Goal: Task Accomplishment & Management: Complete application form

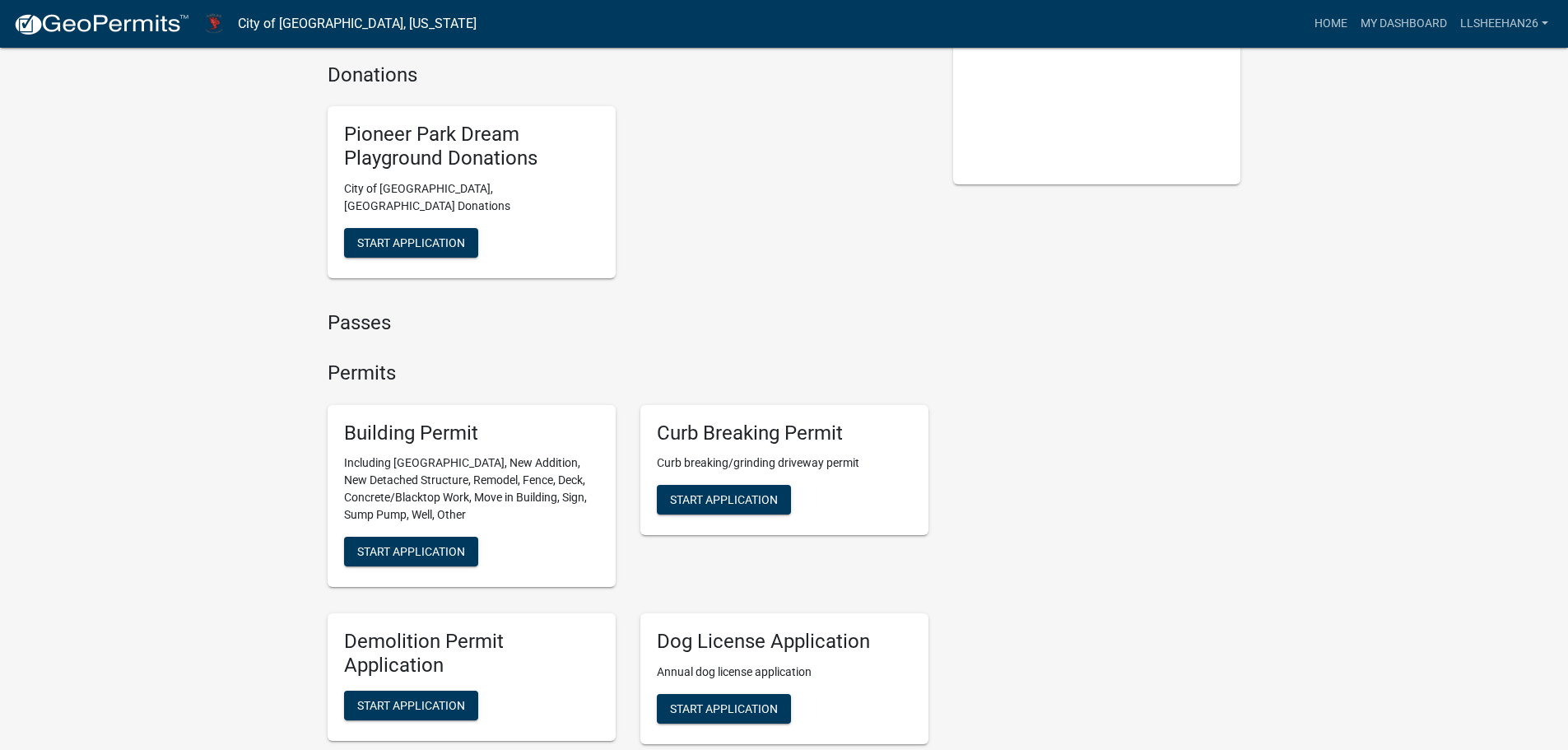
scroll to position [412, 0]
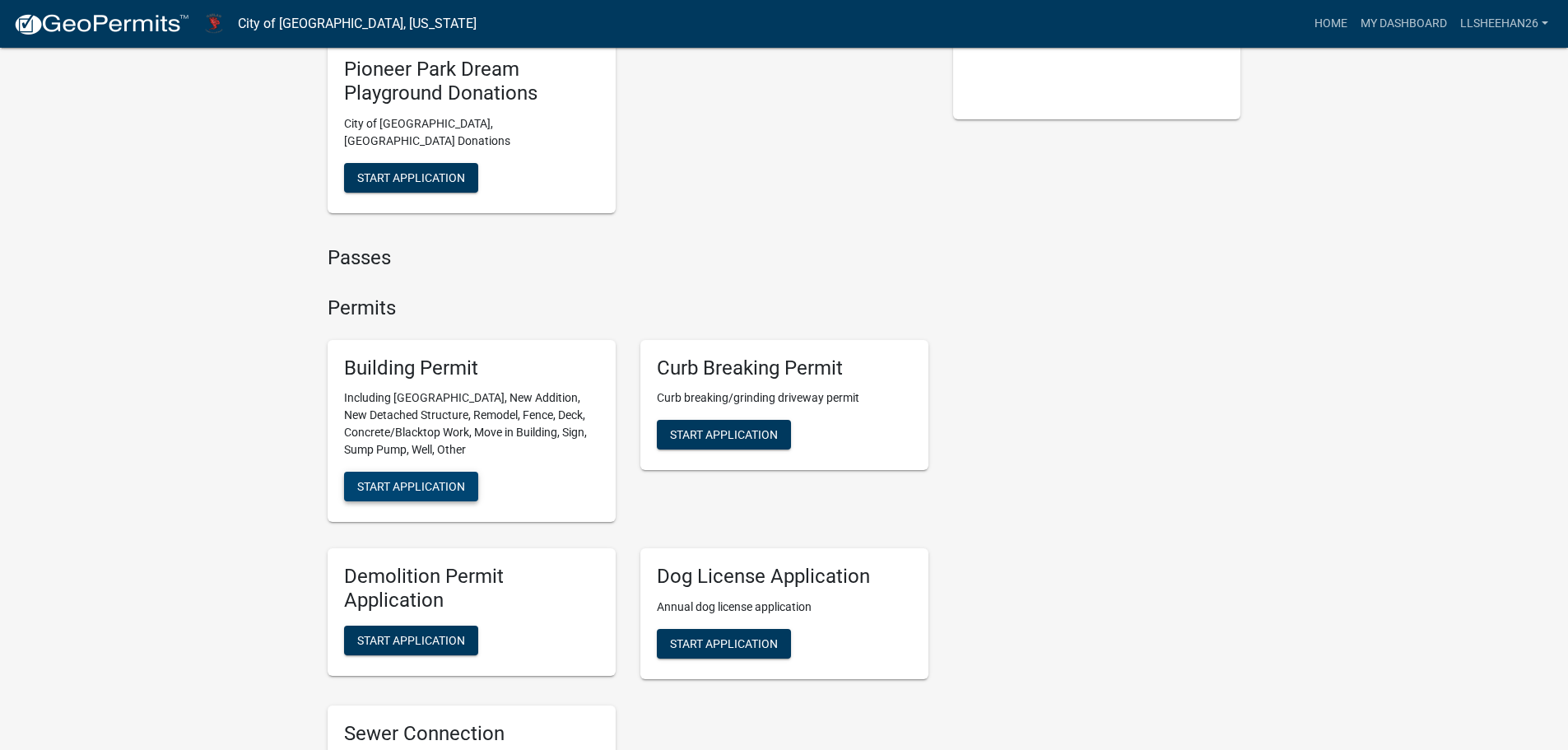
click at [429, 480] on span "Start Application" at bounding box center [411, 487] width 108 height 13
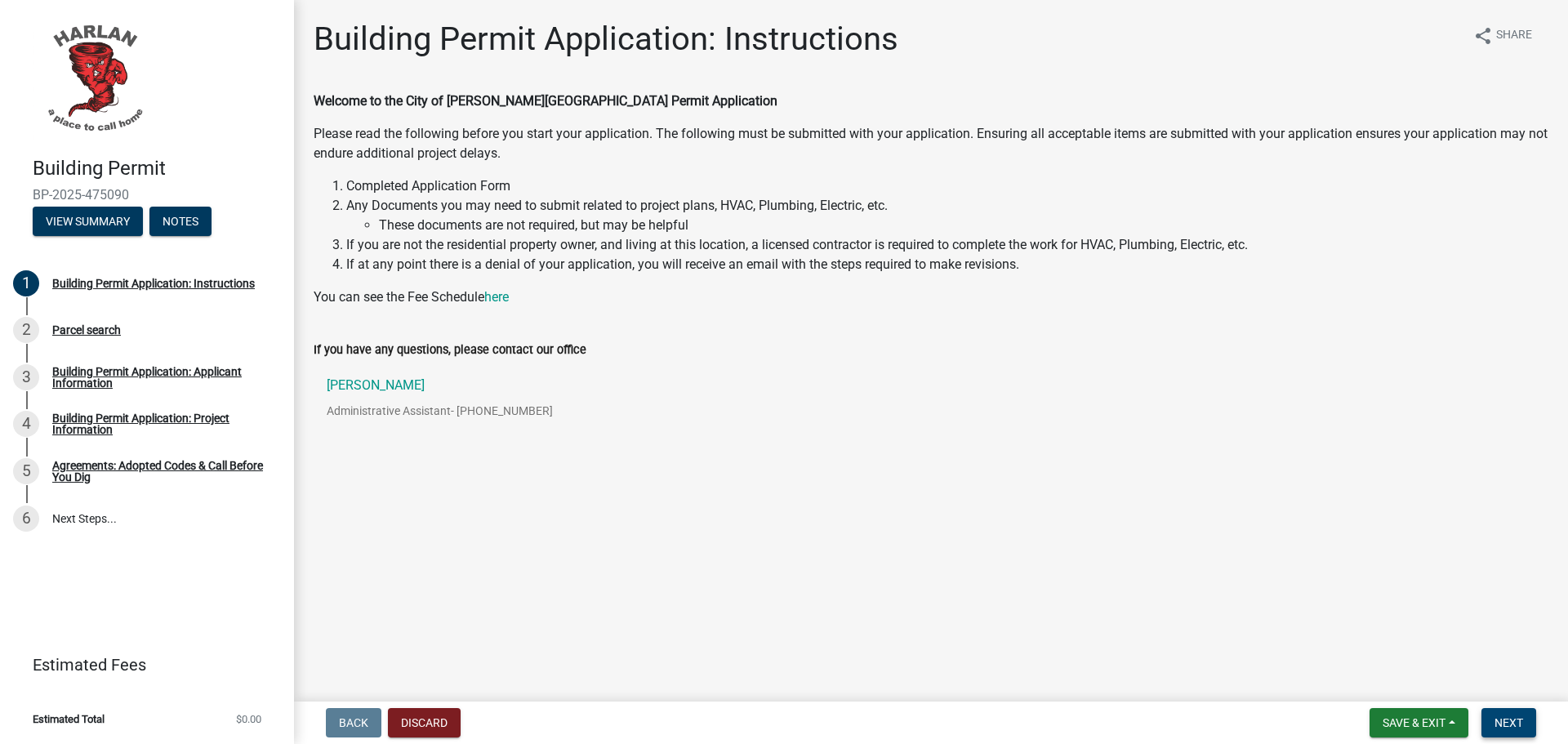
click at [1529, 723] on button "Next" at bounding box center [1508, 723] width 55 height 30
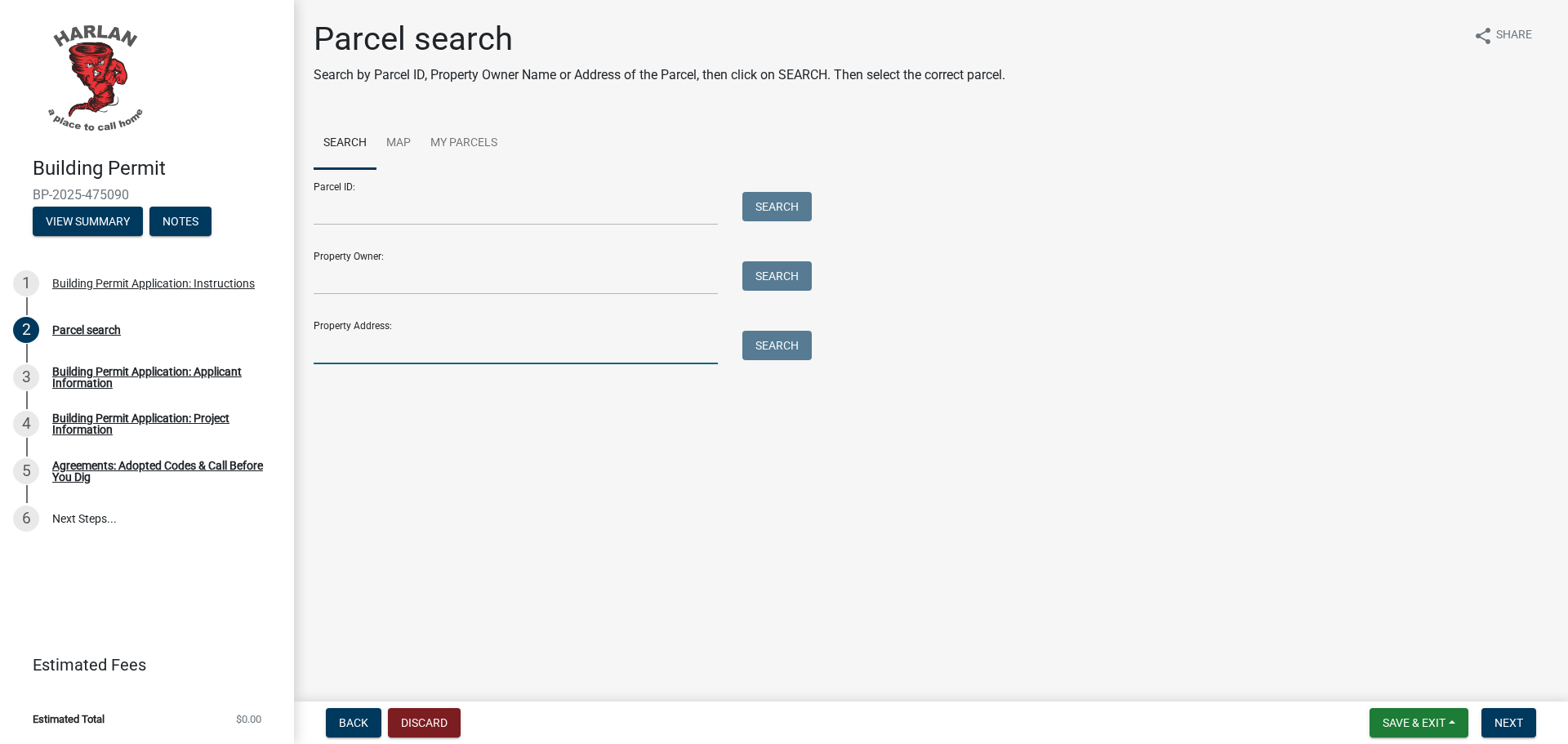
click at [375, 342] on input "Property Address:" at bounding box center [515, 347] width 404 height 33
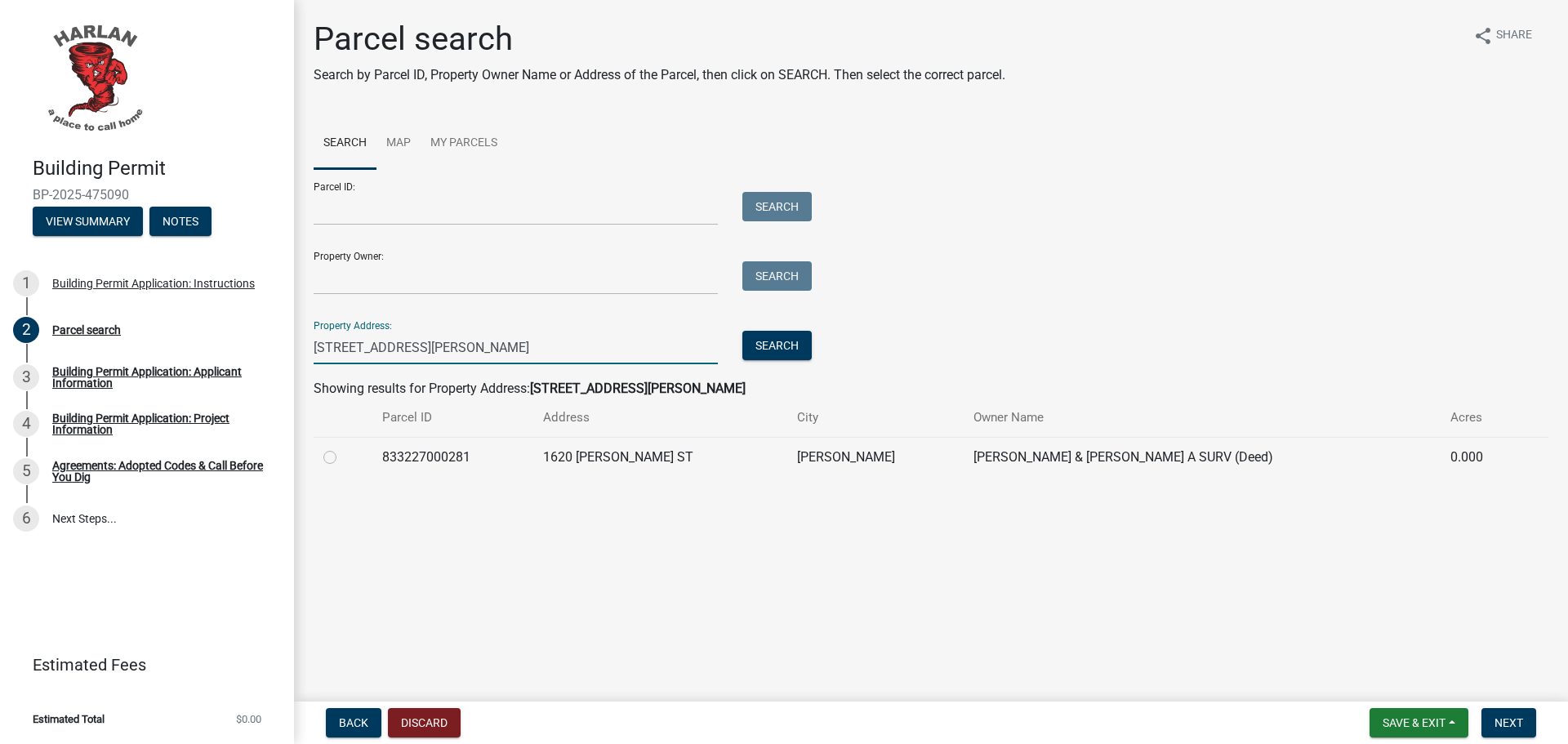
type input "[STREET_ADDRESS][PERSON_NAME]"
click at [343, 447] on label at bounding box center [343, 447] width 0 height 0
click at [343, 455] on input "radio" at bounding box center [348, 452] width 11 height 11
radio input "true"
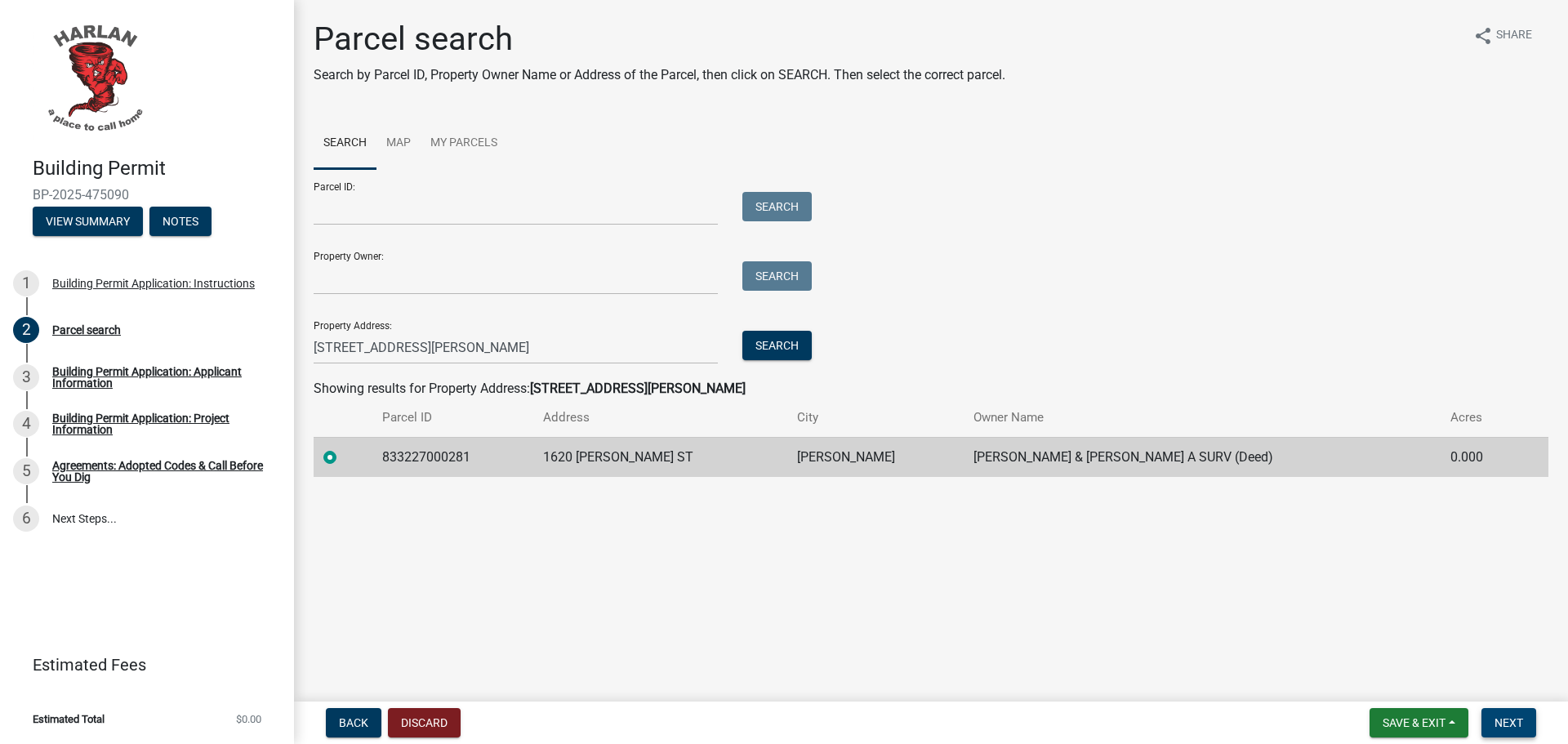
click at [1515, 721] on span "Next" at bounding box center [1508, 723] width 29 height 13
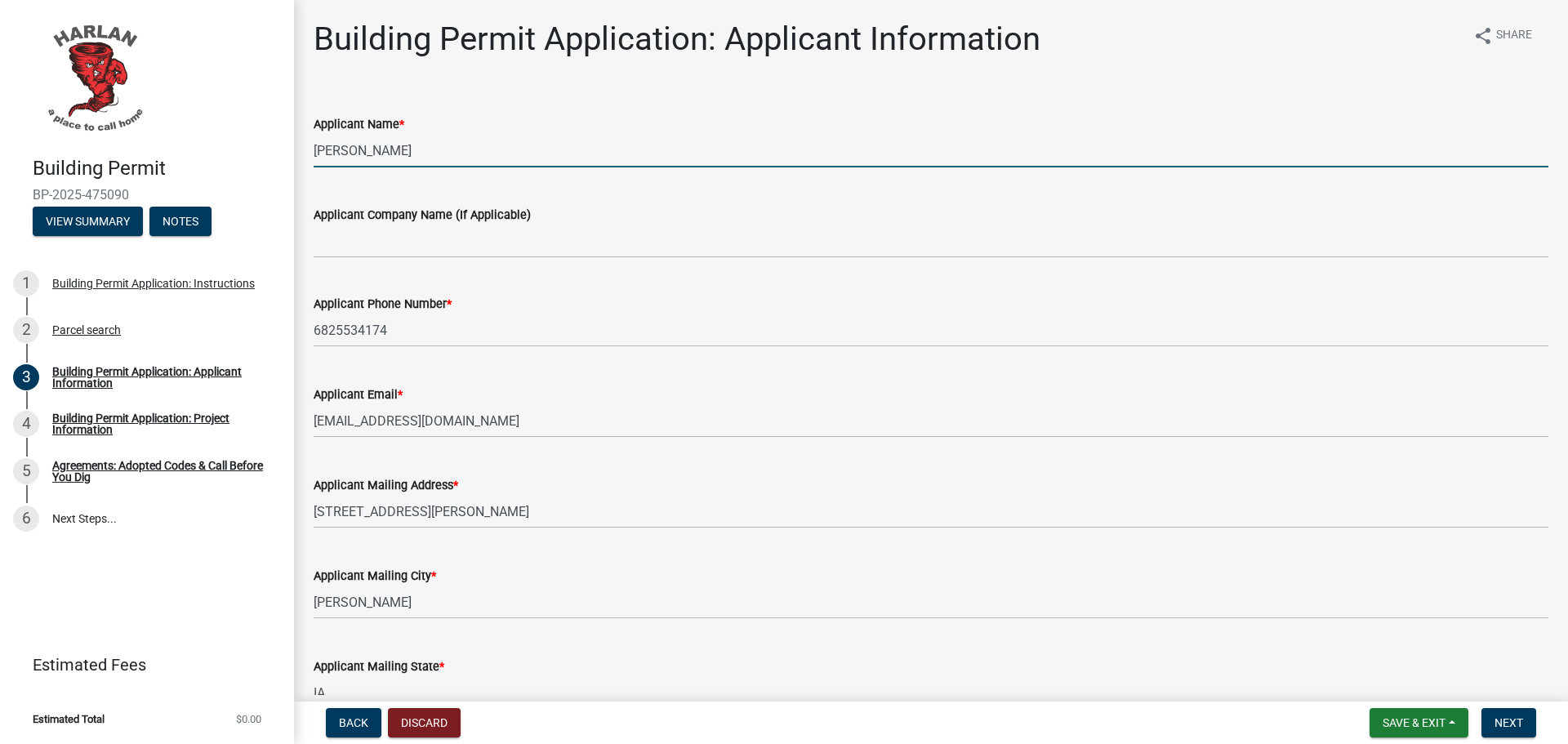
drag, startPoint x: 384, startPoint y: 150, endPoint x: 284, endPoint y: 143, distance: 100.2
click at [284, 143] on div "Building Permit BP-2025-475090 View Summary Notes 1 Building Permit Application…" at bounding box center [784, 372] width 1568 height 744
type input "[PERSON_NAME]"
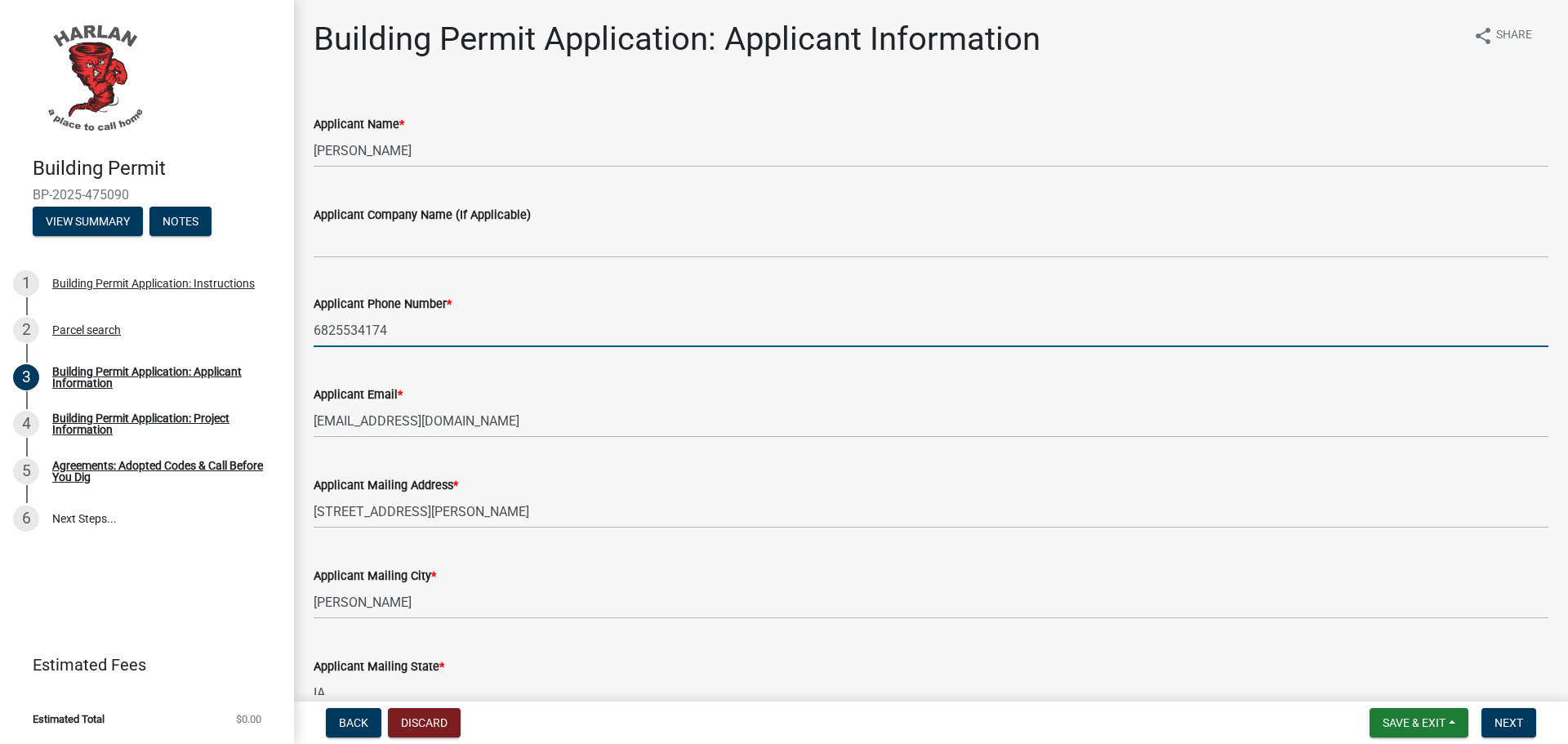
click at [416, 327] on input "6825534174" at bounding box center [930, 330] width 1235 height 33
type input "6825534174/7603313015"
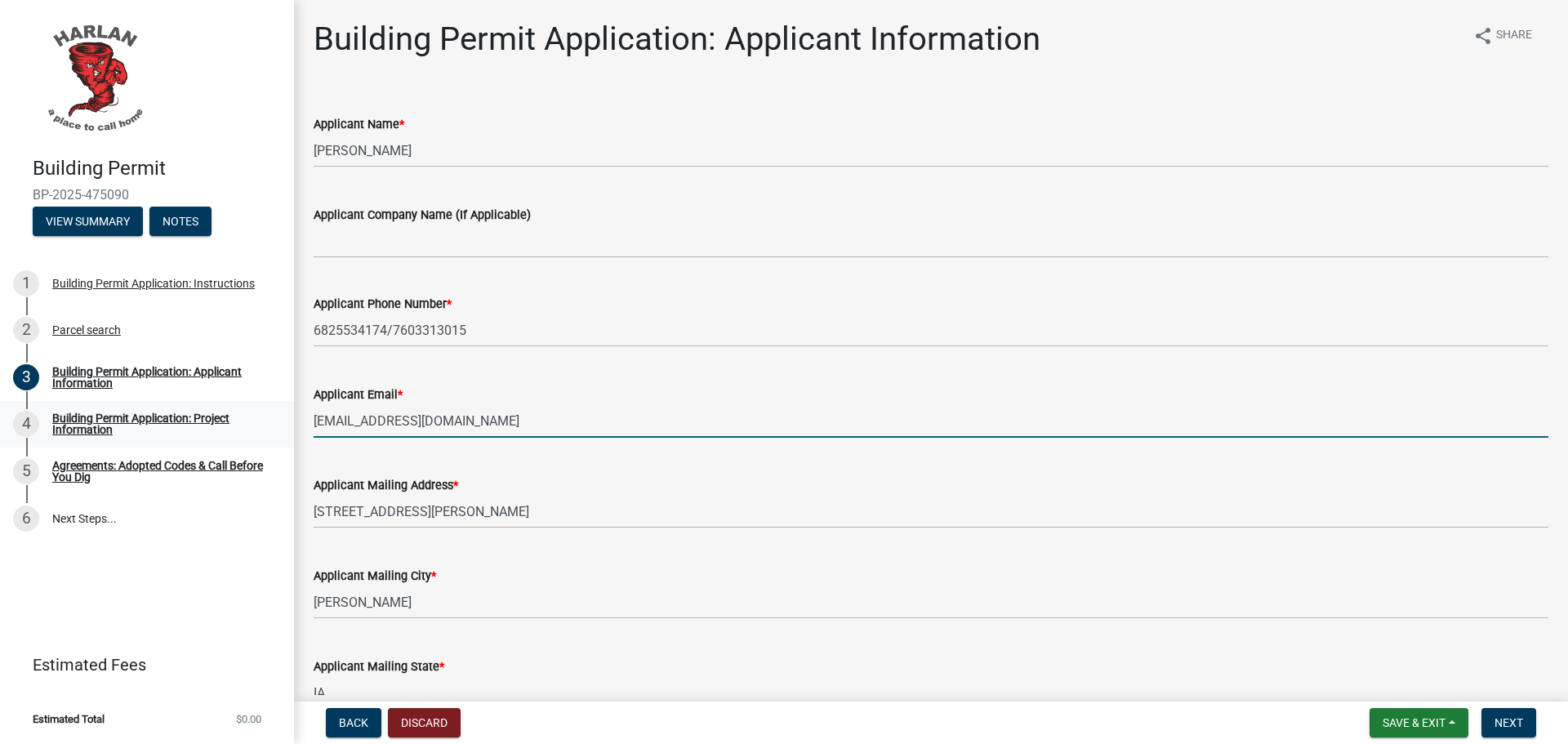
drag, startPoint x: 485, startPoint y: 426, endPoint x: 268, endPoint y: 422, distance: 217.0
click at [268, 422] on div "Building Permit BP-2025-475090 View Summary Notes 1 Building Permit Application…" at bounding box center [784, 372] width 1568 height 744
type input "[PERSON_NAME][EMAIL_ADDRESS][DOMAIN_NAME]"
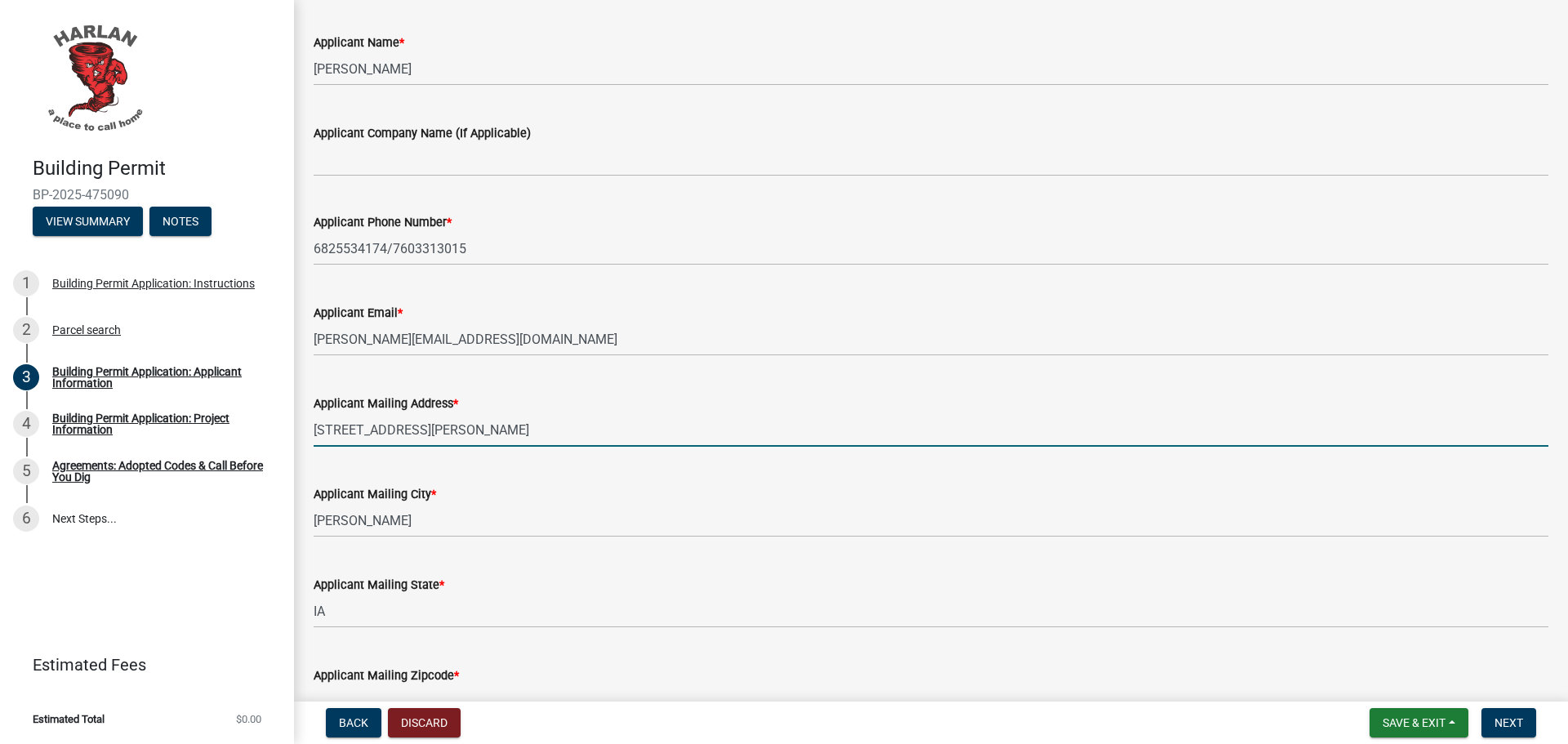
drag, startPoint x: 439, startPoint y: 427, endPoint x: 427, endPoint y: 428, distance: 12.0
click at [427, 428] on input "[STREET_ADDRESS][PERSON_NAME]" at bounding box center [930, 430] width 1235 height 33
click at [480, 424] on input "[STREET_ADDRESS][PERSON_NAME]" at bounding box center [930, 430] width 1235 height 33
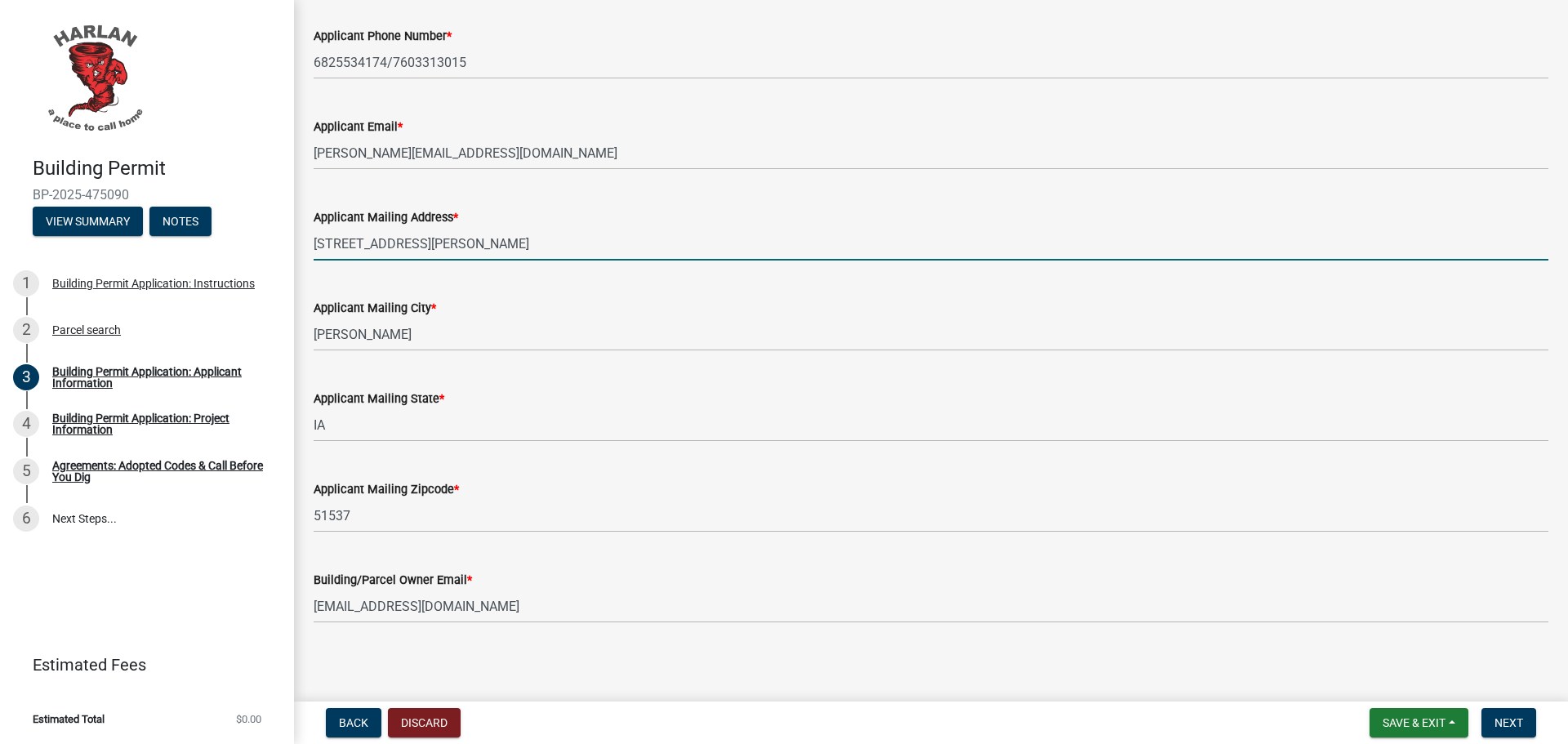
scroll to position [274, 0]
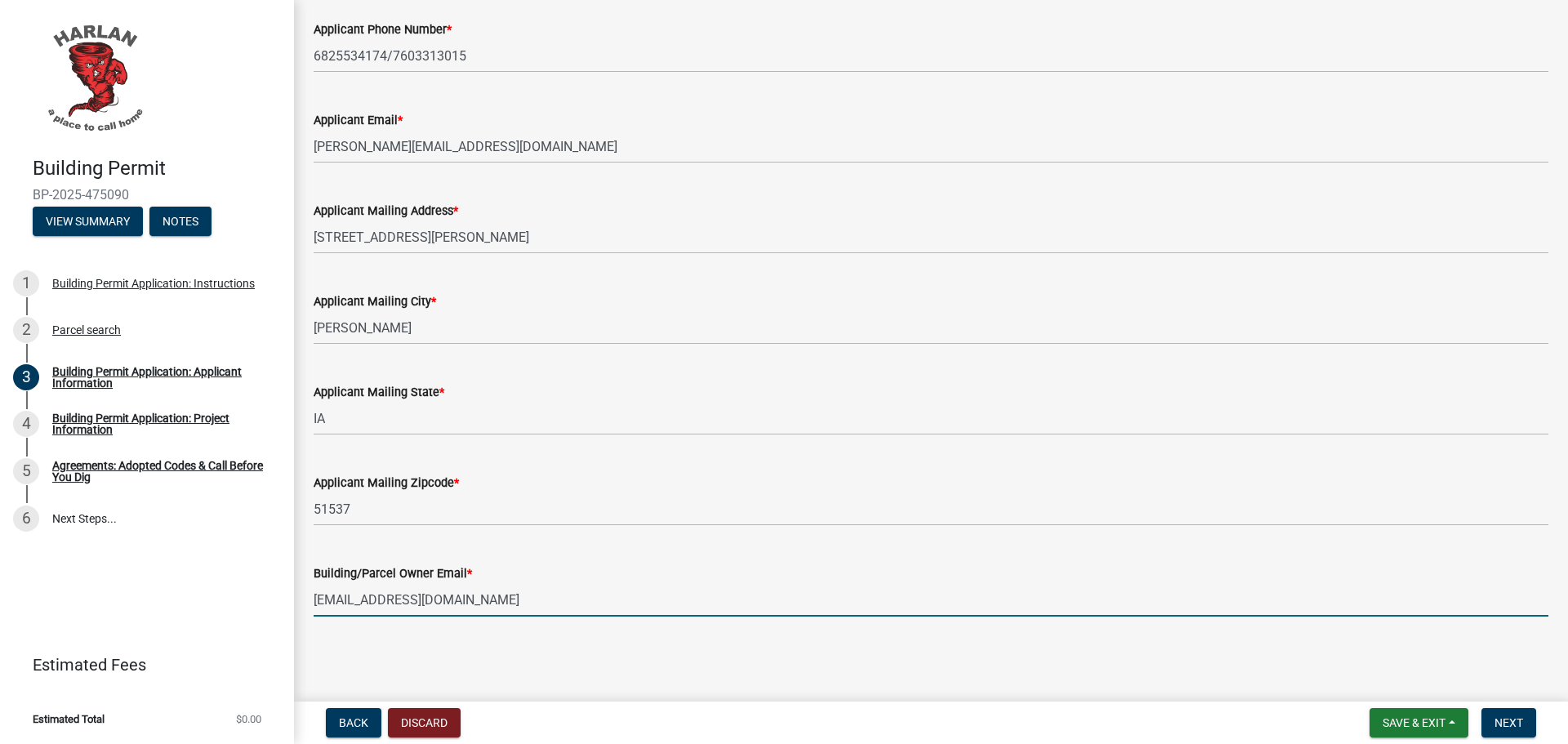
drag, startPoint x: 460, startPoint y: 598, endPoint x: 270, endPoint y: 584, distance: 190.5
click at [270, 584] on div "Building Permit BP-2025-475090 View Summary Notes 1 Building Permit Application…" at bounding box center [784, 372] width 1568 height 744
type input "[PERSON_NAME][EMAIL_ADDRESS][PERSON_NAME][DOMAIN_NAME]"
click at [1519, 719] on span "Next" at bounding box center [1508, 723] width 29 height 13
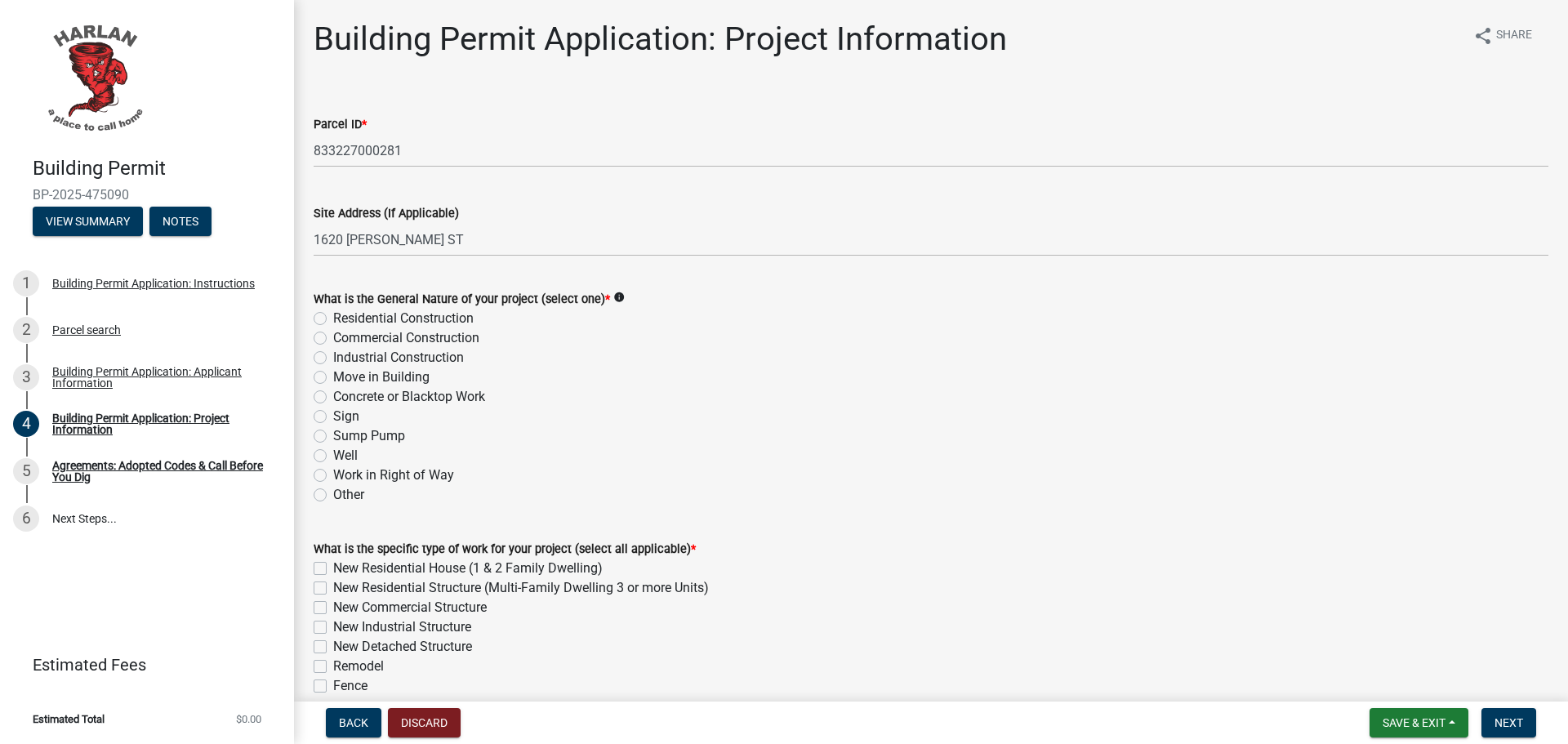
click at [333, 316] on label "Residential Construction" at bounding box center [404, 318] width 141 height 20
click at [333, 316] on input "Residential Construction" at bounding box center [338, 313] width 11 height 11
radio input "true"
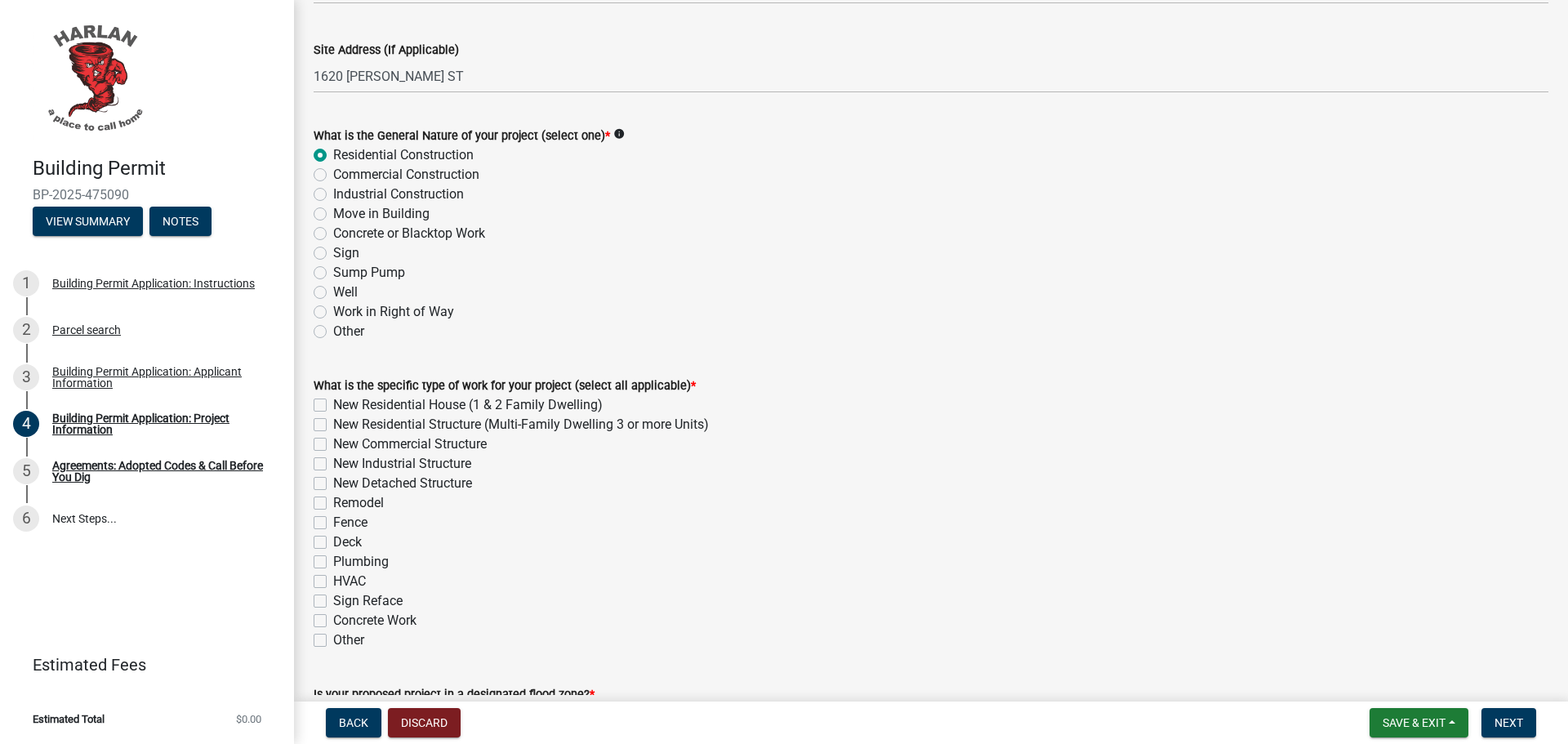
scroll to position [245, 0]
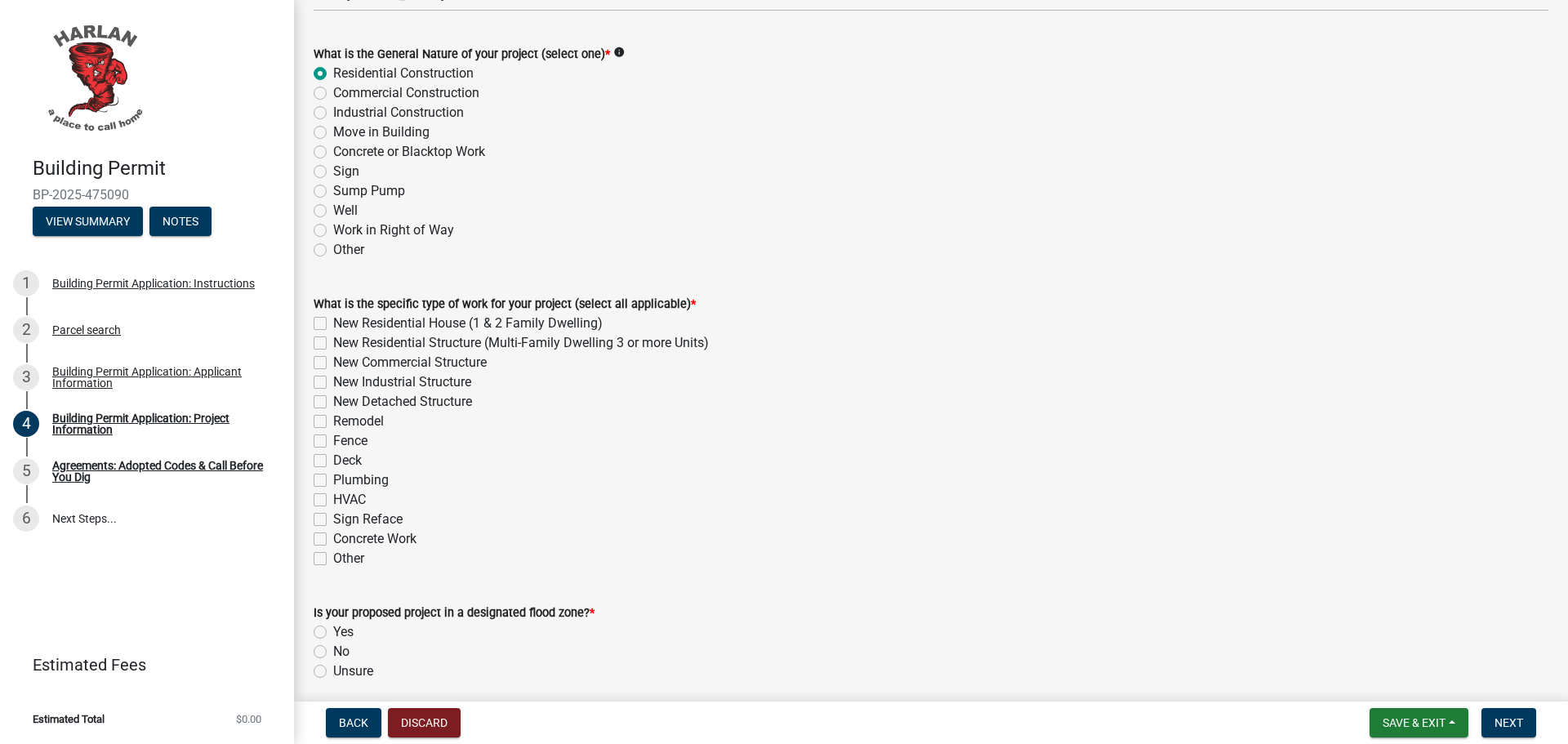
click at [333, 422] on label "Remodel" at bounding box center [358, 422] width 50 height 20
click at [333, 422] on input "Remodel" at bounding box center [338, 417] width 11 height 11
checkbox input "true"
checkbox input "false"
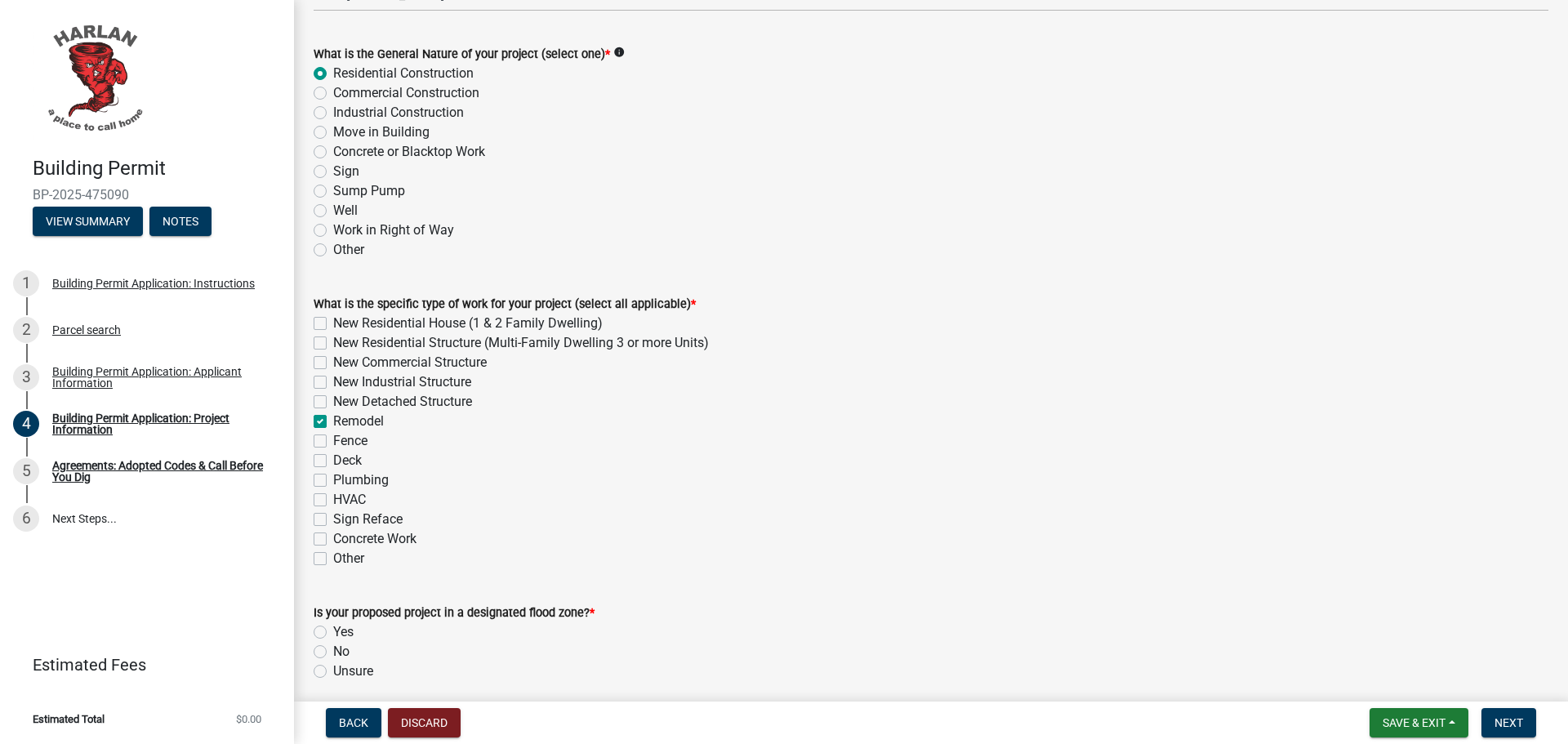
checkbox input "false"
checkbox input "true"
checkbox input "false"
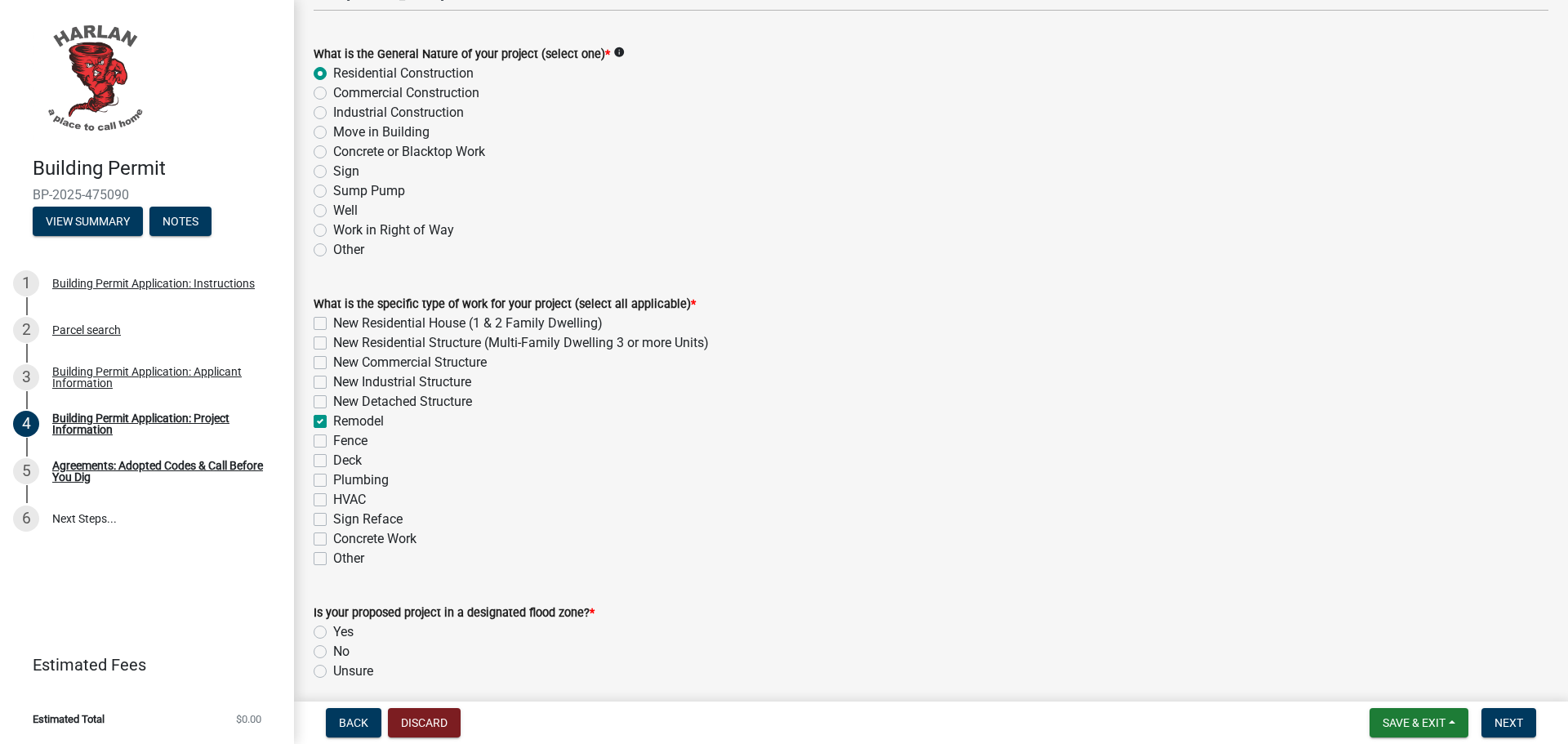
checkbox input "false"
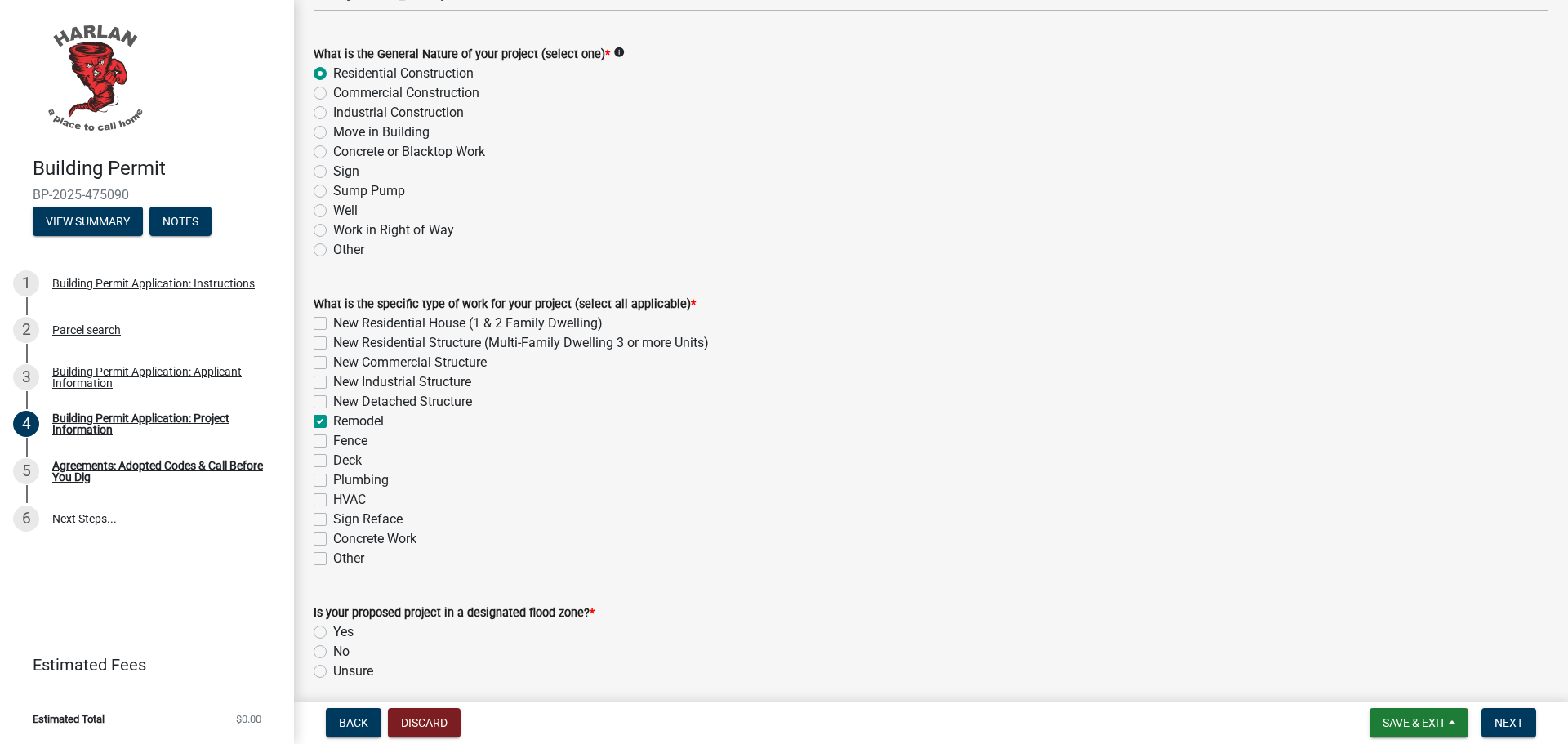
checkbox input "false"
click at [333, 541] on label "Concrete Work" at bounding box center [375, 539] width 84 height 20
click at [333, 540] on input "Concrete Work" at bounding box center [338, 534] width 11 height 11
checkbox input "true"
checkbox input "false"
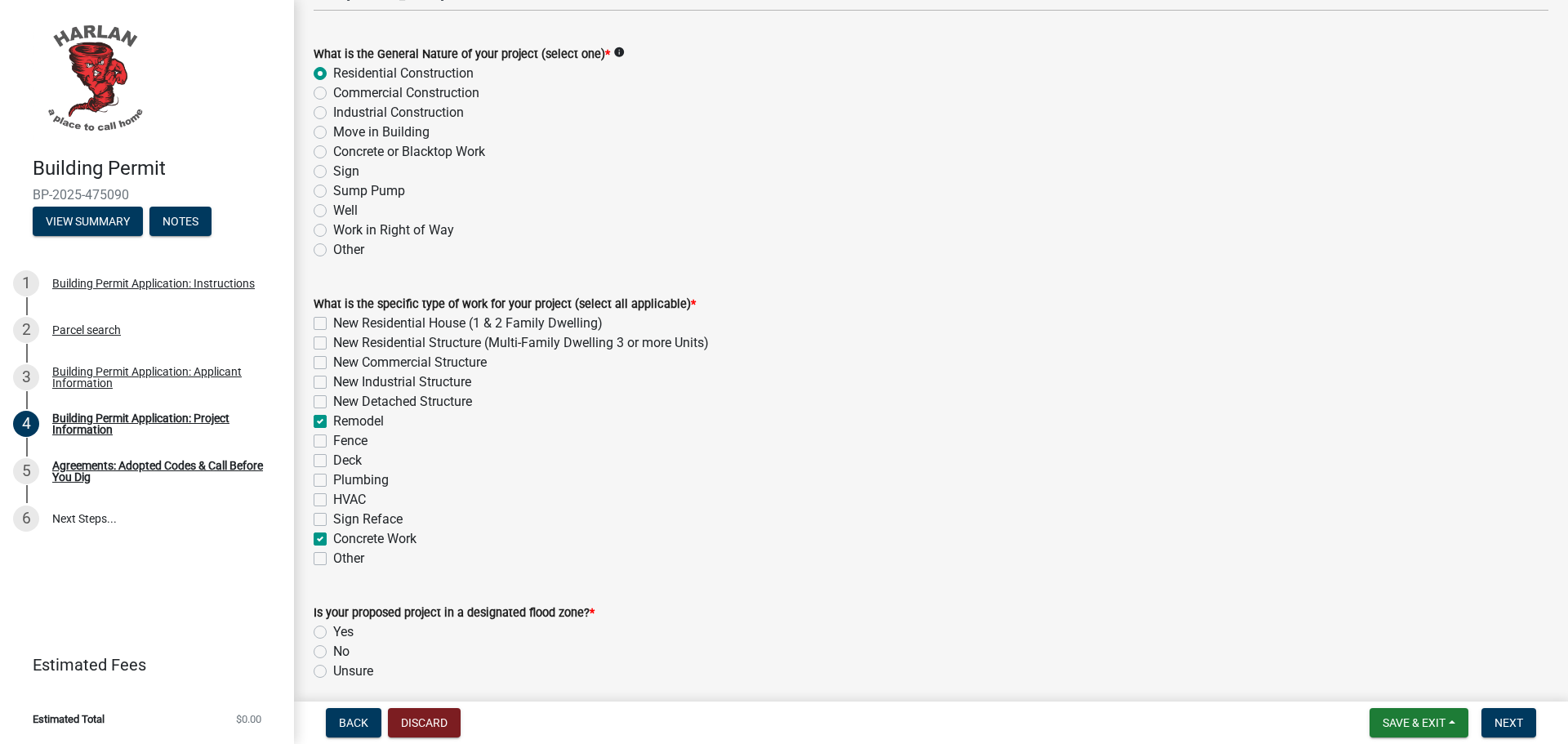
checkbox input "false"
checkbox input "true"
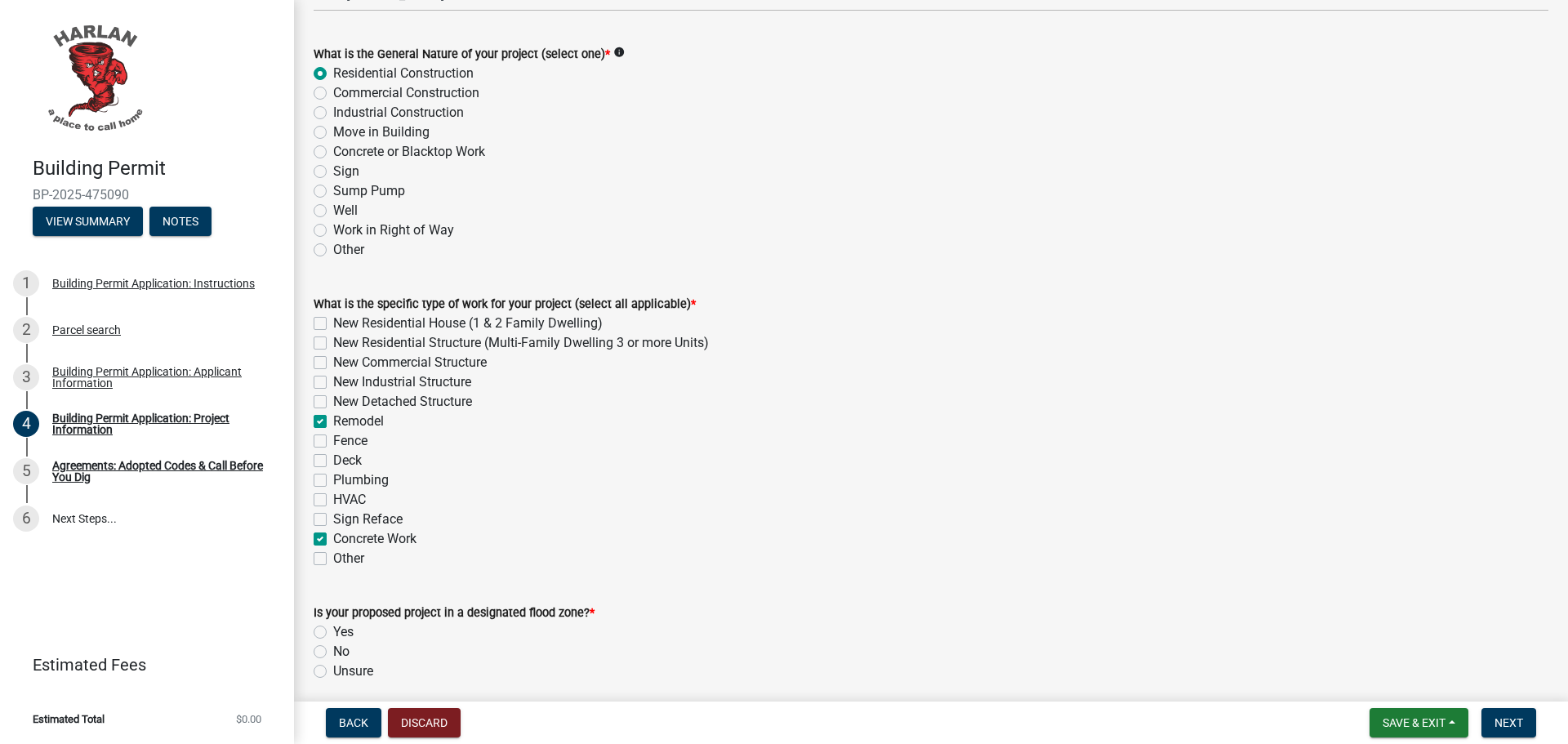
checkbox input "false"
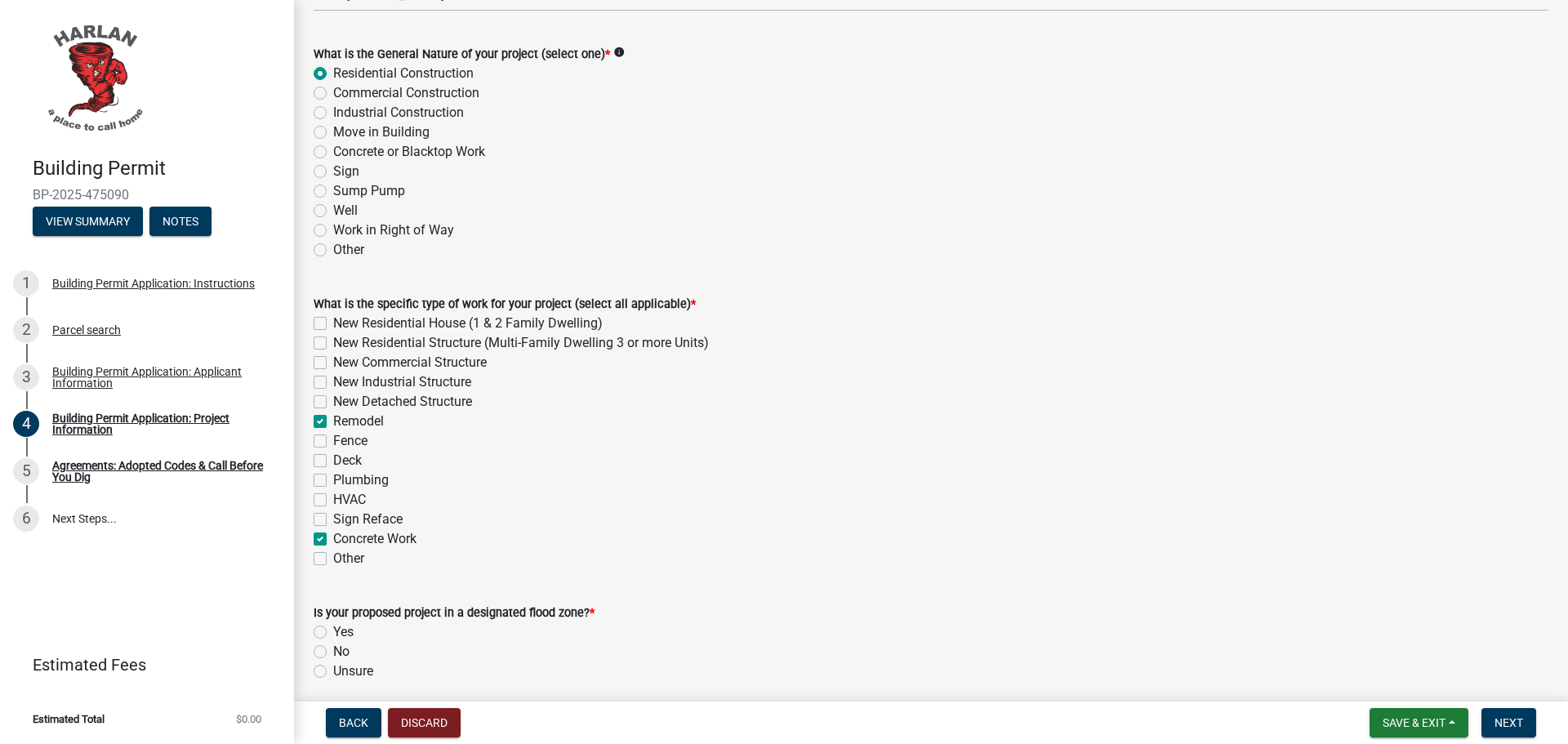
checkbox input "true"
checkbox input "false"
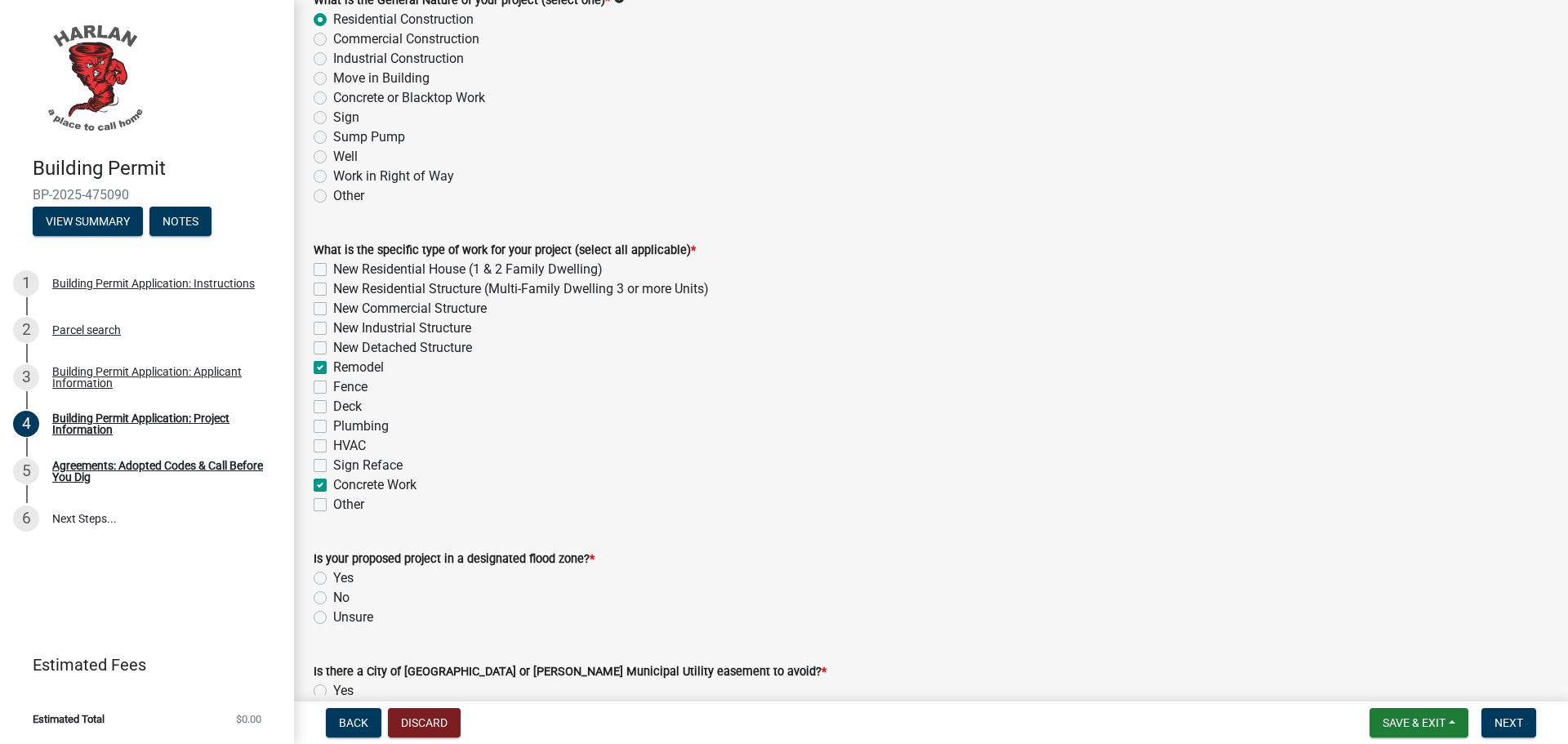
scroll to position [327, 0]
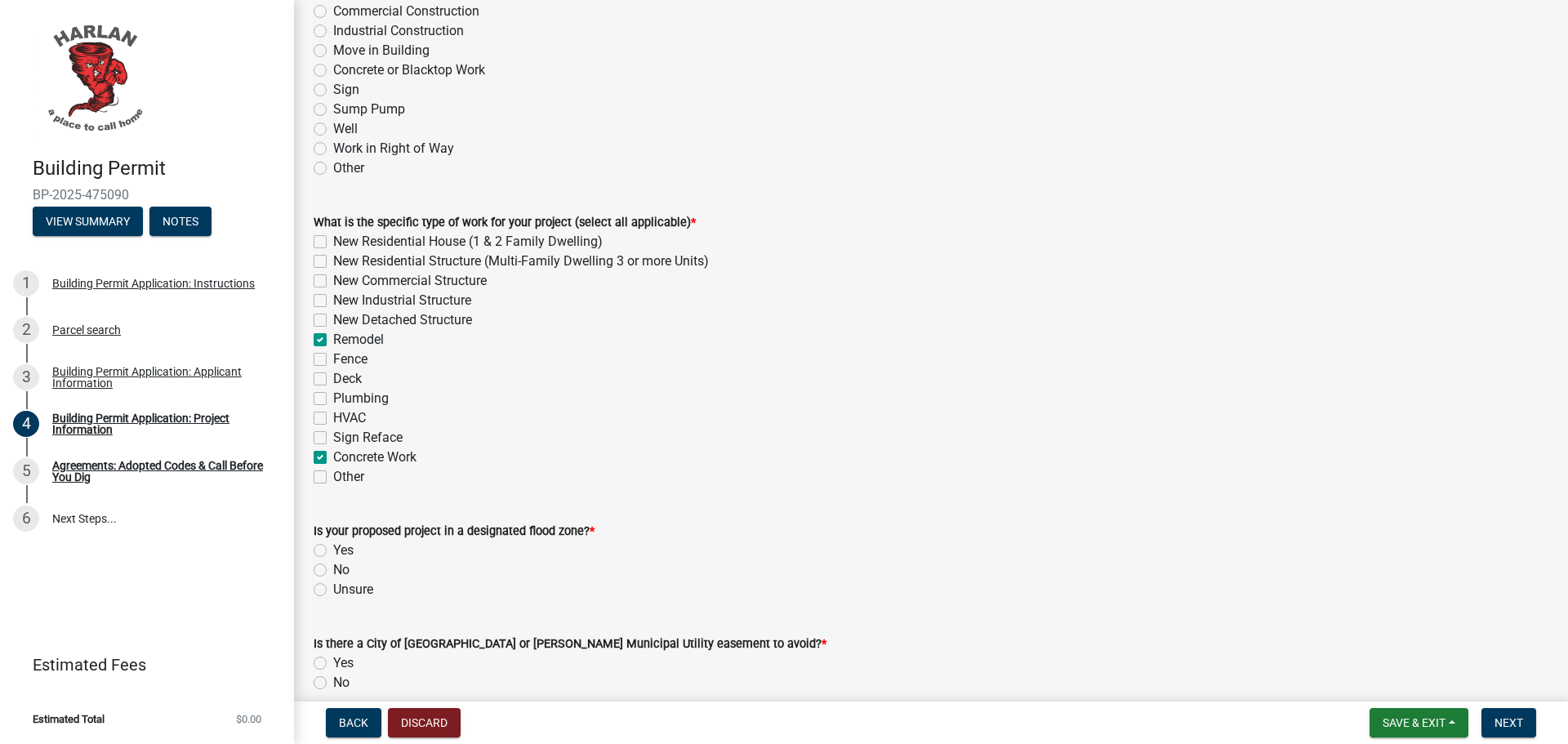
click at [333, 575] on label "No" at bounding box center [342, 570] width 17 height 20
click at [333, 570] on input "No" at bounding box center [338, 565] width 11 height 11
radio input "true"
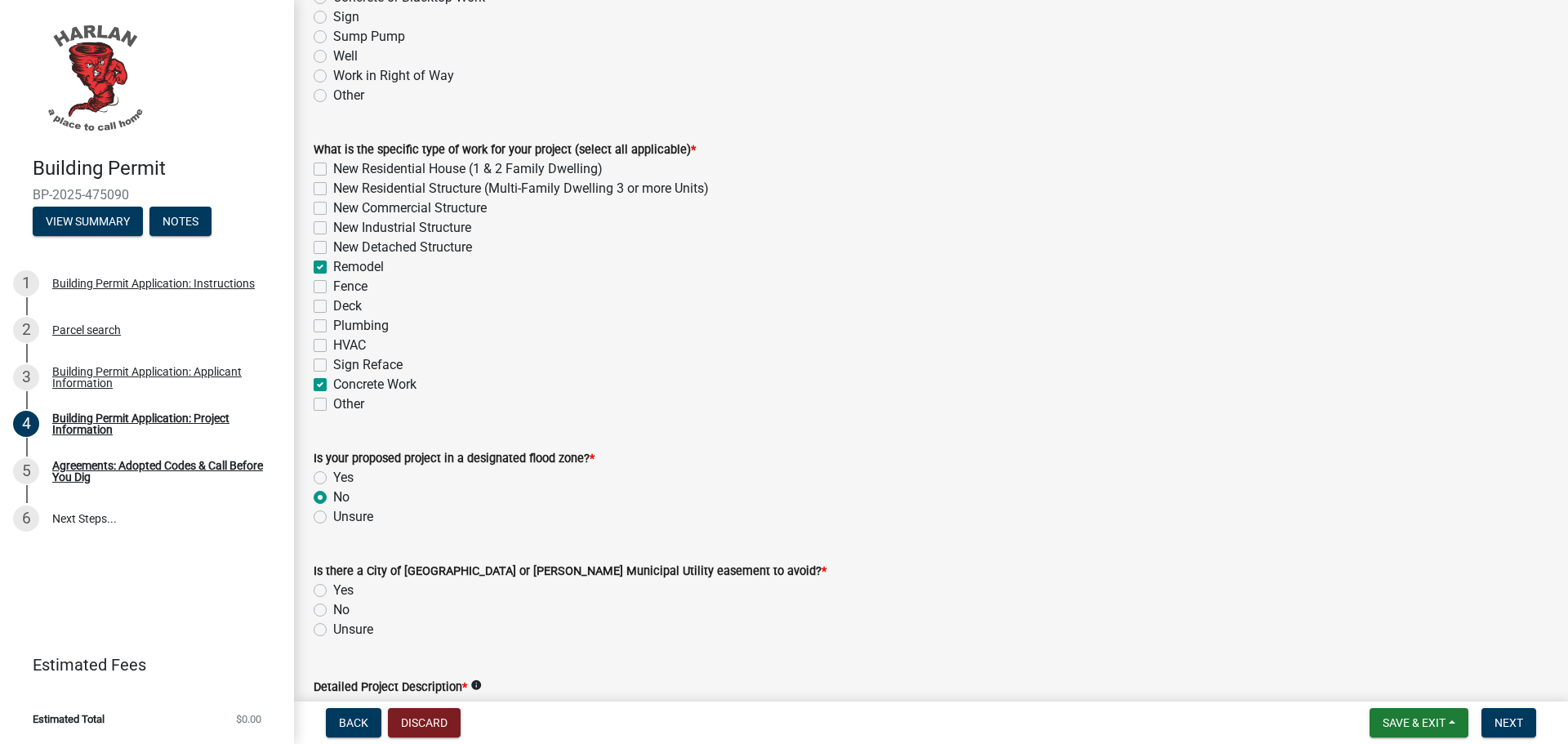
scroll to position [489, 0]
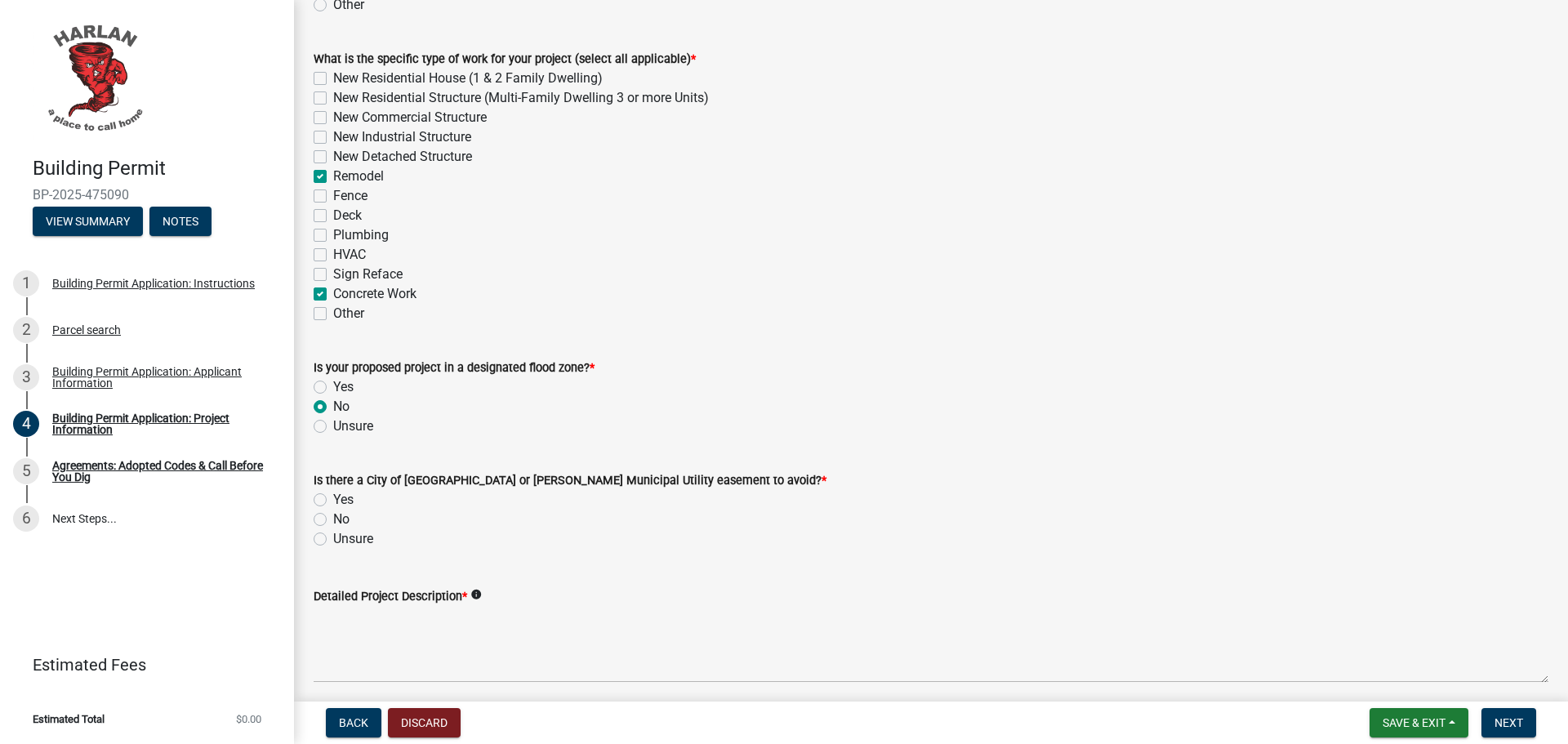
click at [333, 516] on label "No" at bounding box center [342, 519] width 17 height 20
click at [333, 516] on input "No" at bounding box center [338, 514] width 11 height 11
radio input "true"
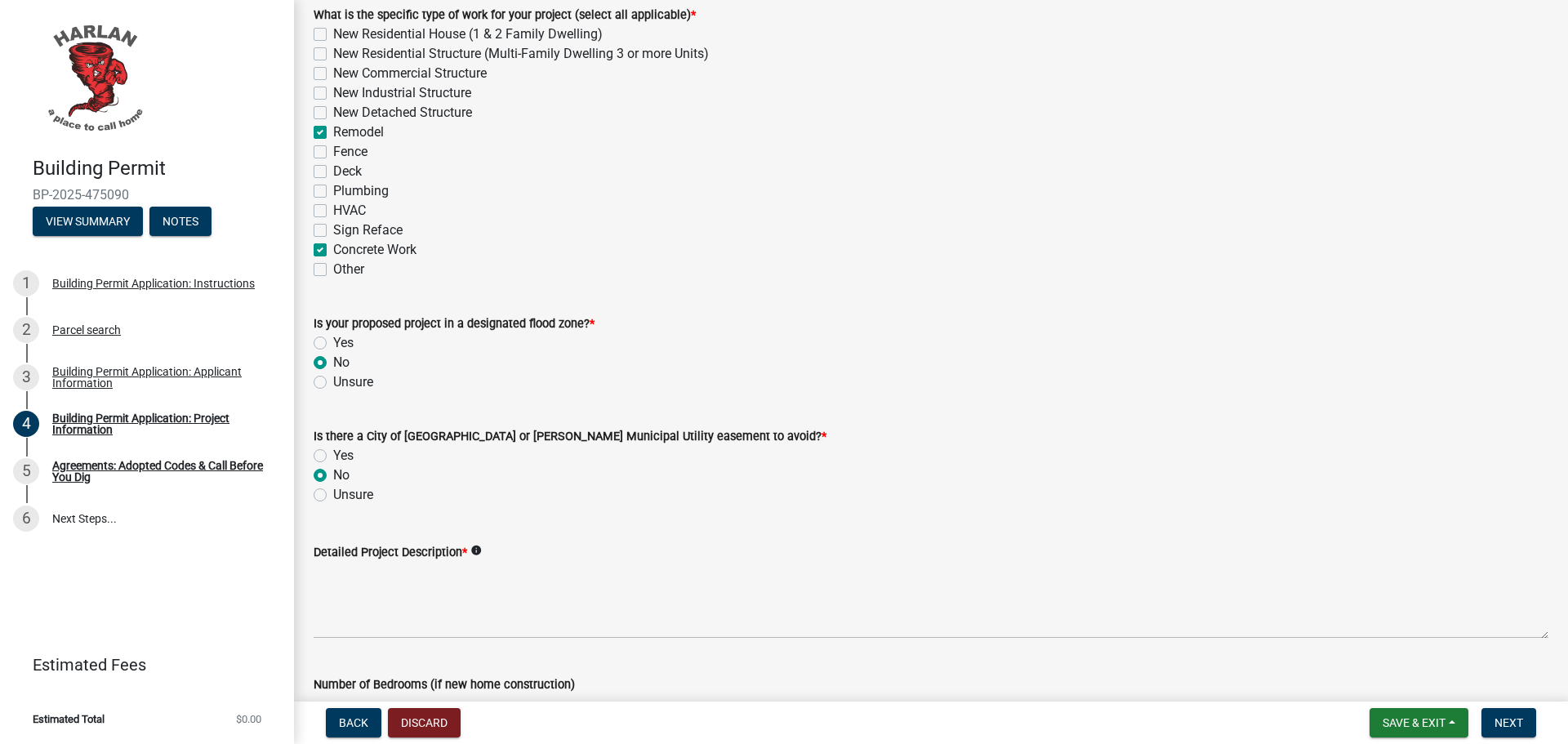
scroll to position [571, 0]
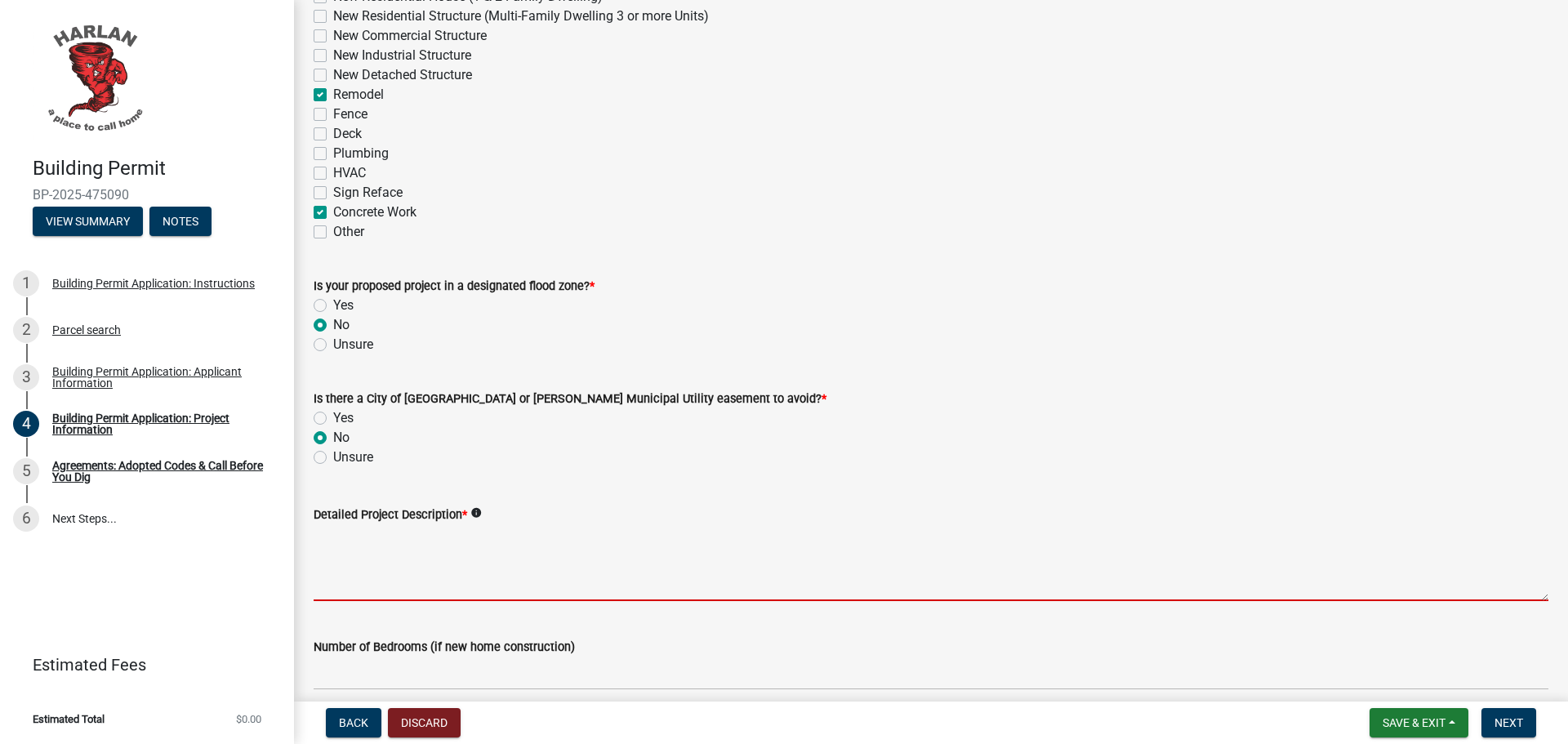
click at [425, 579] on textarea "Detailed Project Description *" at bounding box center [930, 562] width 1235 height 77
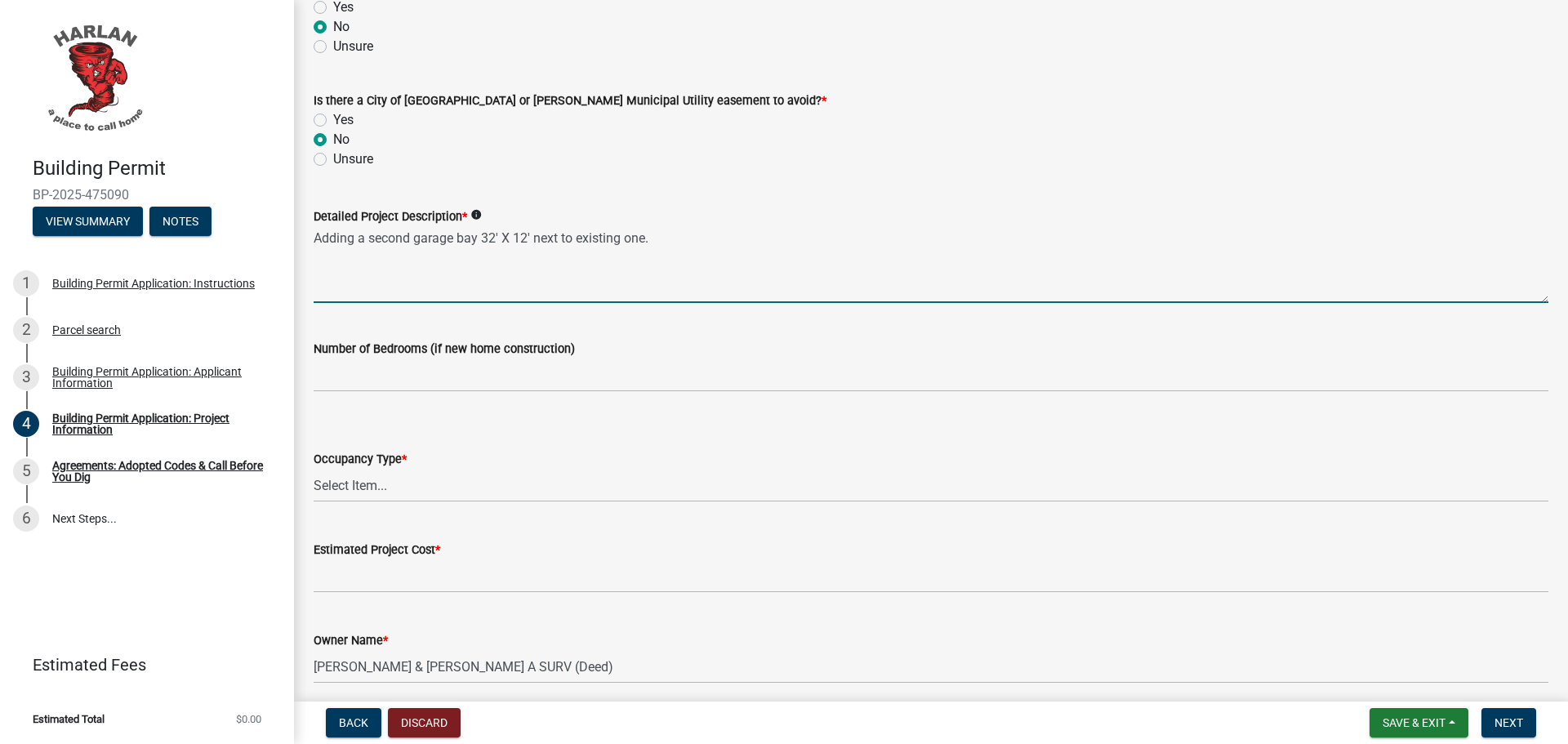
scroll to position [898, 0]
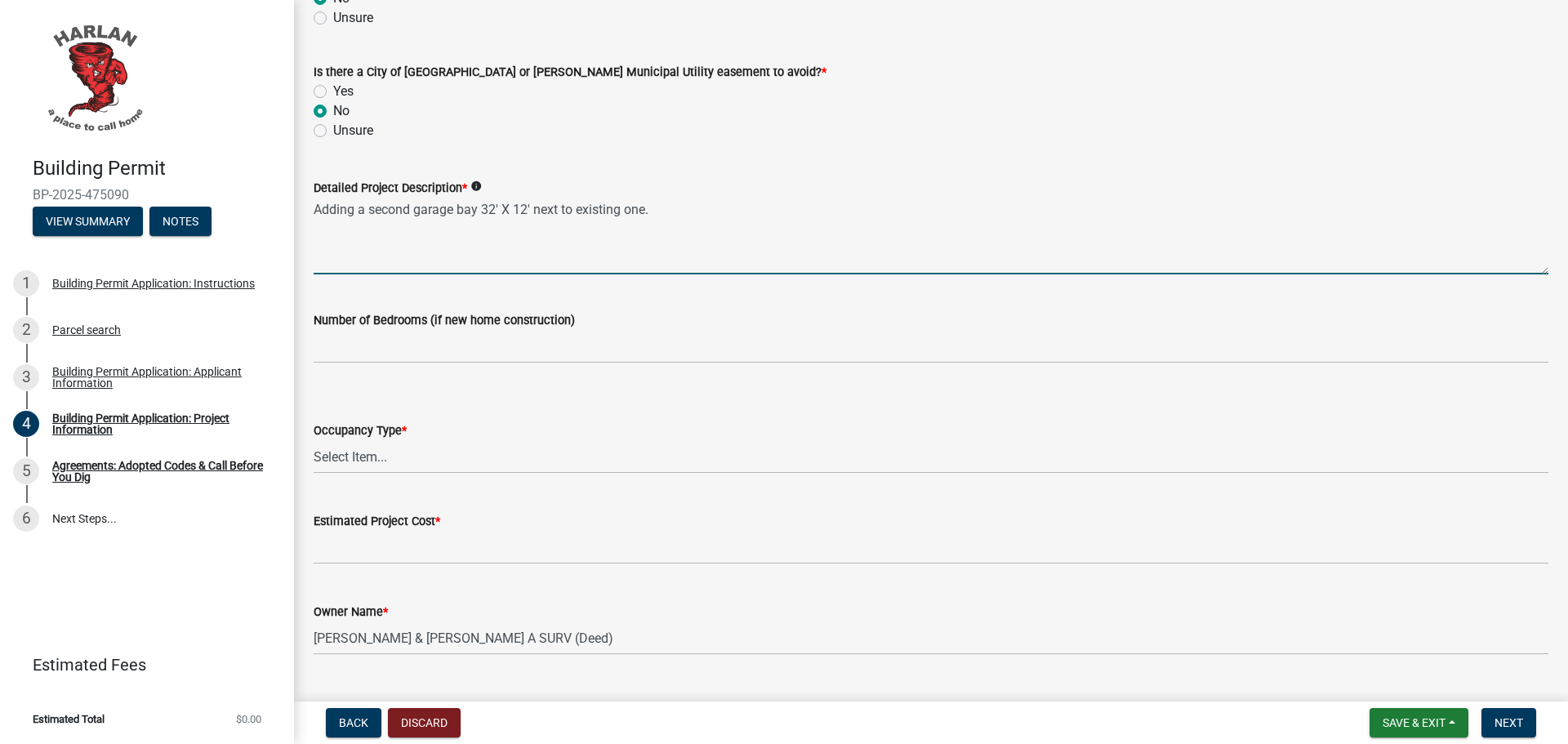
type textarea "Adding a second garage bay 32' X 12' next to existing one."
click at [347, 445] on select "Select Item... Apartment Commercial Condominium Duplex Industrial Muti-Family S…" at bounding box center [930, 456] width 1235 height 33
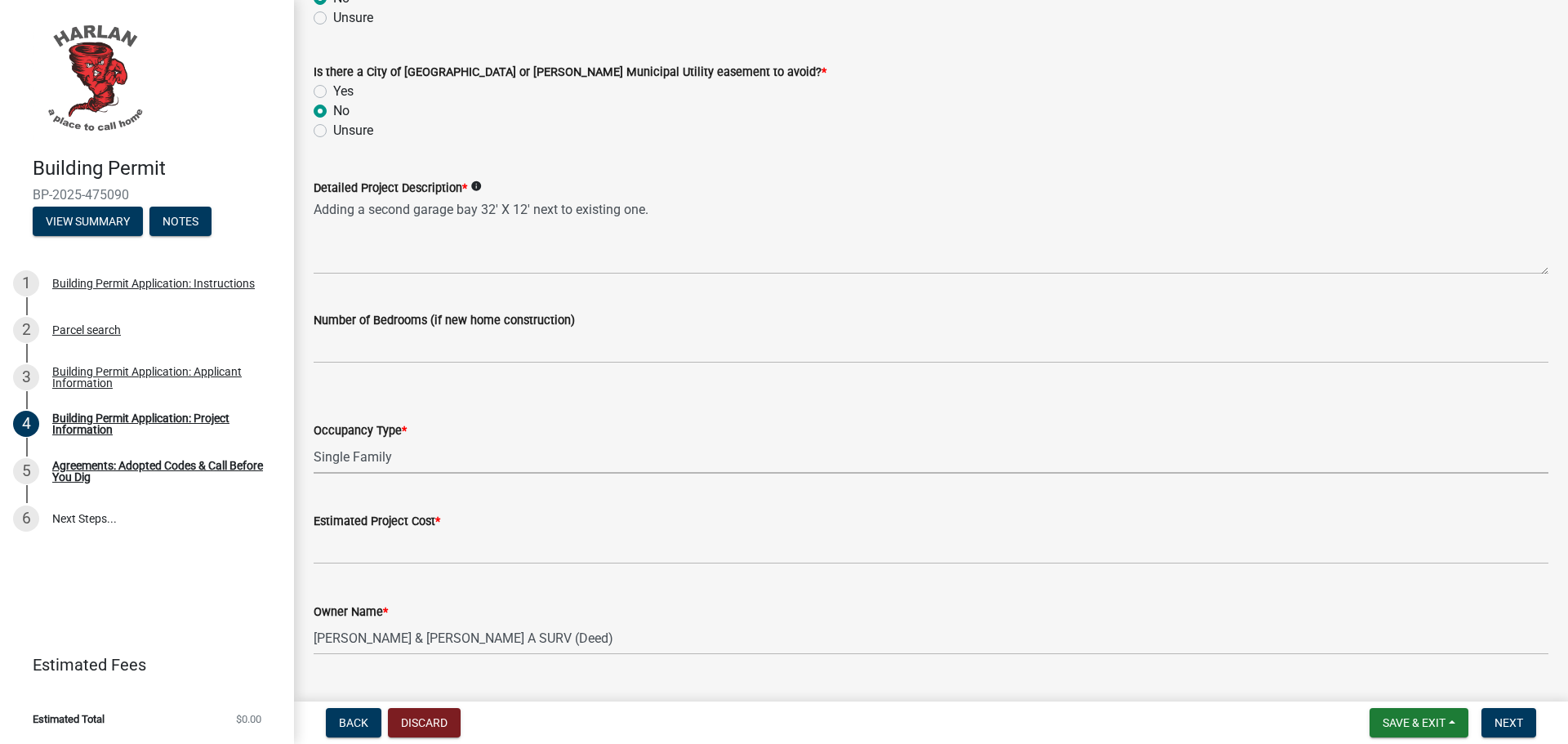
click at [313, 440] on select "Select Item... Apartment Commercial Condominium Duplex Industrial Muti-Family S…" at bounding box center [930, 456] width 1235 height 33
select select "57c12fbf-2104-401b-a871-4062d0a56bab"
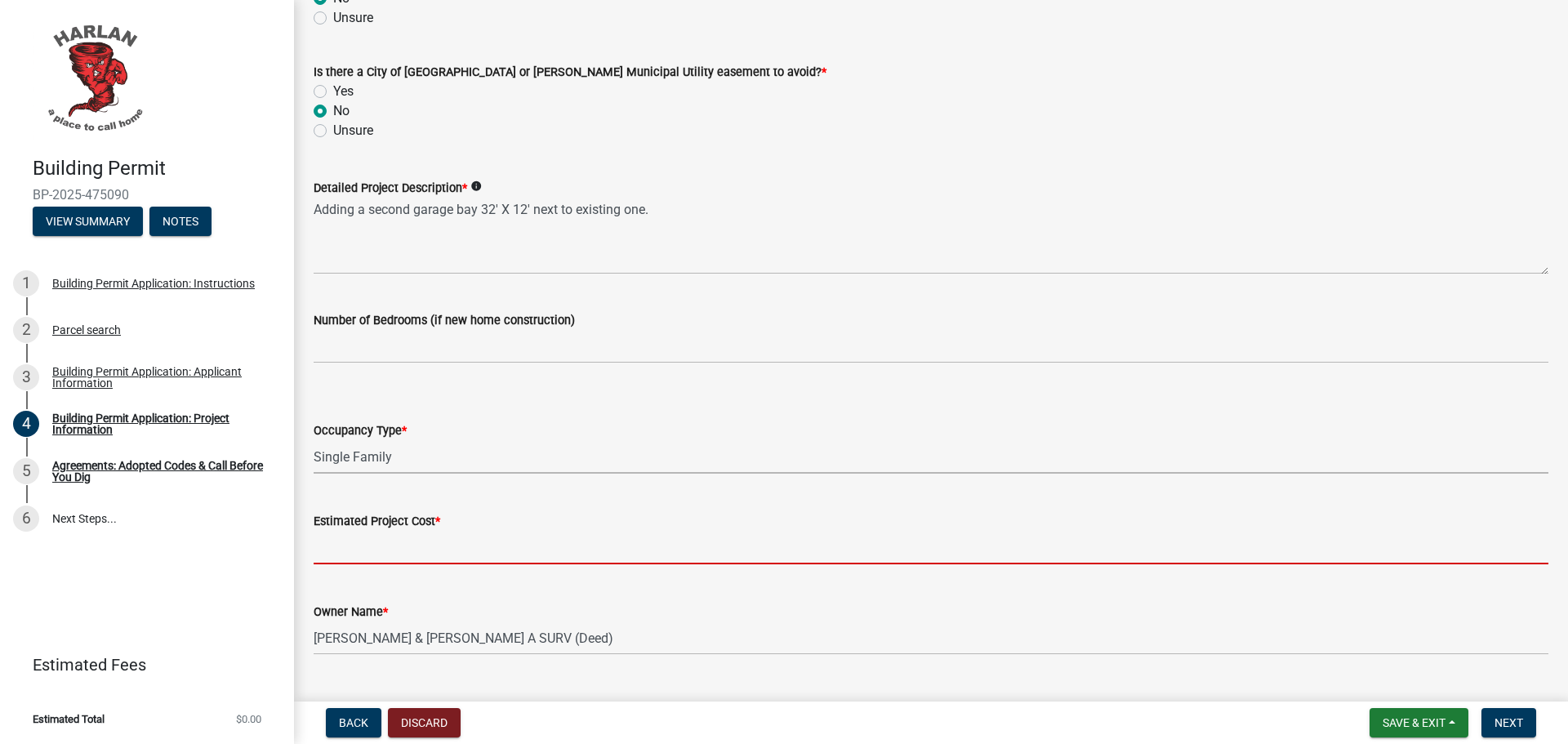
click at [375, 548] on input "text" at bounding box center [930, 547] width 1235 height 33
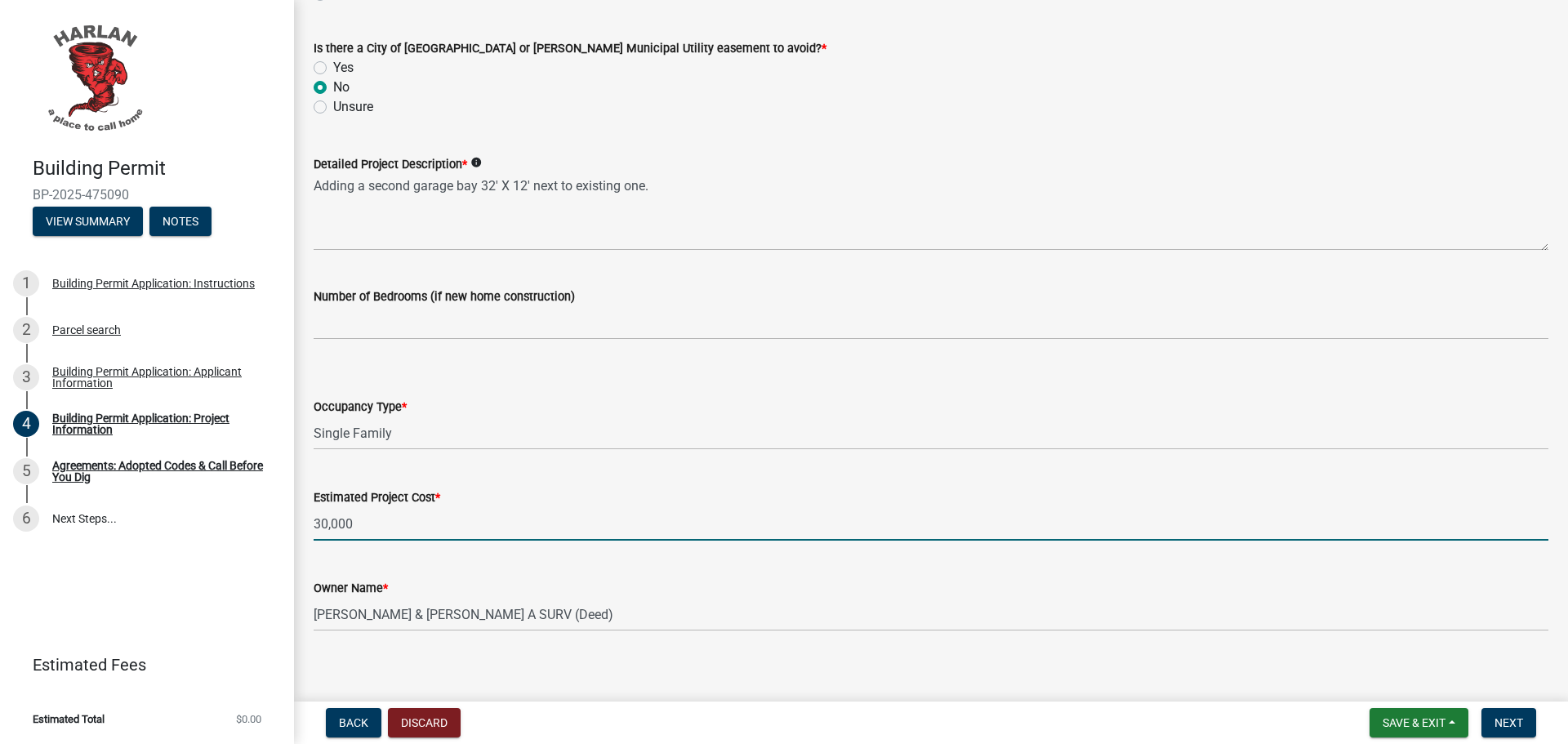
scroll to position [935, 0]
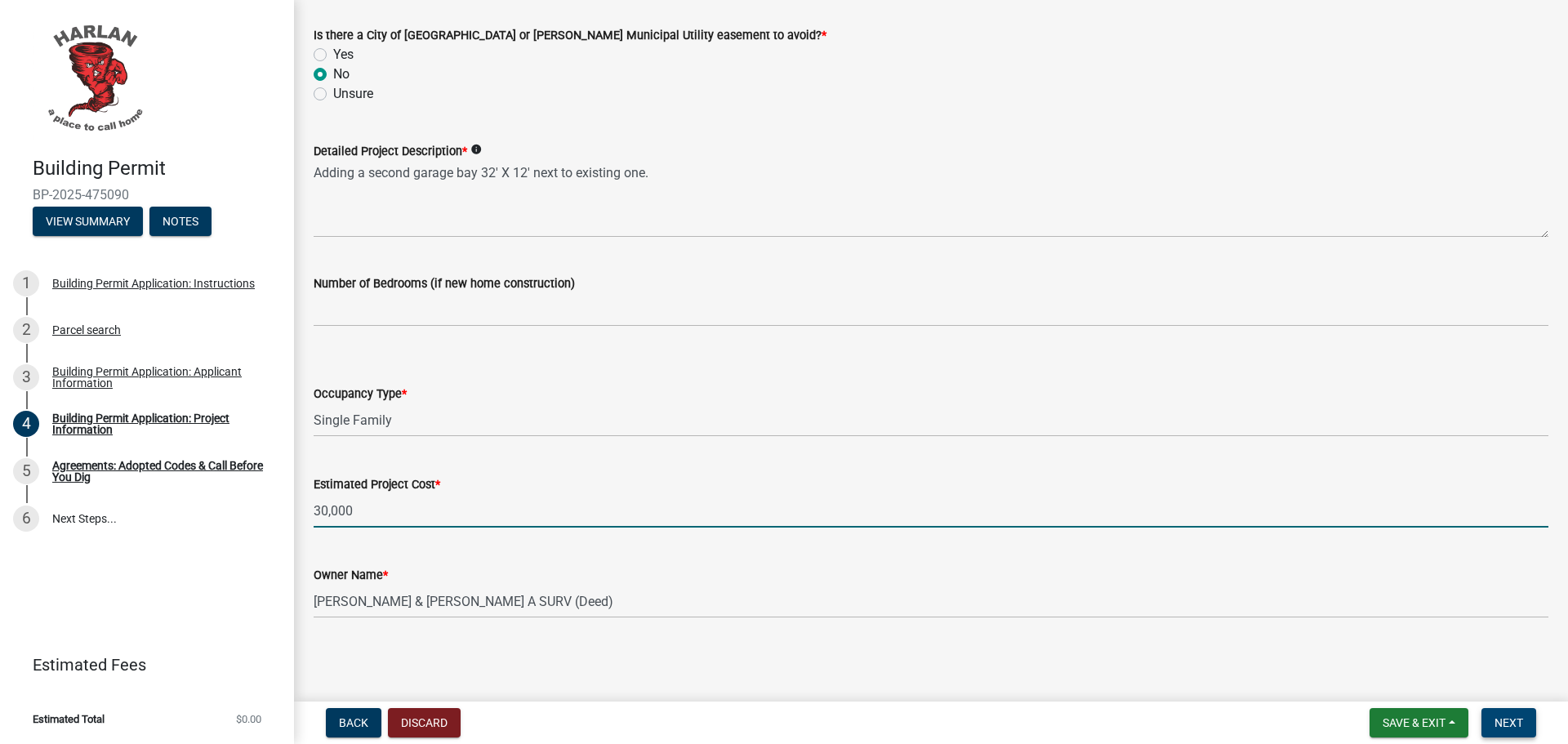
type input "30000"
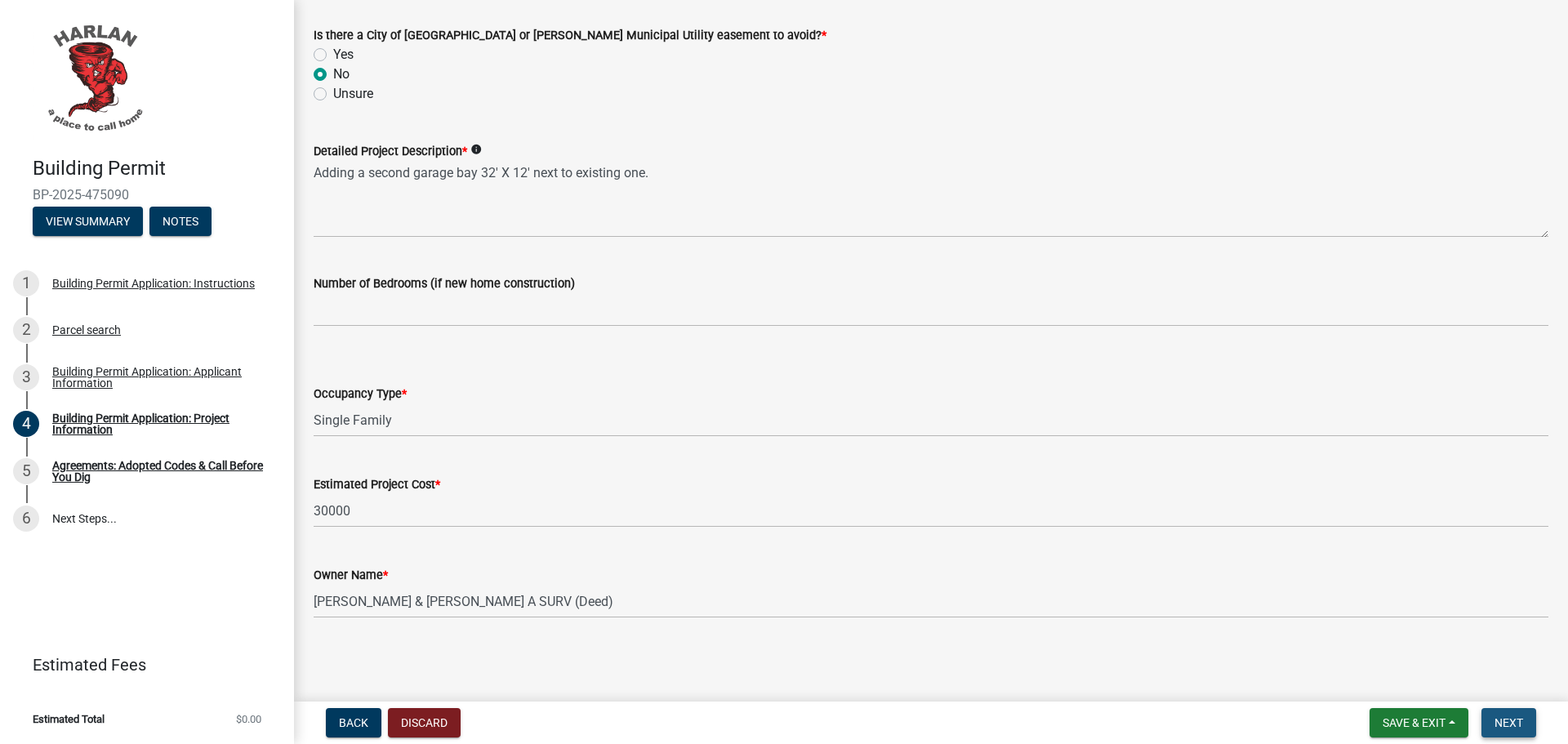
click at [1498, 716] on span "Next" at bounding box center [1508, 723] width 29 height 13
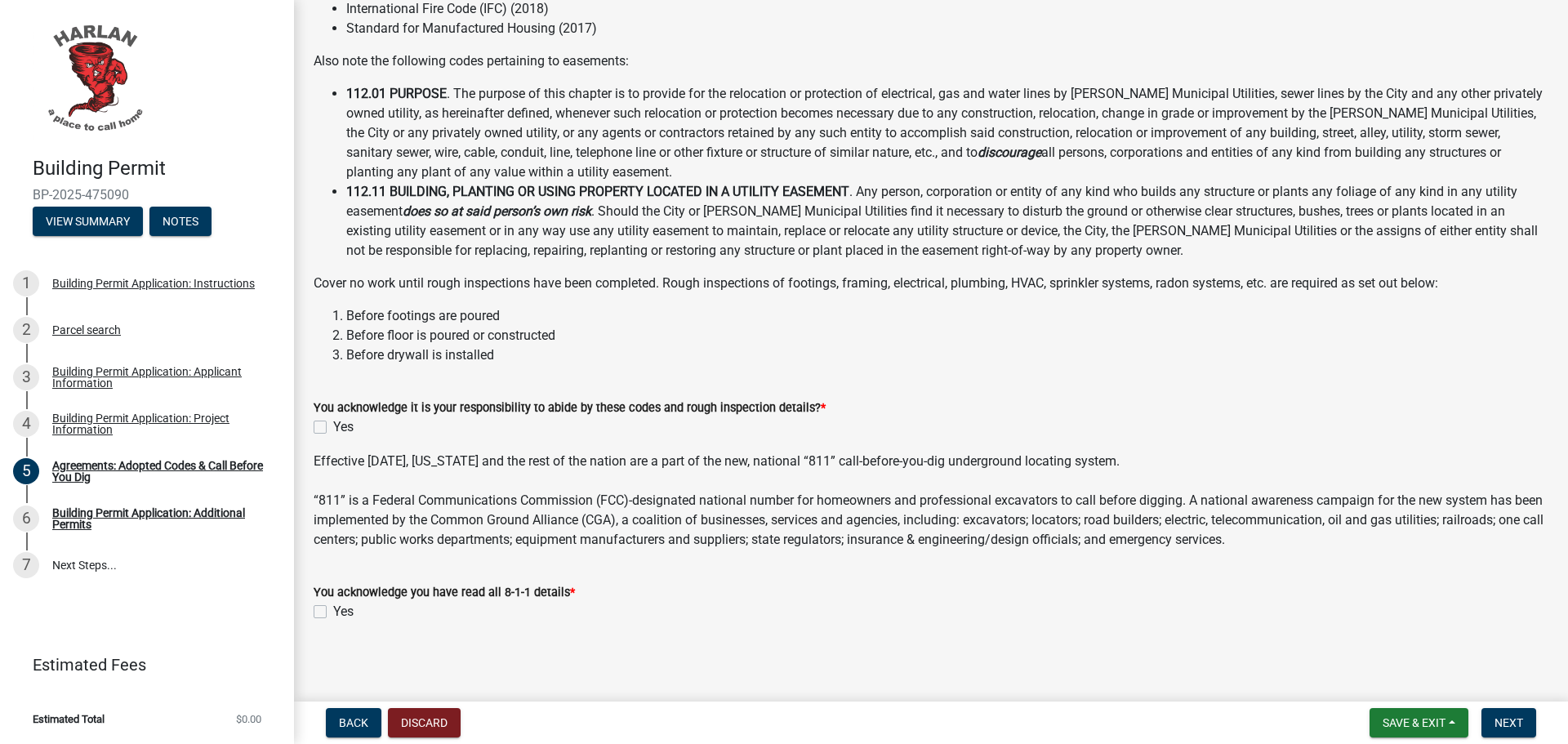
scroll to position [267, 0]
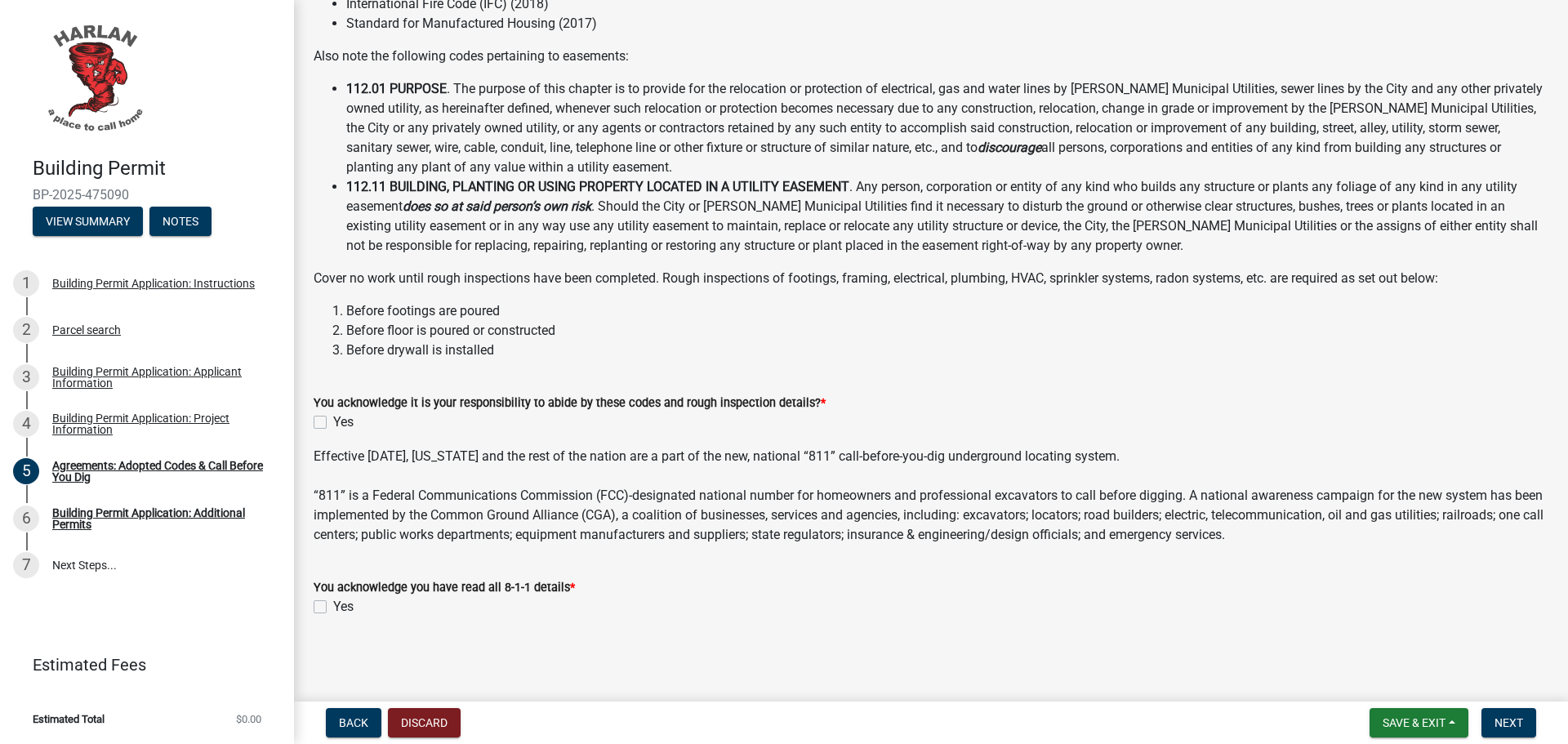
click at [329, 422] on div "Yes" at bounding box center [930, 422] width 1235 height 20
drag, startPoint x: 327, startPoint y: 422, endPoint x: 315, endPoint y: 422, distance: 12.0
click at [323, 422] on div "Yes" at bounding box center [930, 422] width 1235 height 20
click at [333, 422] on label "Yes" at bounding box center [343, 422] width 21 height 20
click at [333, 422] on input "Yes" at bounding box center [338, 417] width 11 height 11
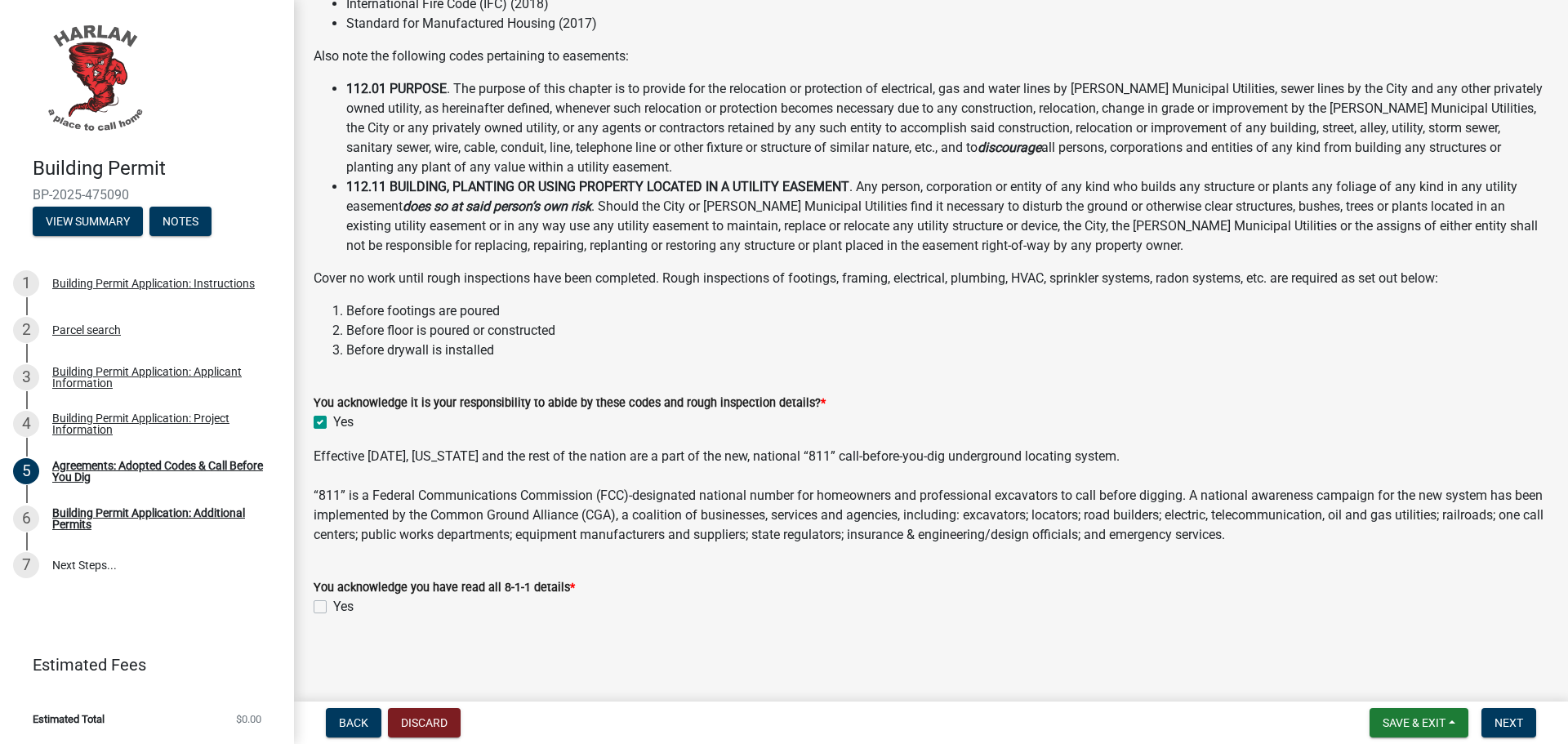
checkbox input "true"
click at [333, 606] on label "Yes" at bounding box center [343, 607] width 21 height 20
click at [333, 606] on input "Yes" at bounding box center [338, 602] width 11 height 11
checkbox input "true"
click at [1518, 717] on span "Next" at bounding box center [1508, 723] width 29 height 13
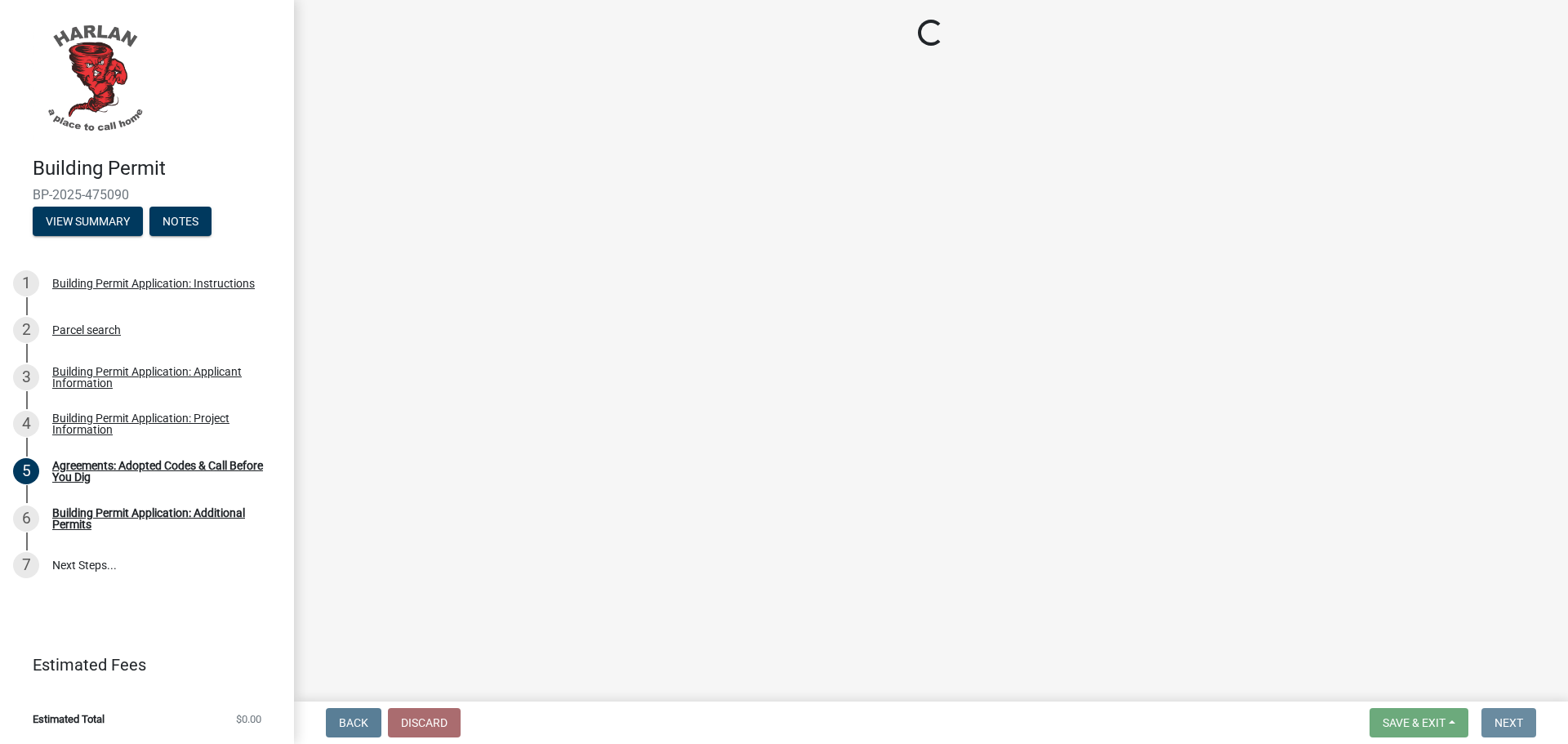
scroll to position [0, 0]
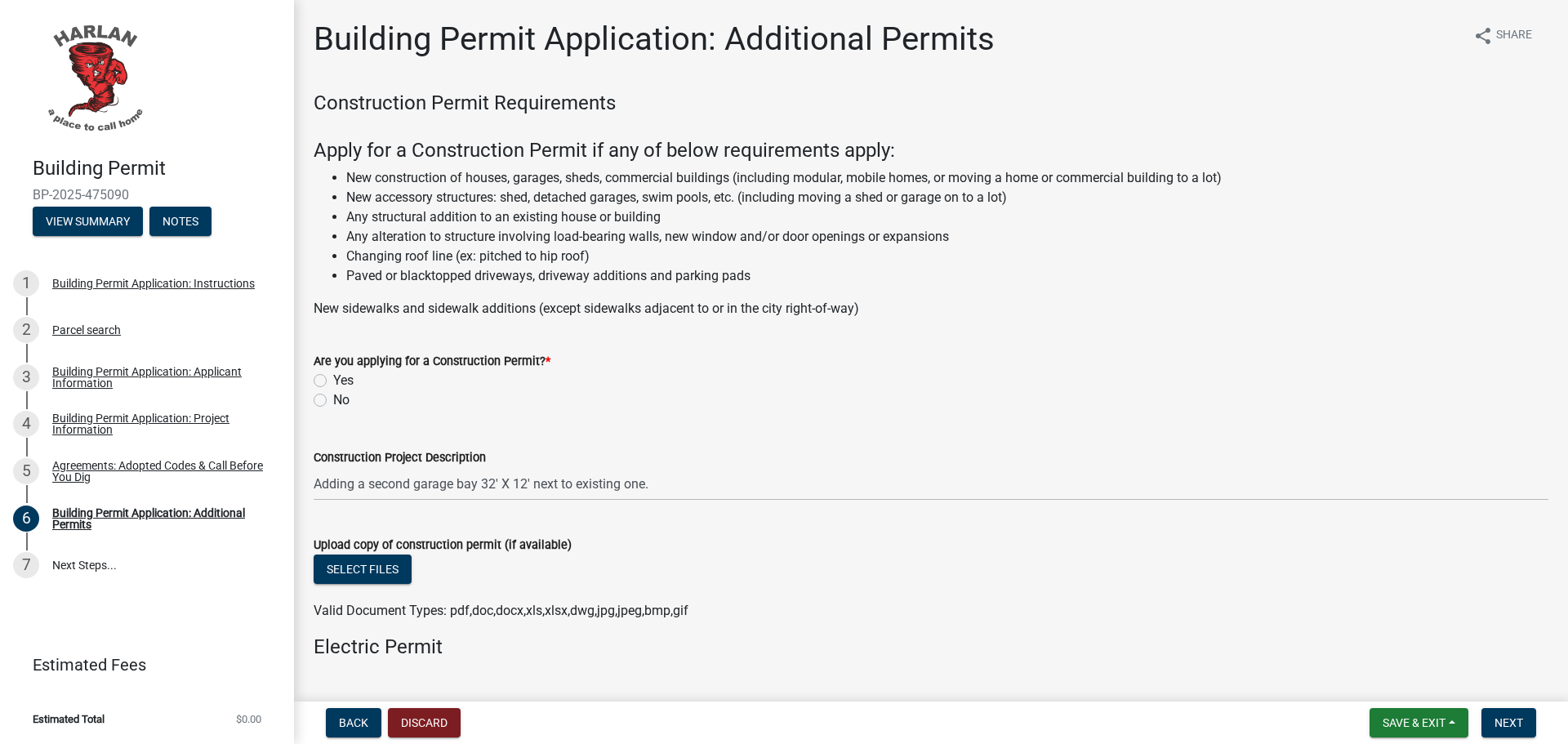
click at [333, 380] on label "Yes" at bounding box center [343, 380] width 21 height 20
click at [333, 380] on input "Yes" at bounding box center [338, 375] width 11 height 11
radio input "true"
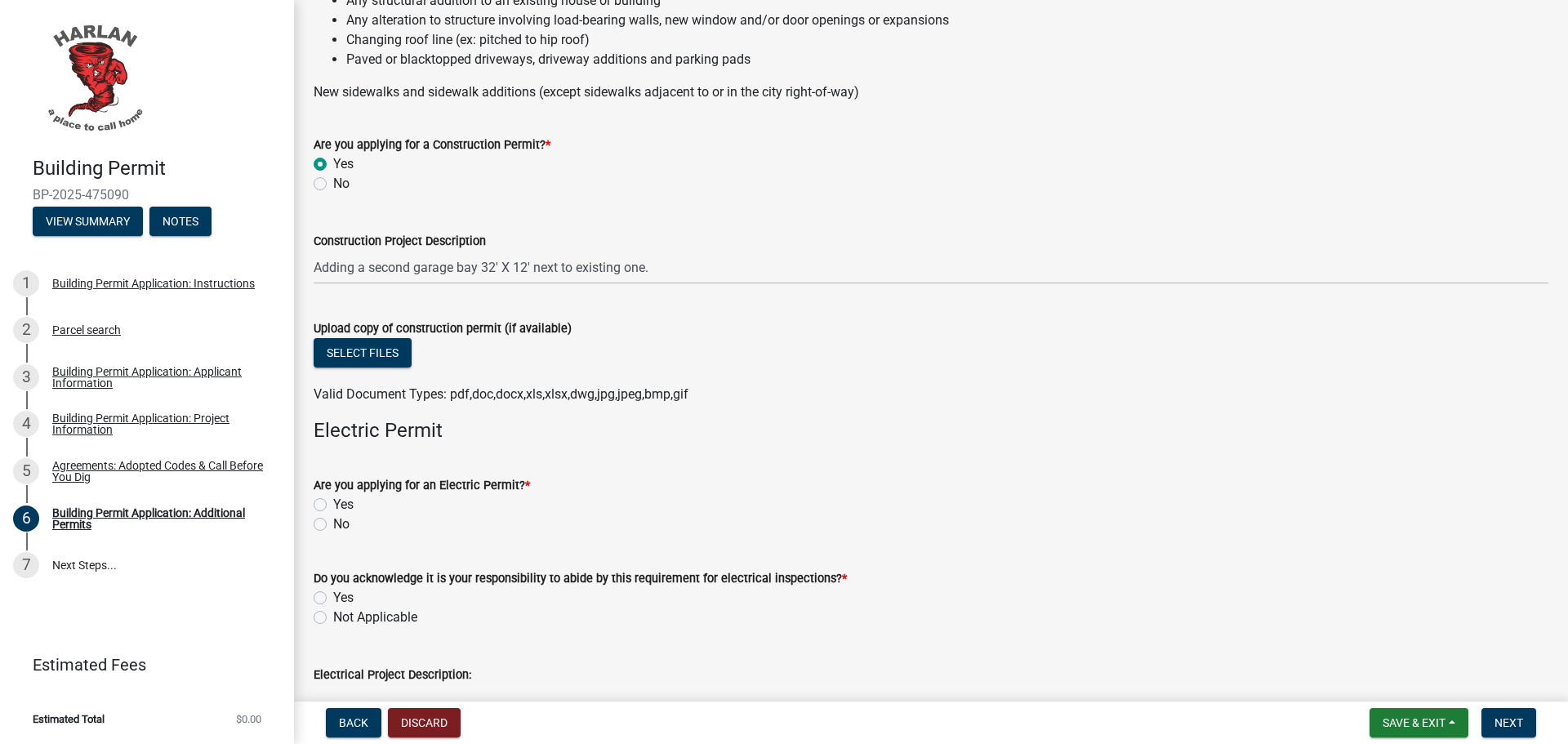
scroll to position [245, 0]
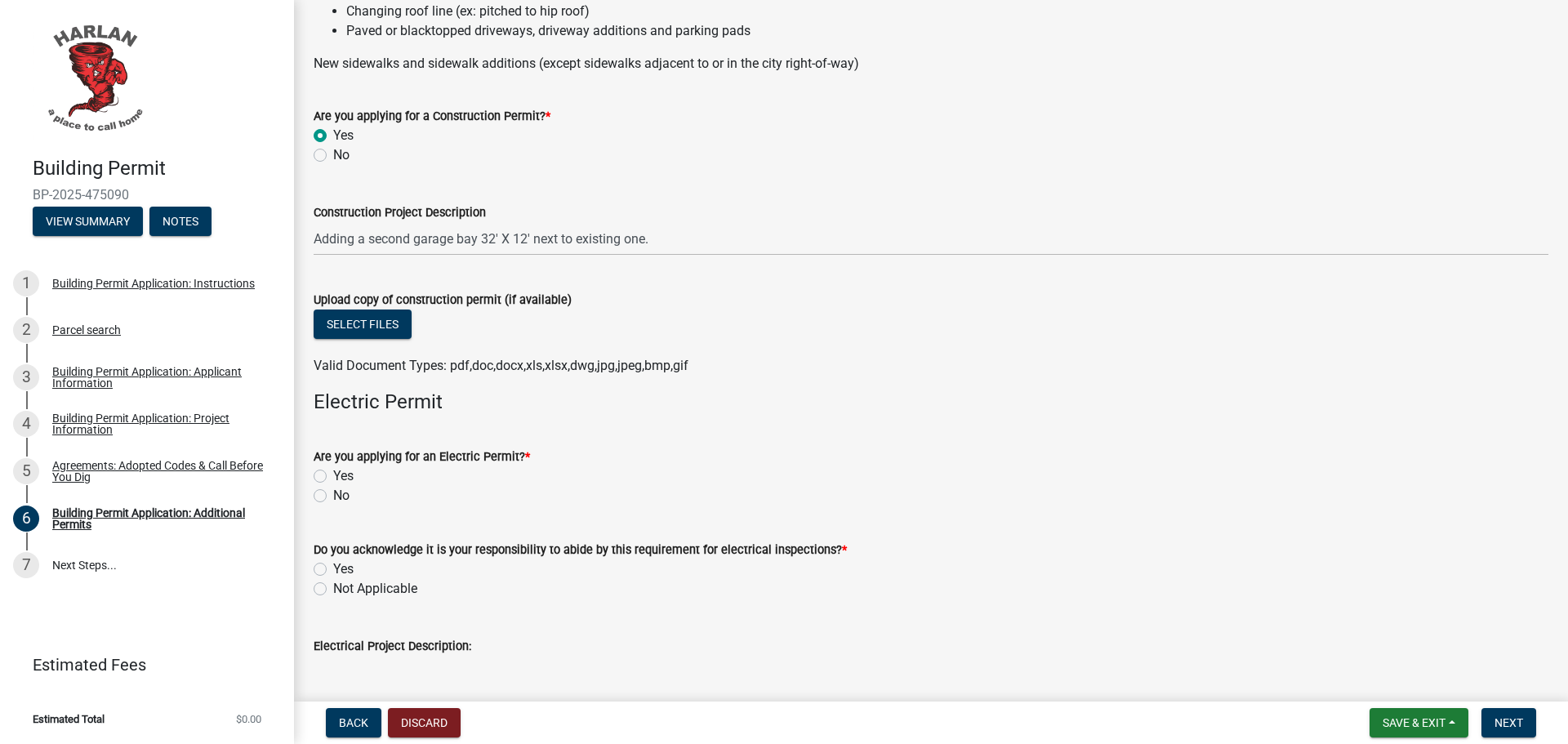
click at [333, 498] on label "No" at bounding box center [342, 496] width 17 height 20
click at [333, 496] on input "No" at bounding box center [338, 491] width 11 height 11
radio input "true"
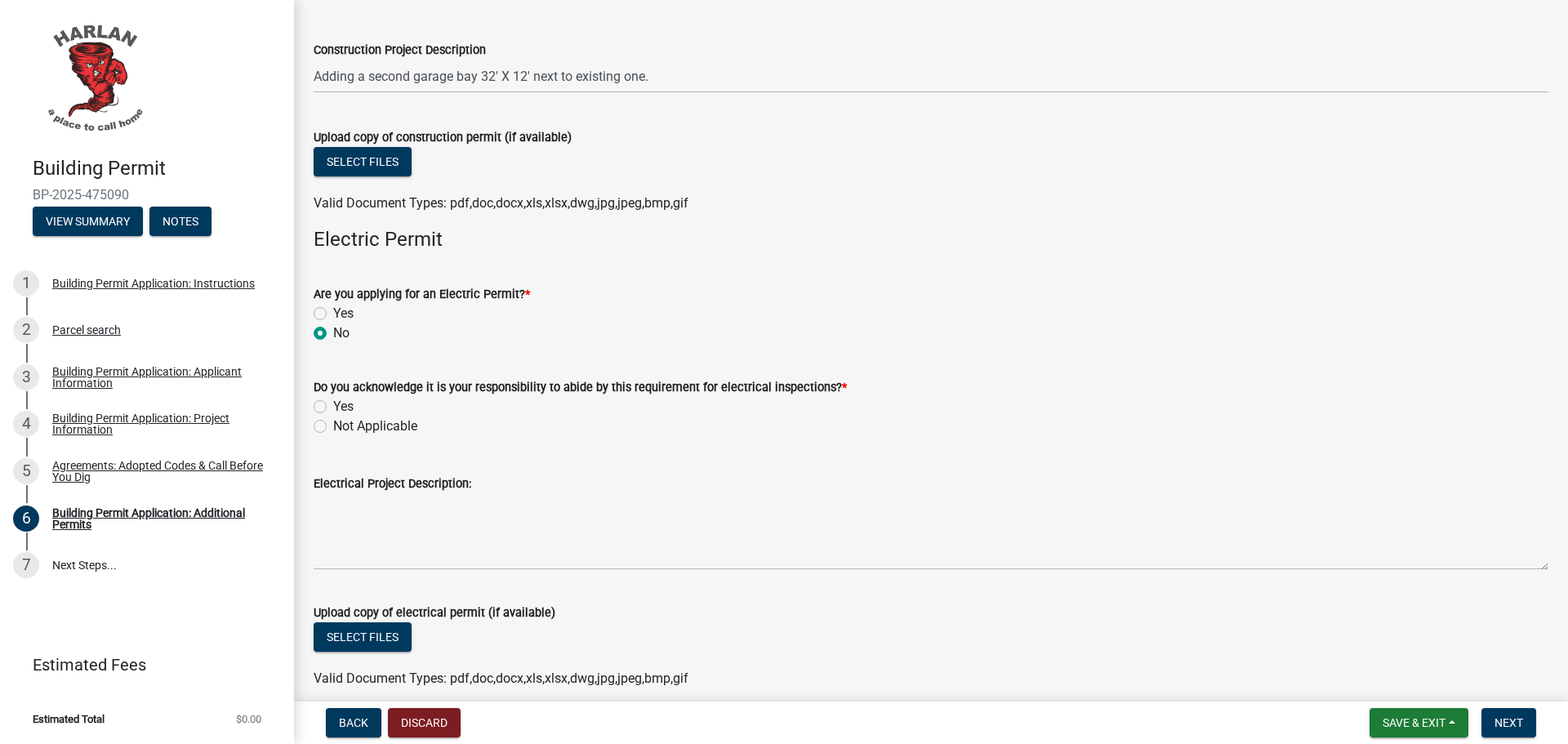
scroll to position [408, 0]
click at [333, 409] on label "Yes" at bounding box center [343, 406] width 21 height 20
click at [333, 407] on input "Yes" at bounding box center [338, 401] width 11 height 11
radio input "true"
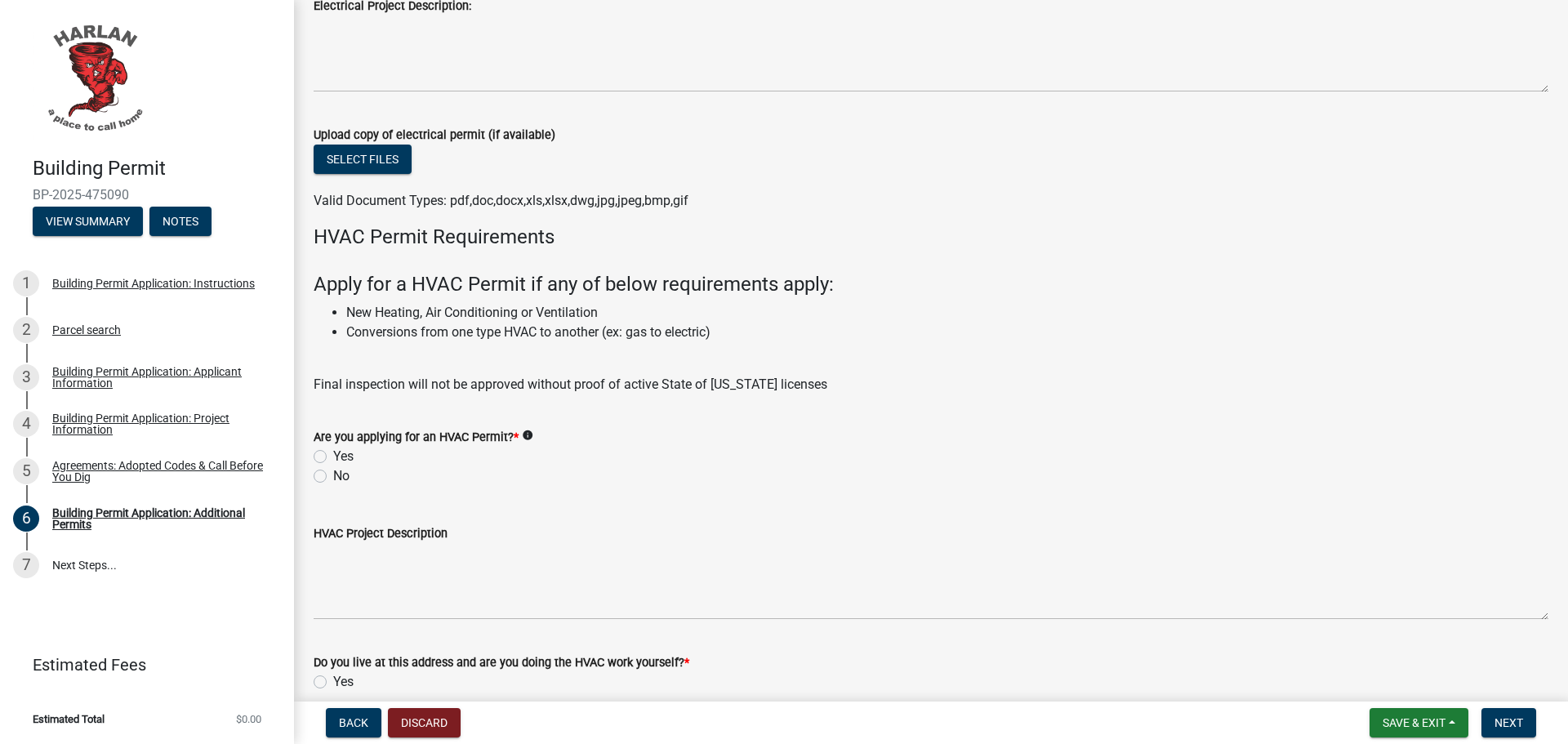
scroll to position [898, 0]
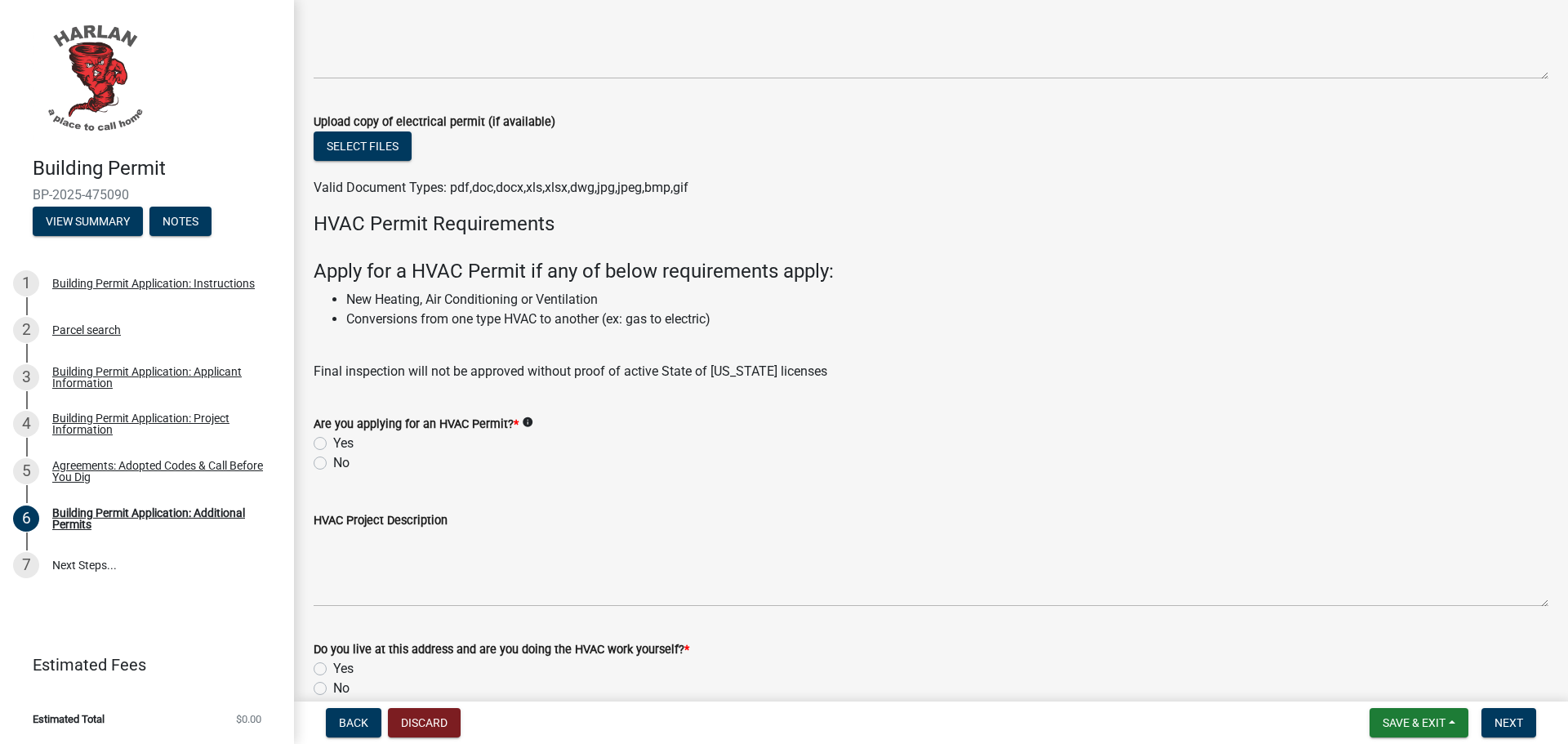
click at [333, 458] on label "No" at bounding box center [342, 463] width 17 height 20
click at [333, 458] on input "No" at bounding box center [338, 458] width 11 height 11
radio input "true"
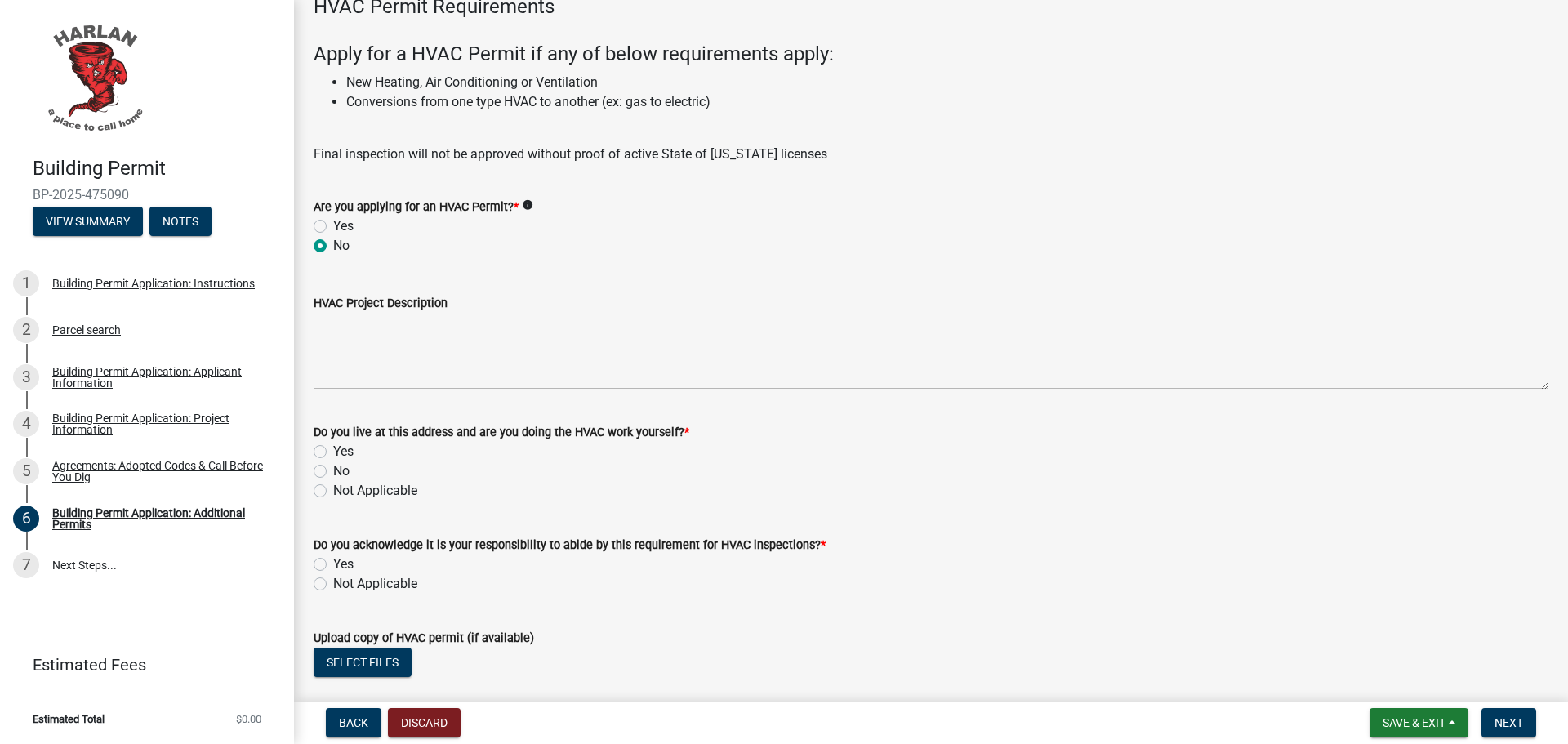
scroll to position [1142, 0]
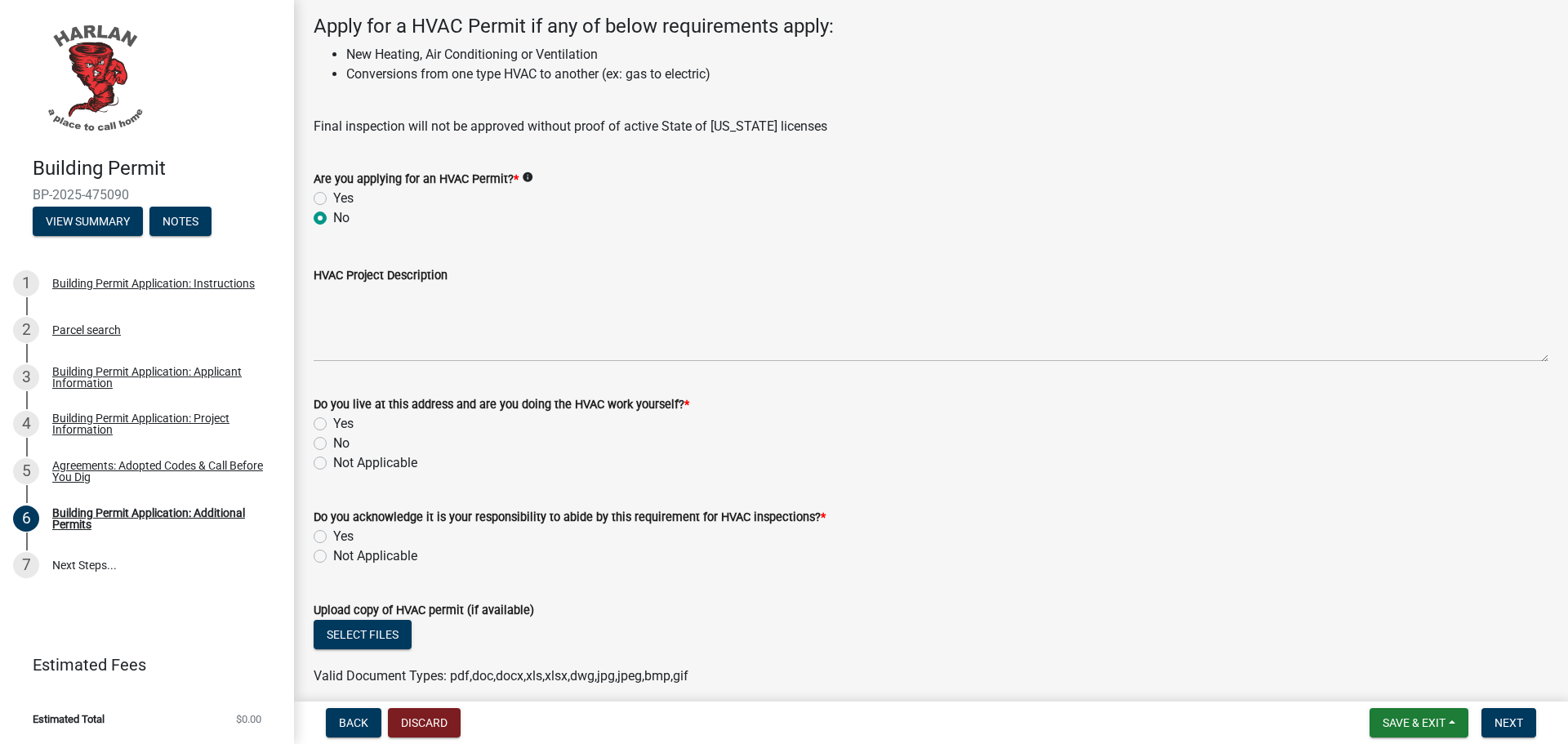
click at [333, 458] on label "Not Applicable" at bounding box center [375, 463] width 84 height 20
click at [333, 458] on input "Not Applicable" at bounding box center [338, 458] width 11 height 11
radio input "true"
click at [333, 556] on label "Not Applicable" at bounding box center [375, 556] width 84 height 20
click at [333, 556] on input "Not Applicable" at bounding box center [338, 551] width 11 height 11
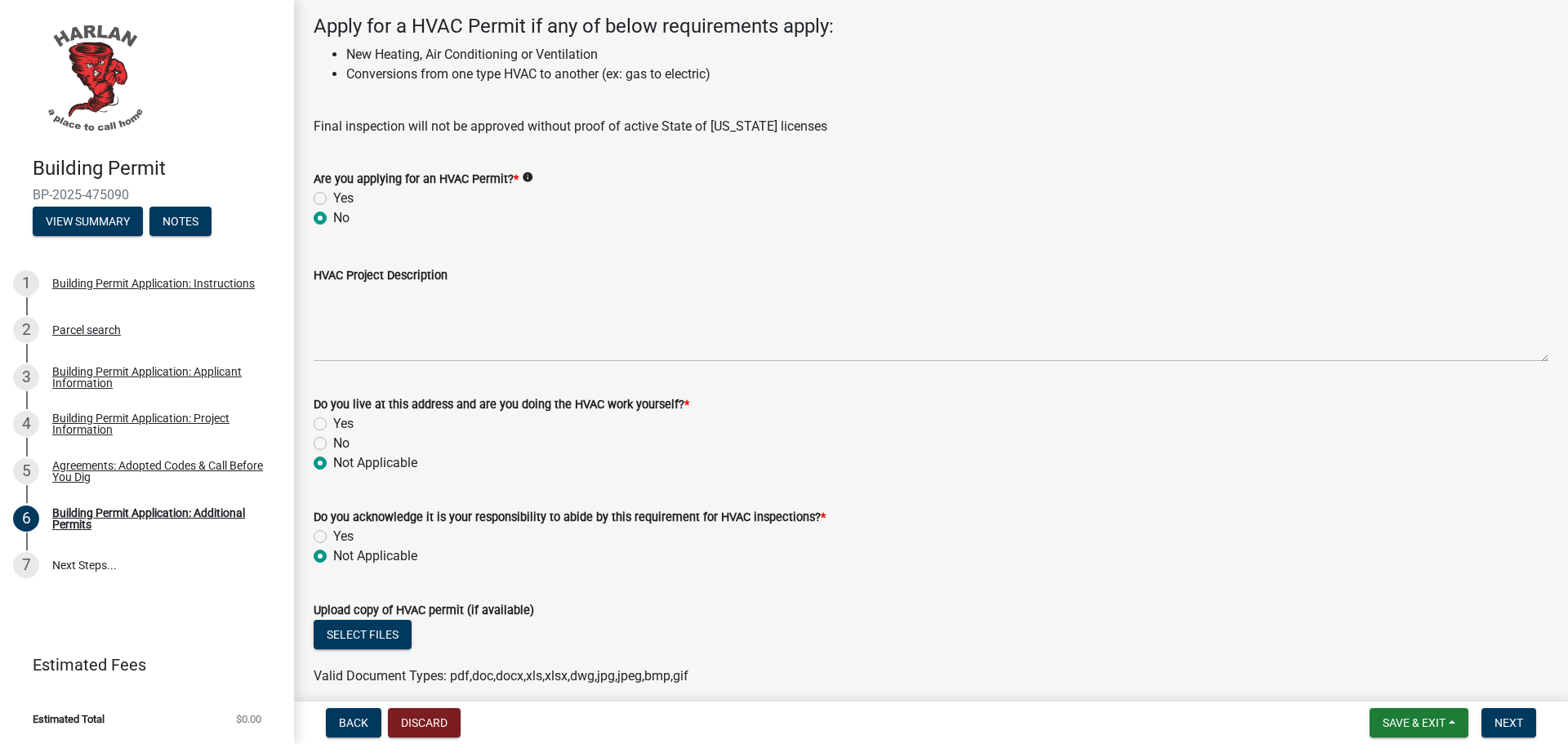
radio input "true"
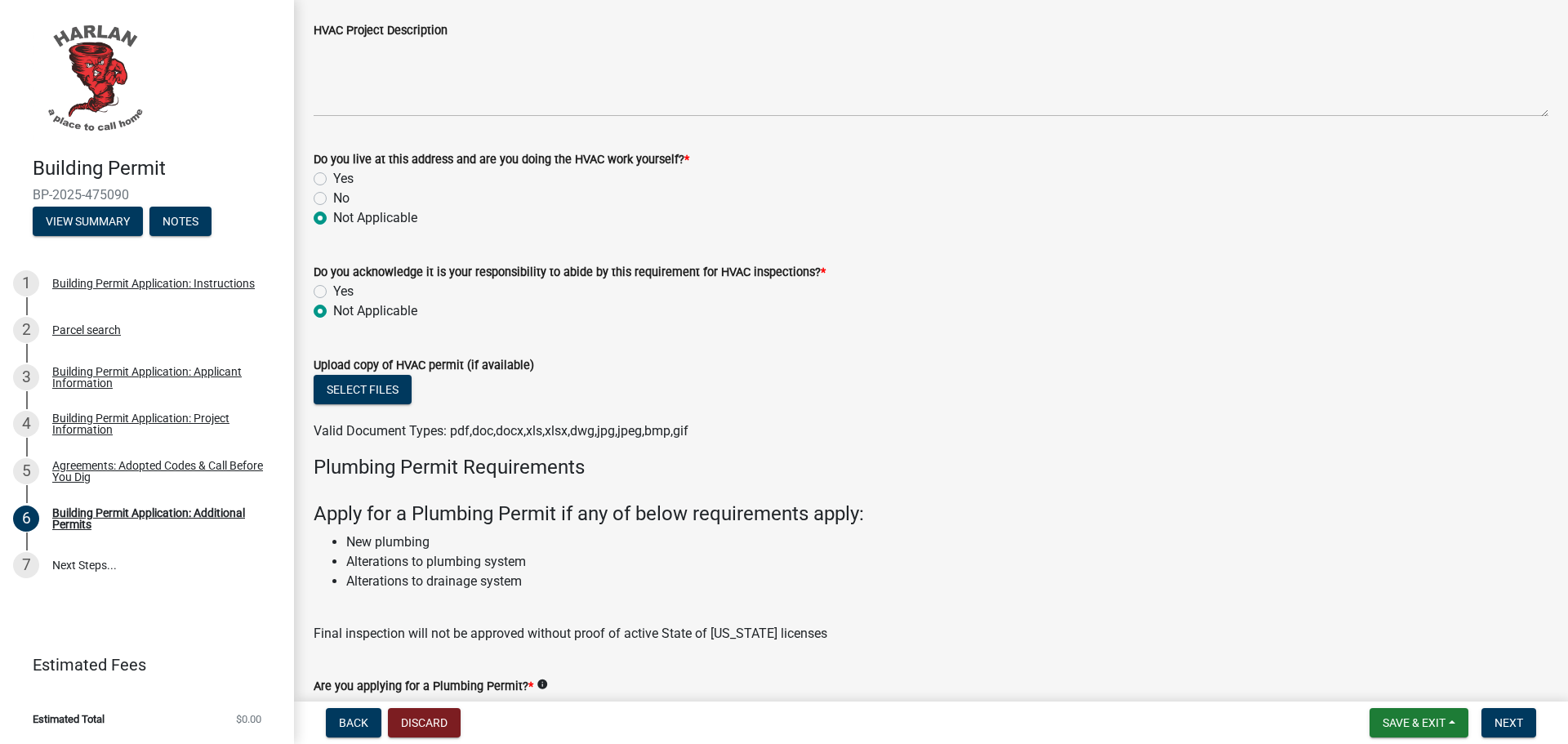
scroll to position [1633, 0]
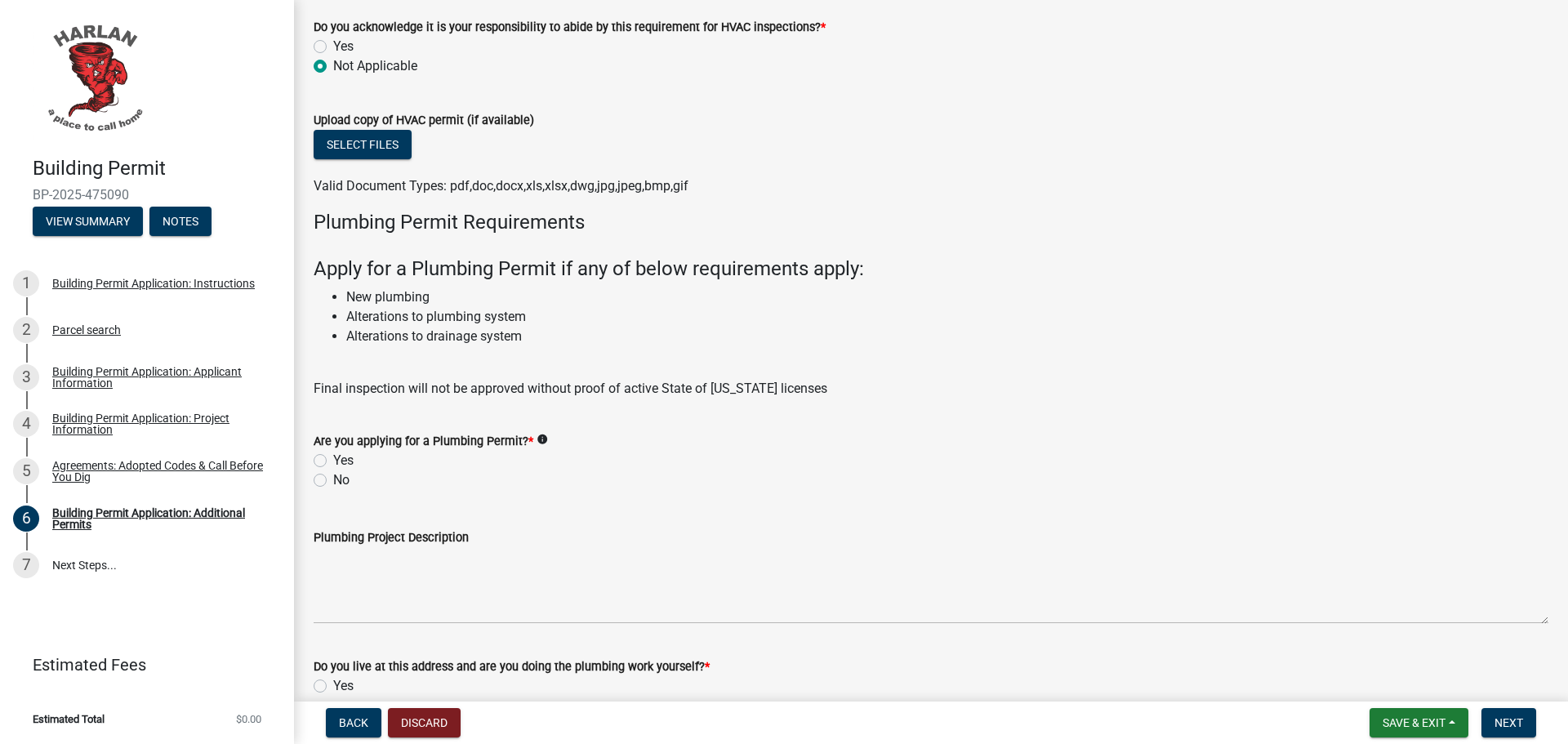
click at [333, 480] on label "No" at bounding box center [342, 480] width 17 height 20
click at [333, 480] on input "No" at bounding box center [338, 475] width 11 height 11
radio input "true"
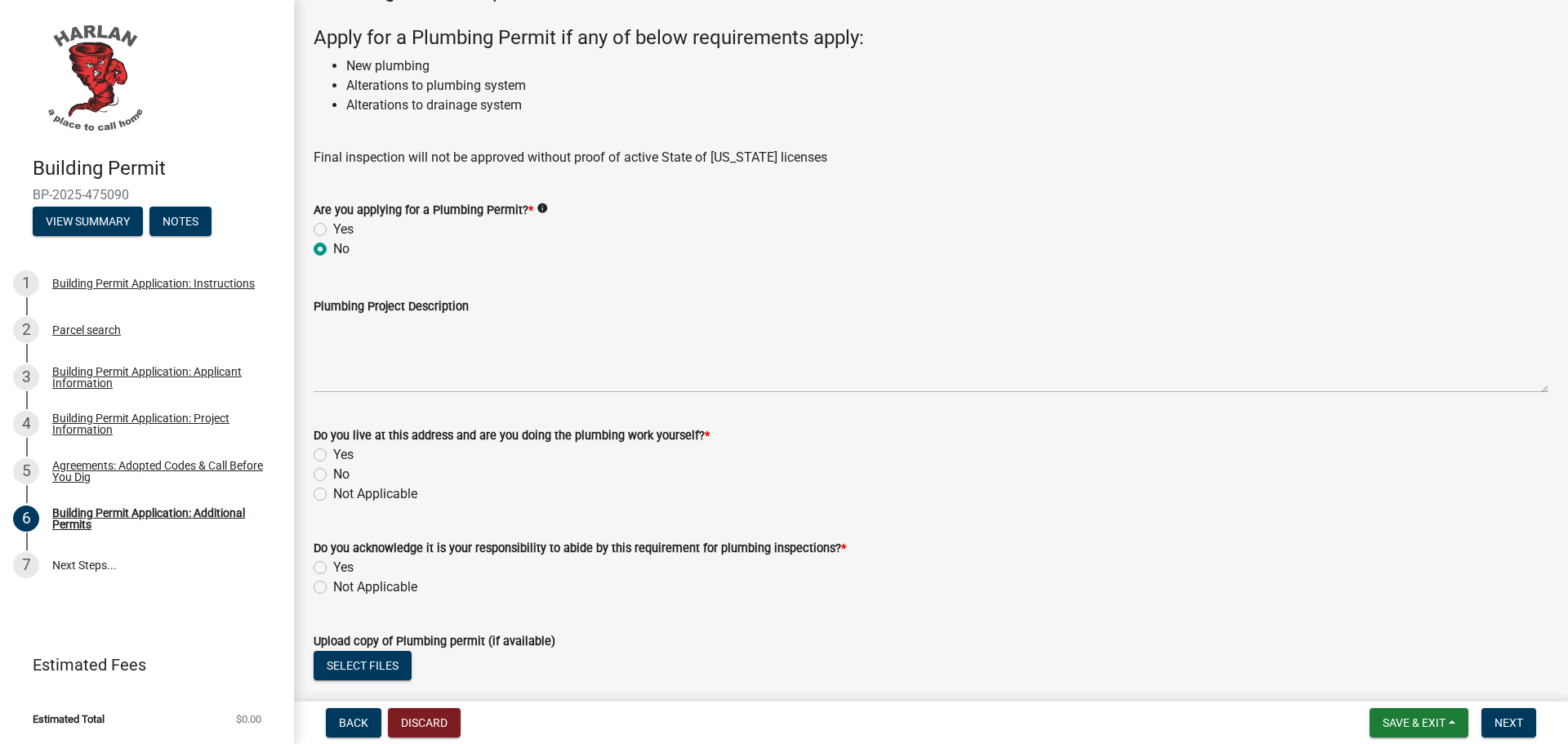
scroll to position [1877, 0]
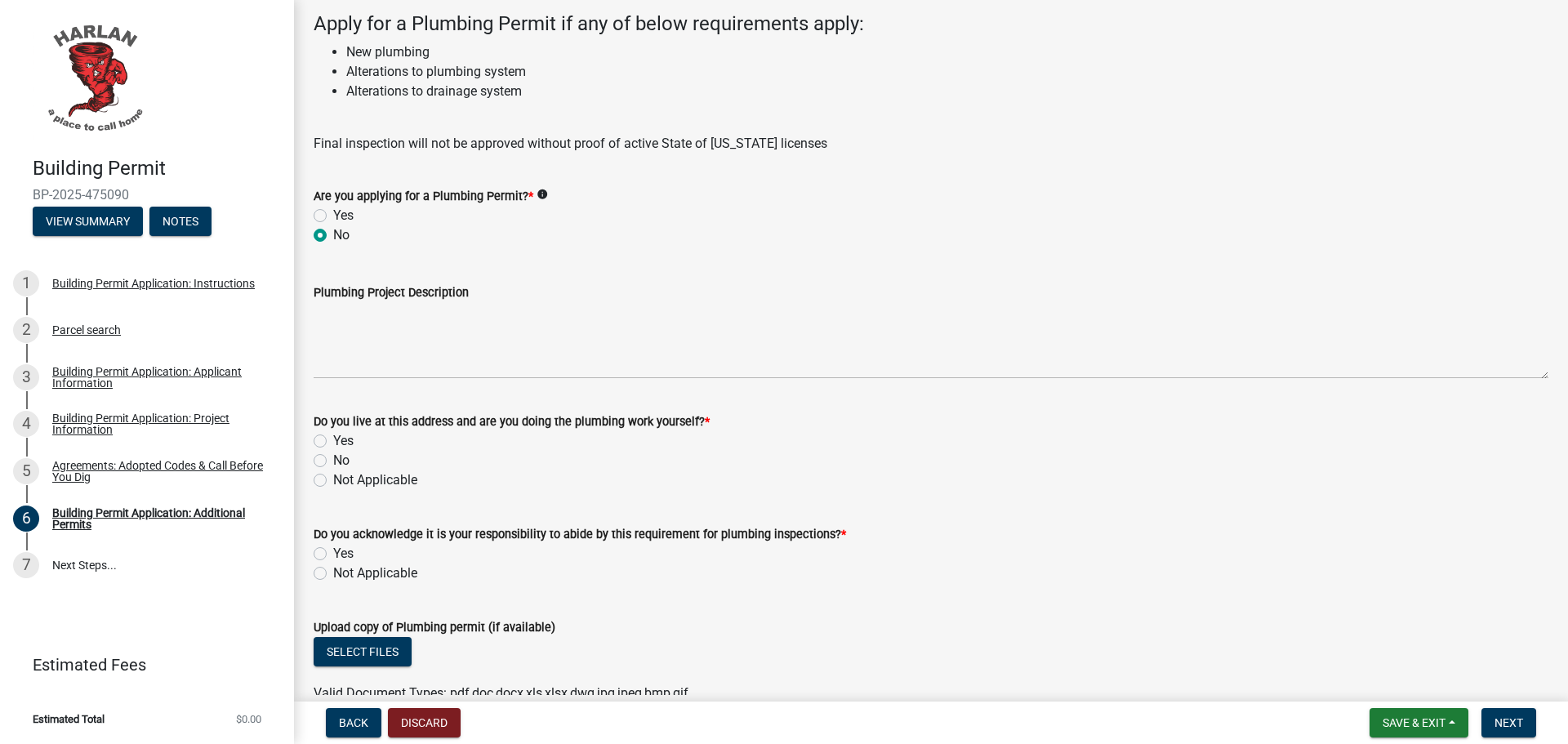
click at [333, 475] on label "Not Applicable" at bounding box center [375, 480] width 84 height 20
click at [333, 475] on input "Not Applicable" at bounding box center [338, 475] width 11 height 11
radio input "true"
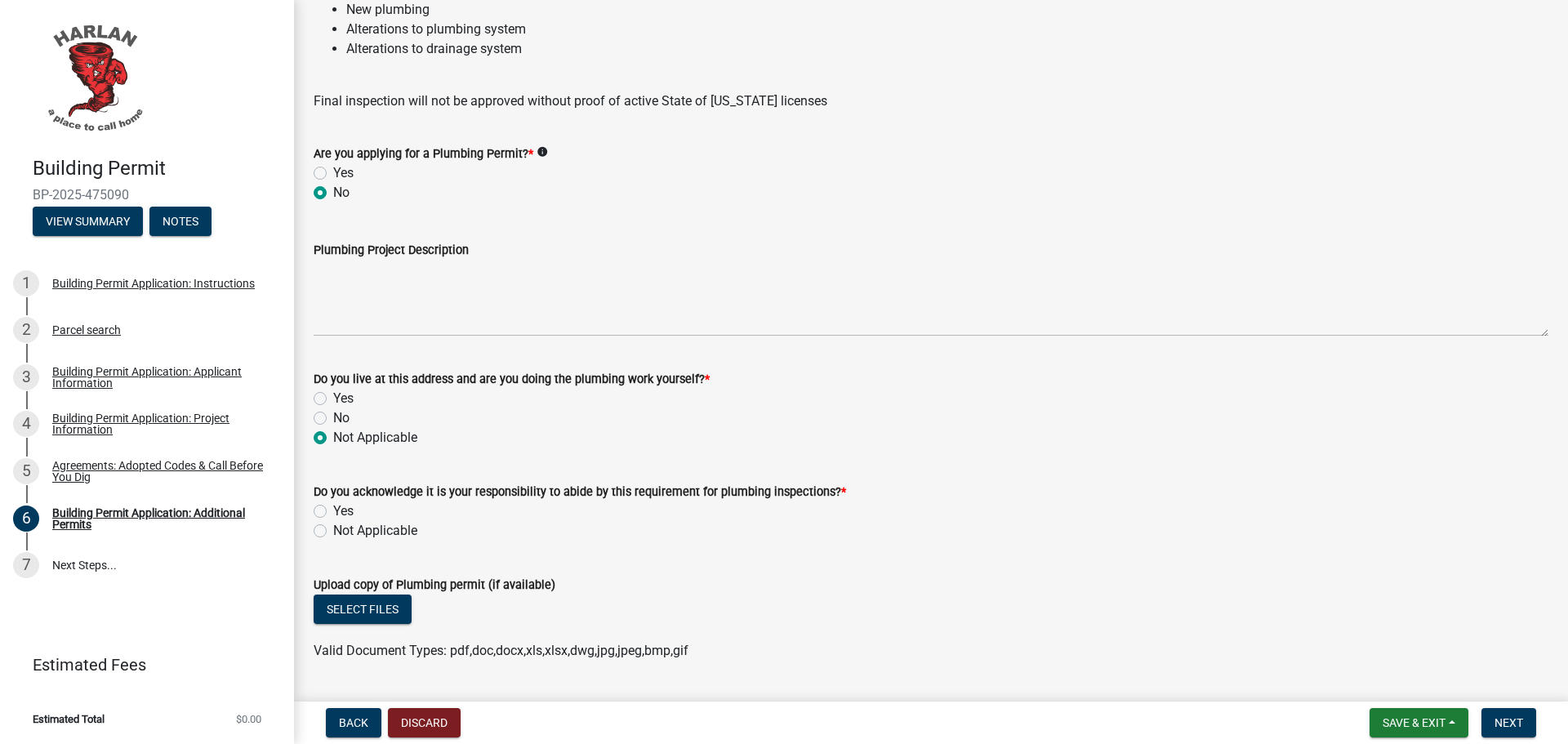
scroll to position [1959, 0]
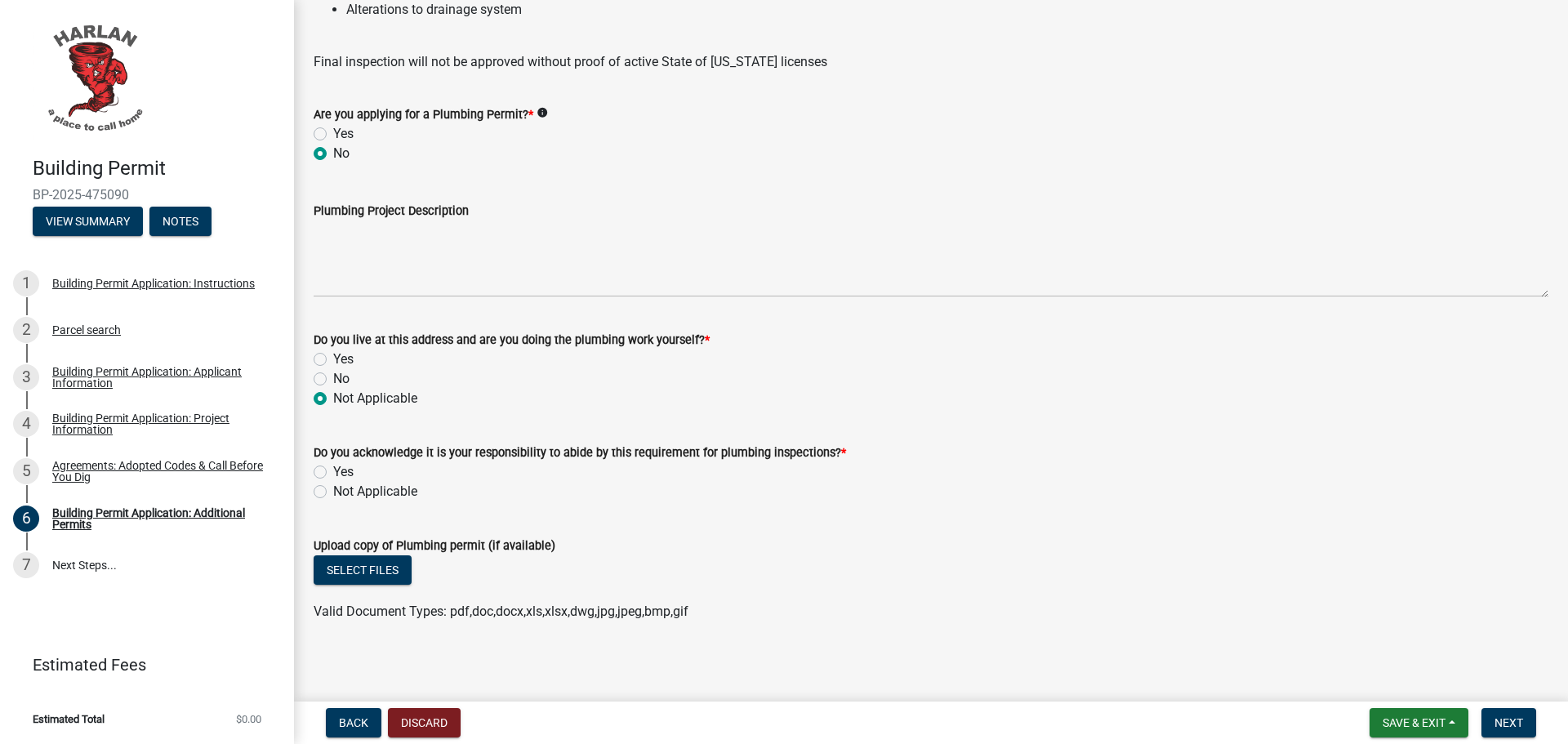
click at [333, 490] on label "Not Applicable" at bounding box center [375, 492] width 84 height 20
click at [333, 490] on input "Not Applicable" at bounding box center [338, 487] width 11 height 11
radio input "true"
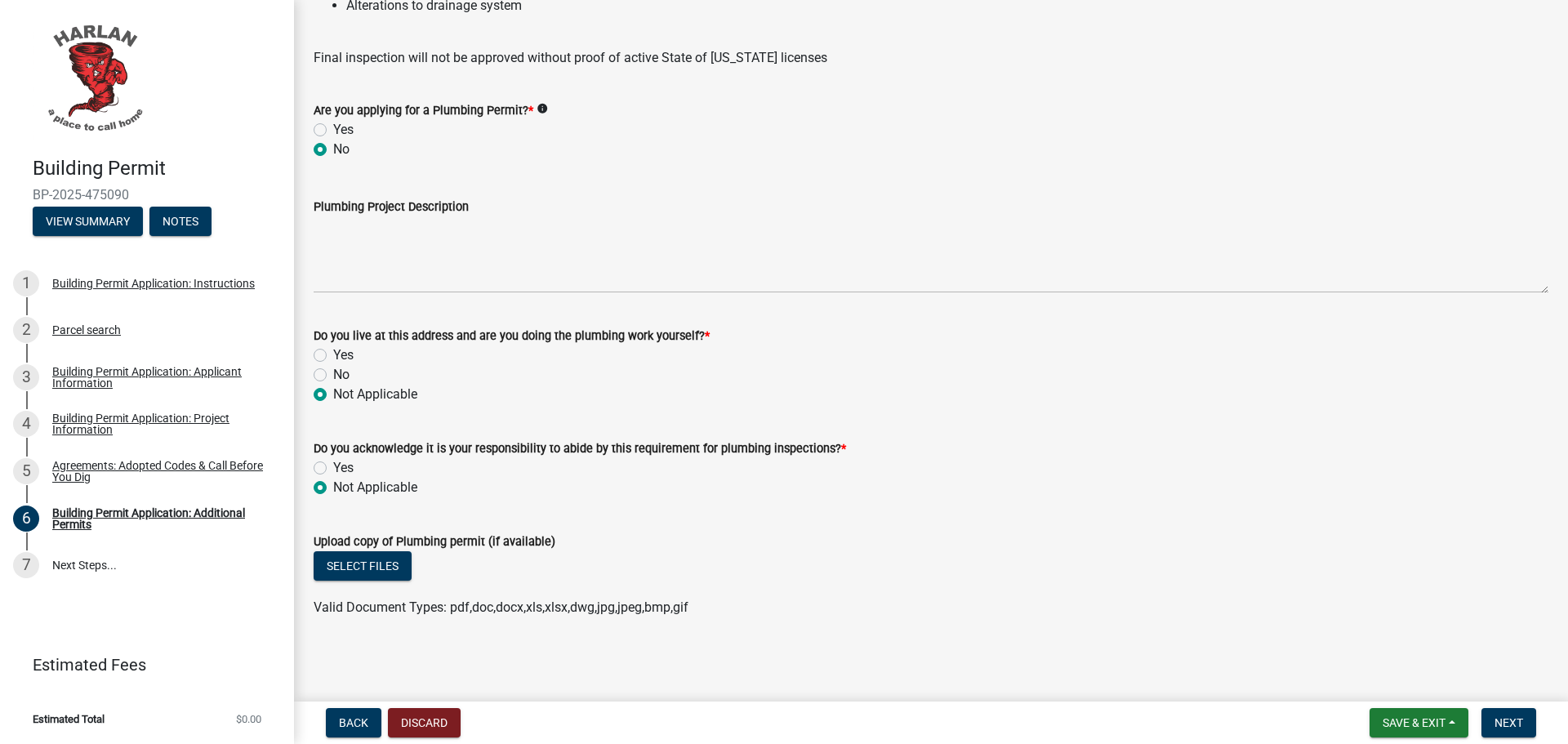
scroll to position [1964, 0]
click at [1516, 722] on span "Next" at bounding box center [1508, 723] width 29 height 13
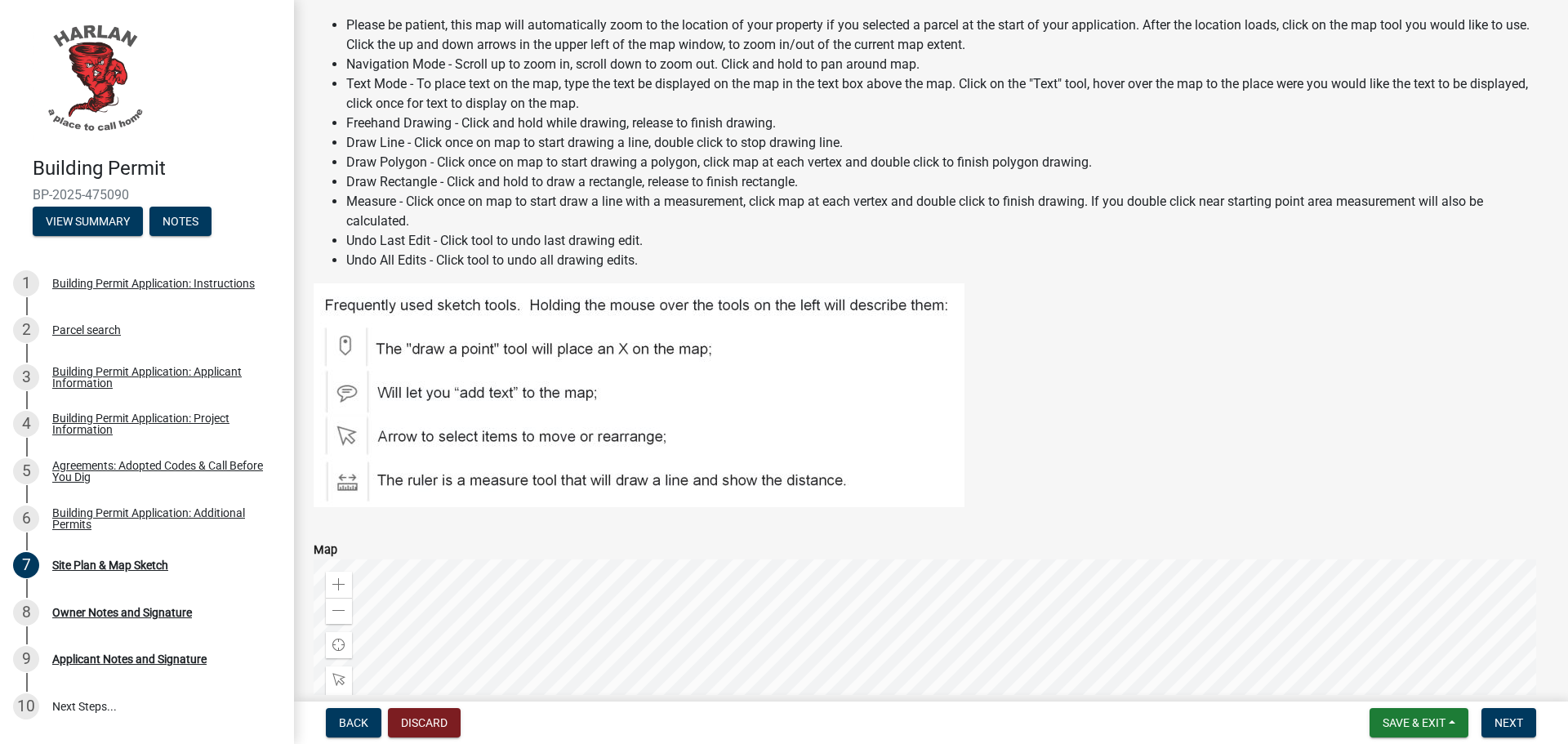
scroll to position [816, 0]
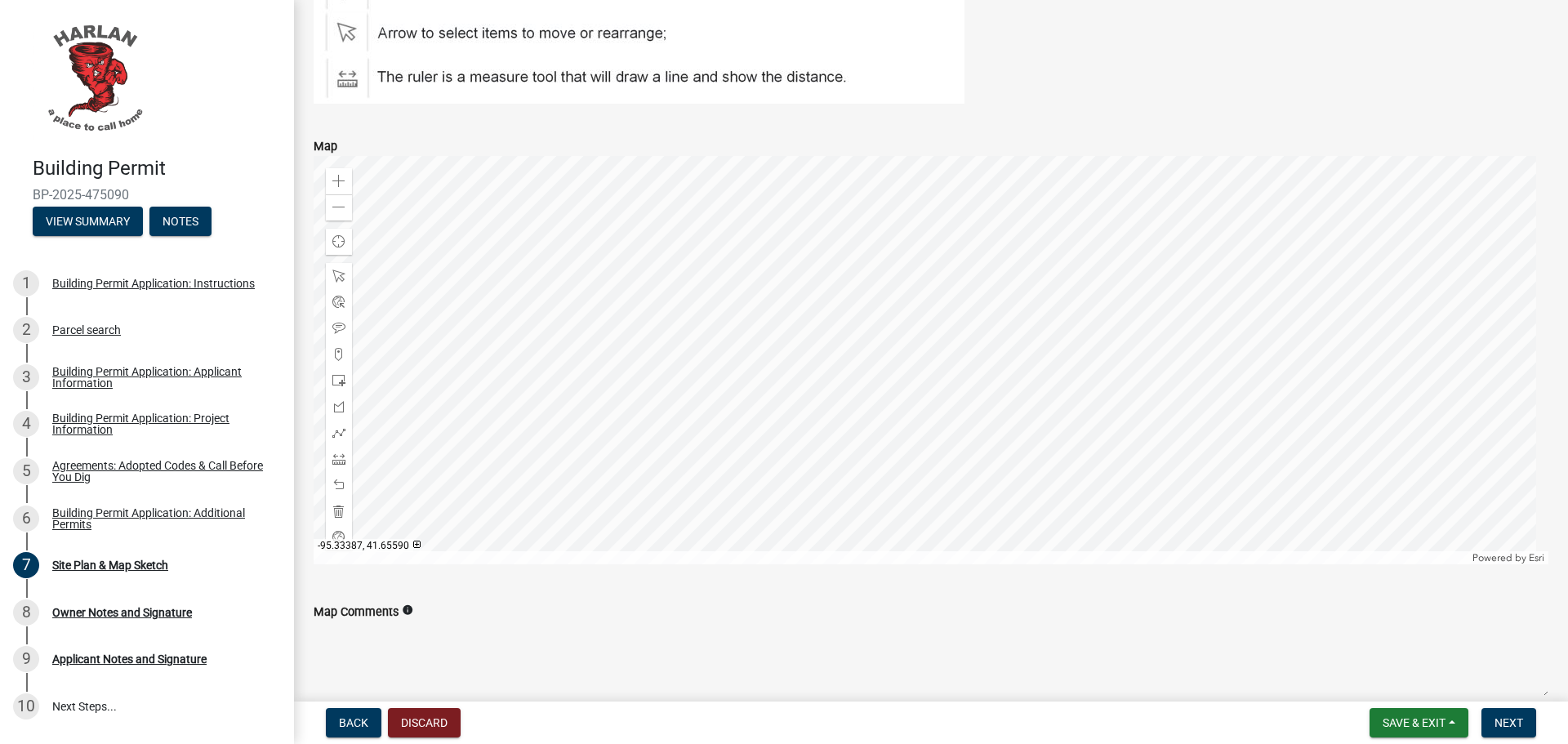
click at [911, 403] on div at bounding box center [930, 360] width 1235 height 408
click at [905, 508] on div at bounding box center [930, 360] width 1235 height 408
click at [912, 463] on div at bounding box center [930, 360] width 1235 height 408
click at [340, 355] on span at bounding box center [339, 355] width 13 height 13
click at [1043, 495] on div at bounding box center [930, 360] width 1235 height 408
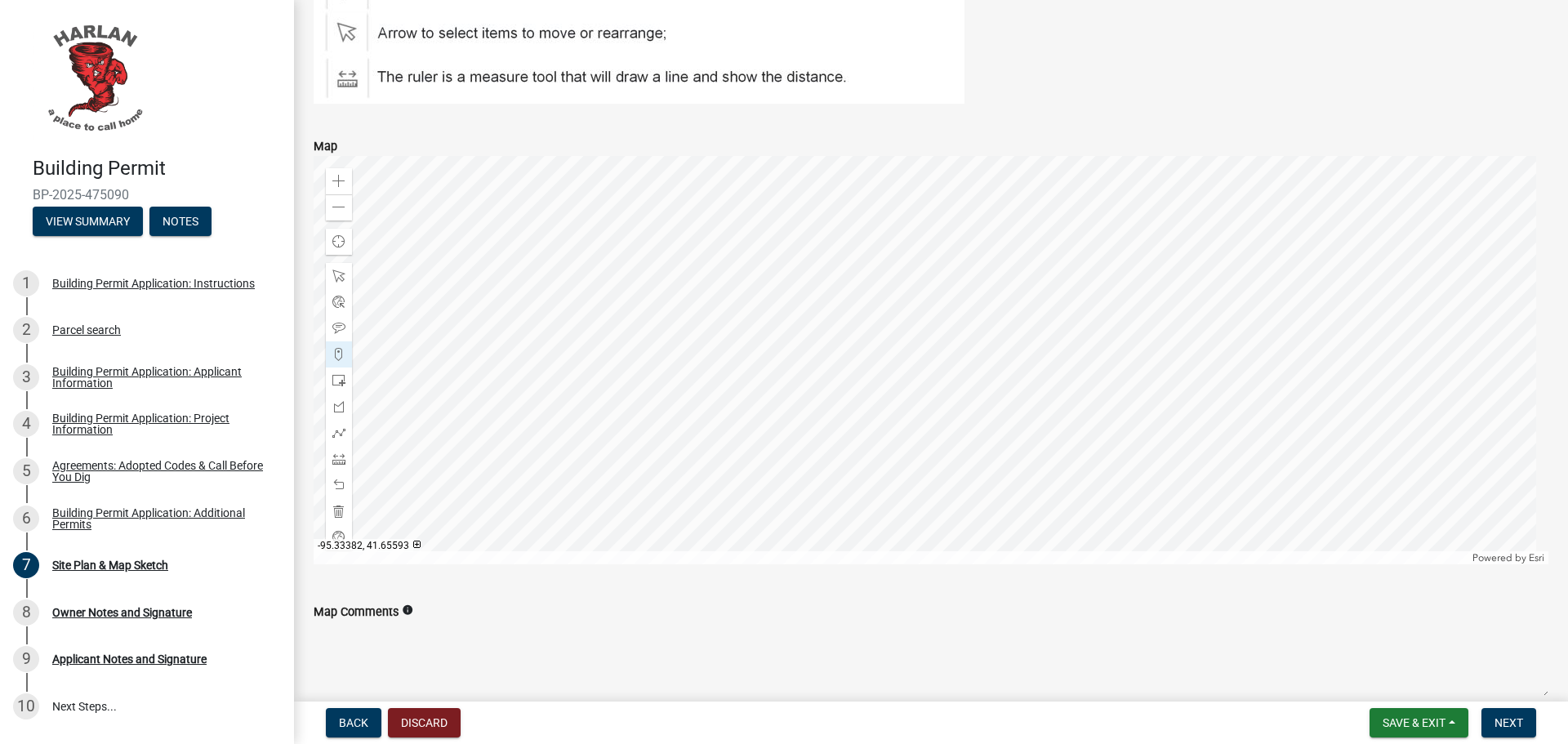
click at [973, 496] on div at bounding box center [930, 360] width 1235 height 408
click at [975, 328] on div at bounding box center [930, 360] width 1235 height 408
click at [1047, 334] on div at bounding box center [930, 360] width 1235 height 408
click at [343, 328] on span at bounding box center [339, 328] width 13 height 13
click at [1009, 416] on div at bounding box center [930, 360] width 1235 height 408
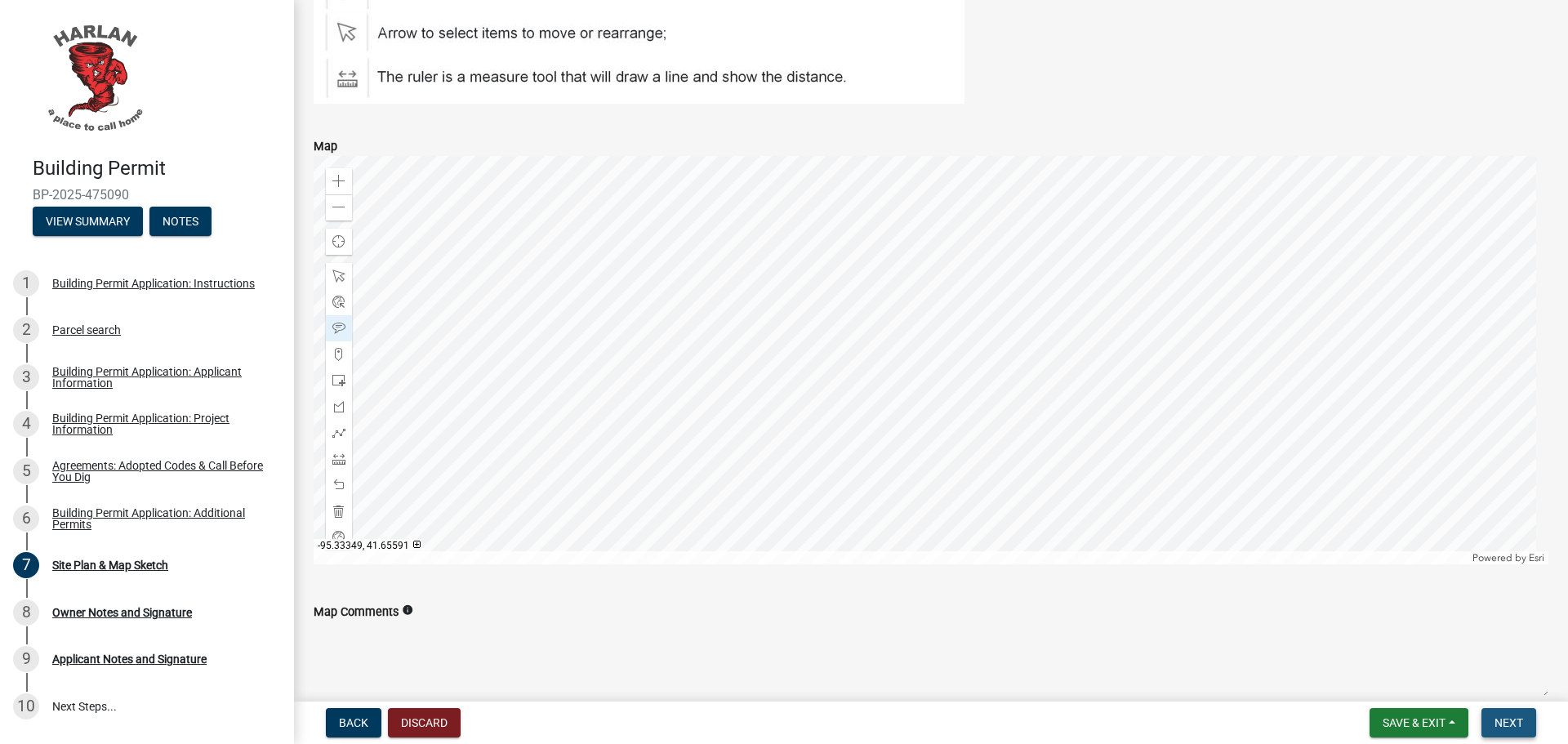
click at [1516, 724] on span "Next" at bounding box center [1508, 723] width 29 height 13
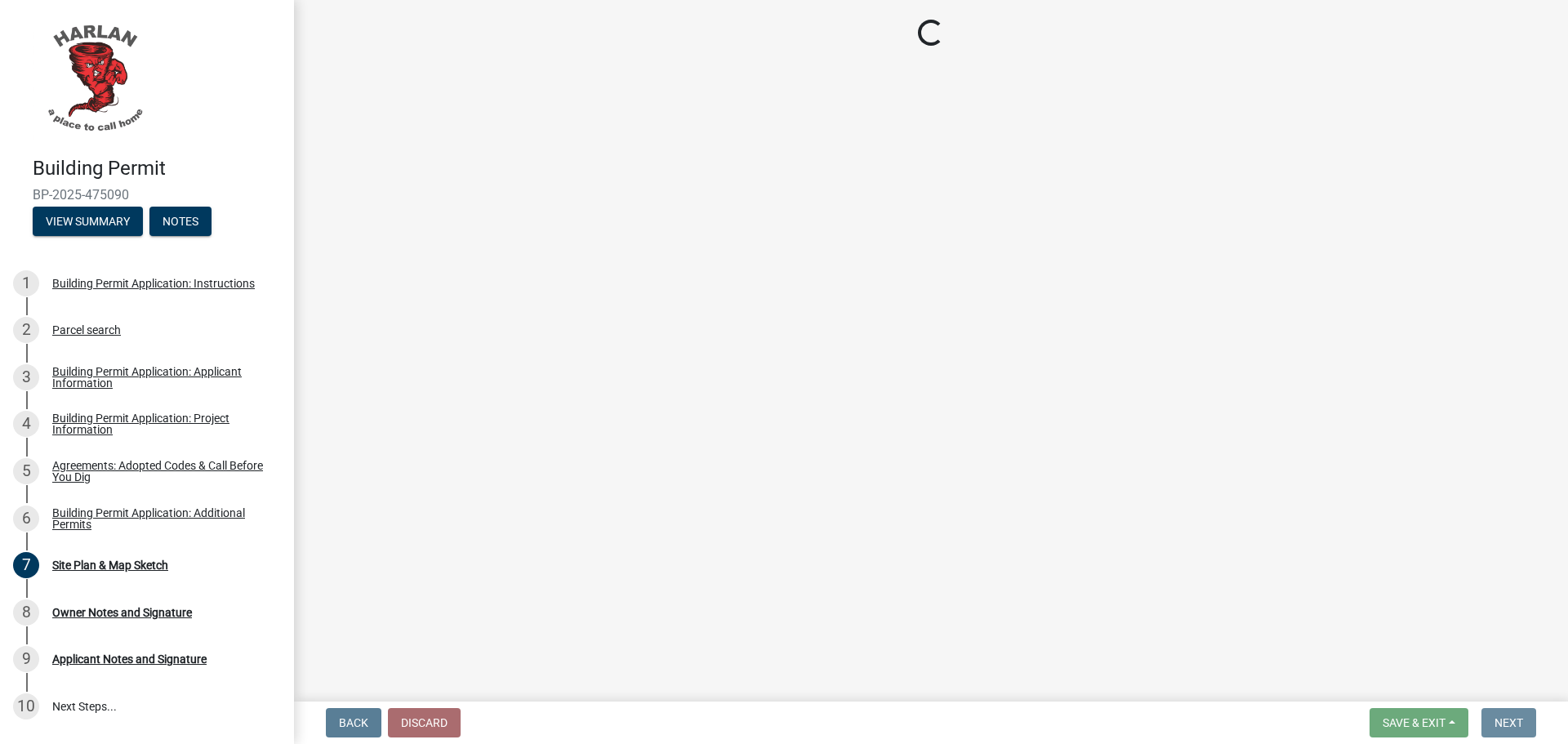
scroll to position [0, 0]
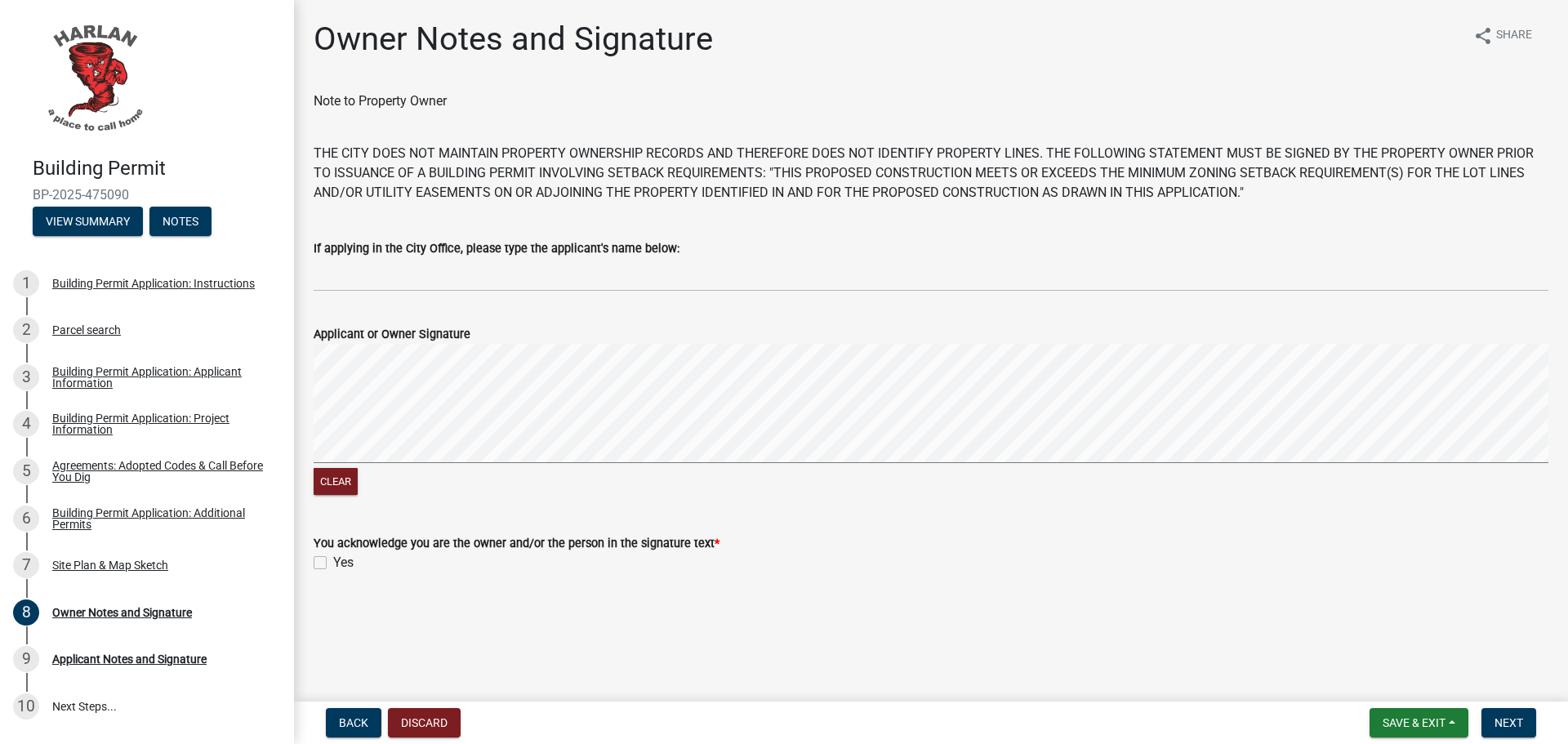
click at [333, 561] on label "Yes" at bounding box center [343, 563] width 21 height 20
click at [333, 561] on input "Yes" at bounding box center [338, 558] width 11 height 11
checkbox input "true"
click at [1501, 723] on span "Next" at bounding box center [1508, 723] width 29 height 13
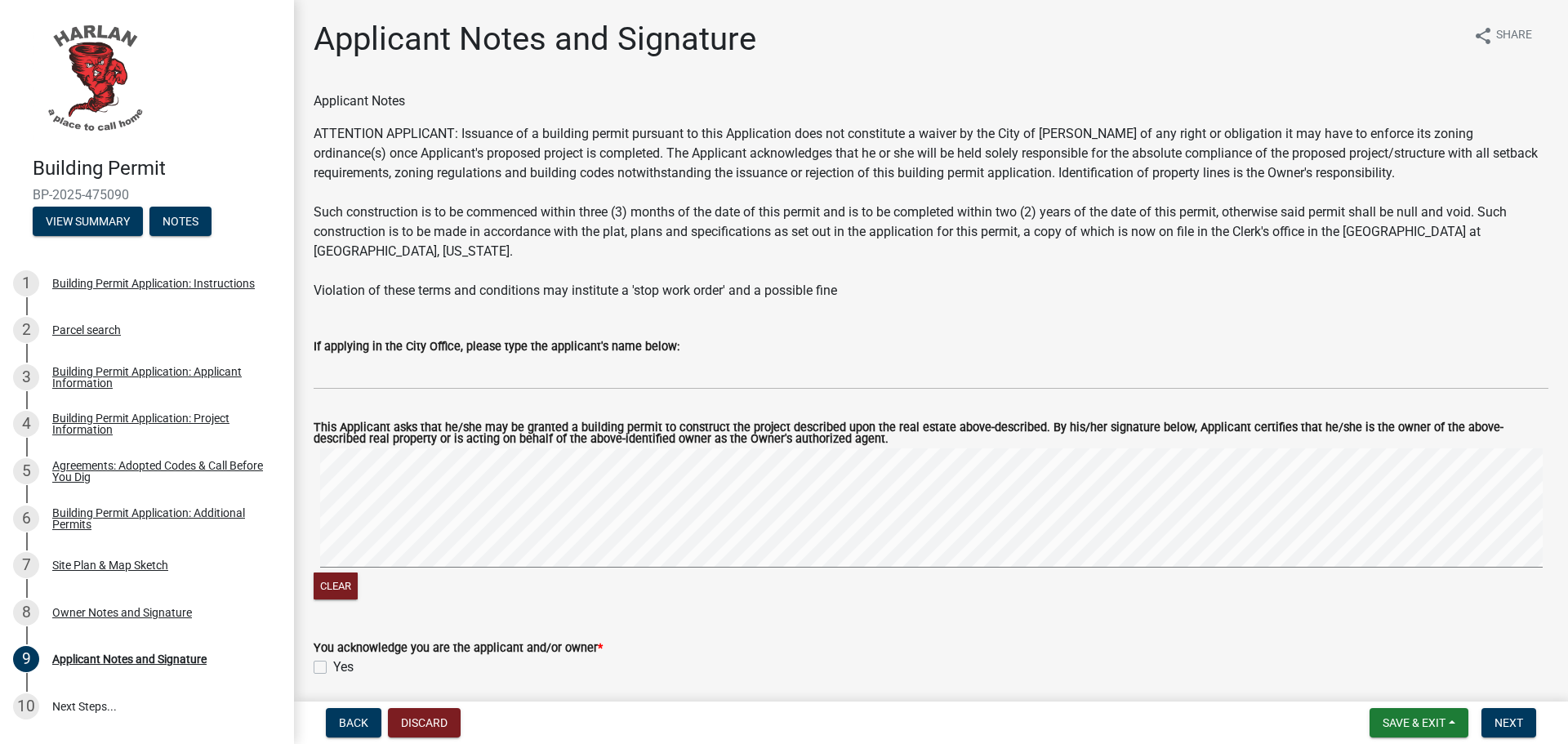
click at [333, 657] on label "Yes" at bounding box center [343, 667] width 21 height 20
click at [333, 657] on input "Yes" at bounding box center [338, 662] width 11 height 11
checkbox input "true"
click at [1515, 723] on span "Next" at bounding box center [1508, 723] width 29 height 13
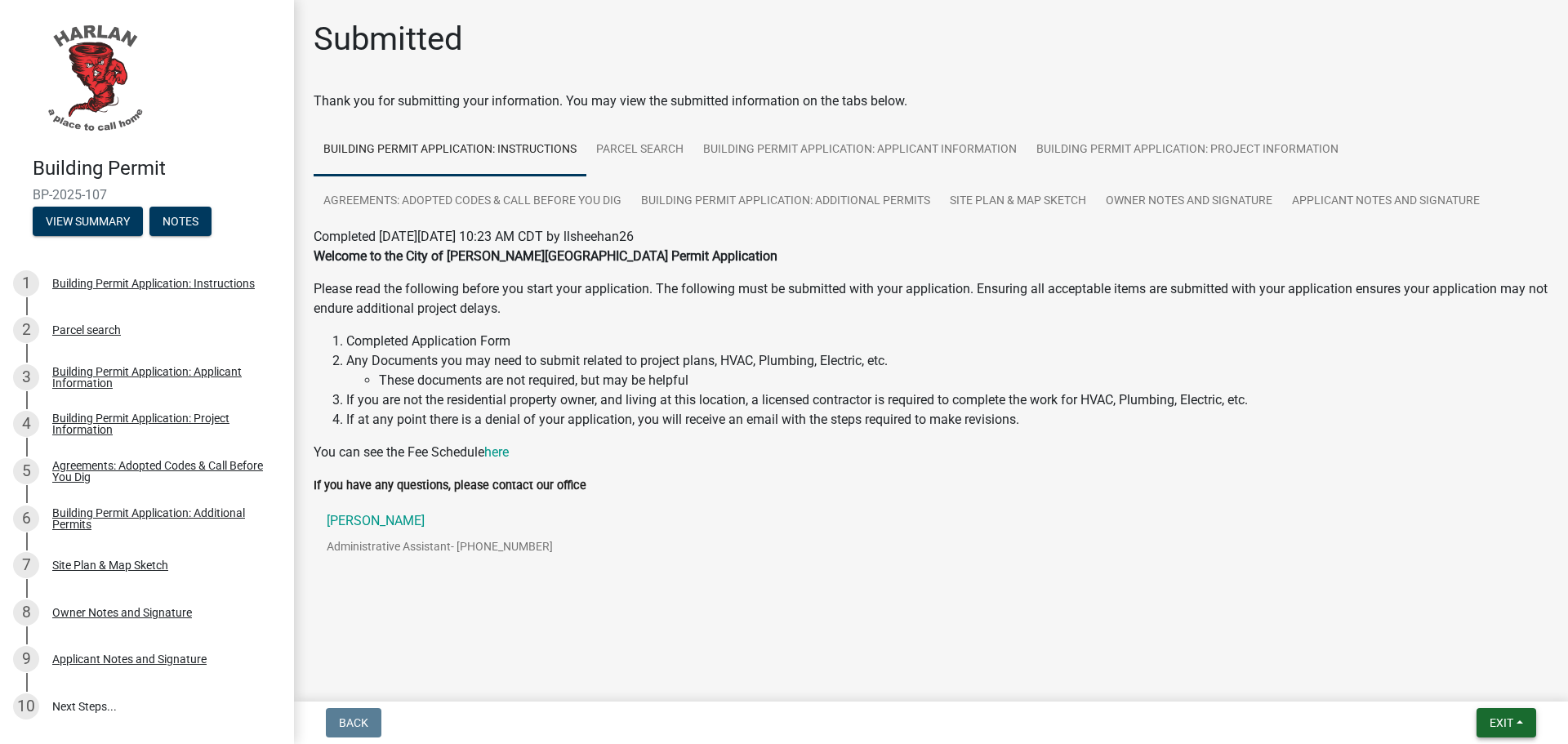
click at [1515, 716] on button "Exit" at bounding box center [1506, 723] width 60 height 30
click at [1481, 677] on button "Save & Exit" at bounding box center [1470, 680] width 131 height 39
